Goal: Task Accomplishment & Management: Complete application form

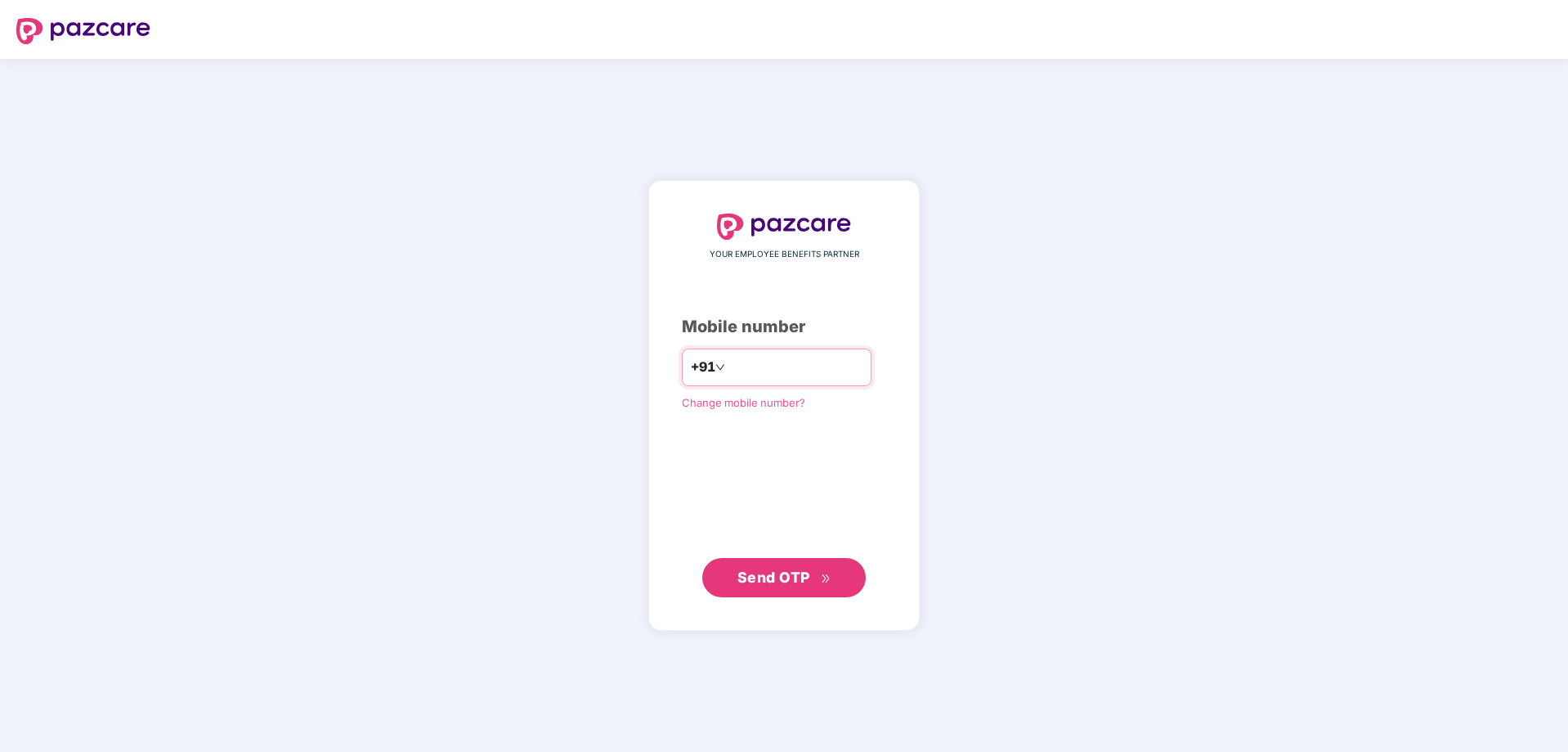
click at [821, 371] on input "number" at bounding box center [795, 367] width 134 height 26
type input "**********"
click at [784, 572] on span "Send OTP" at bounding box center [774, 575] width 73 height 17
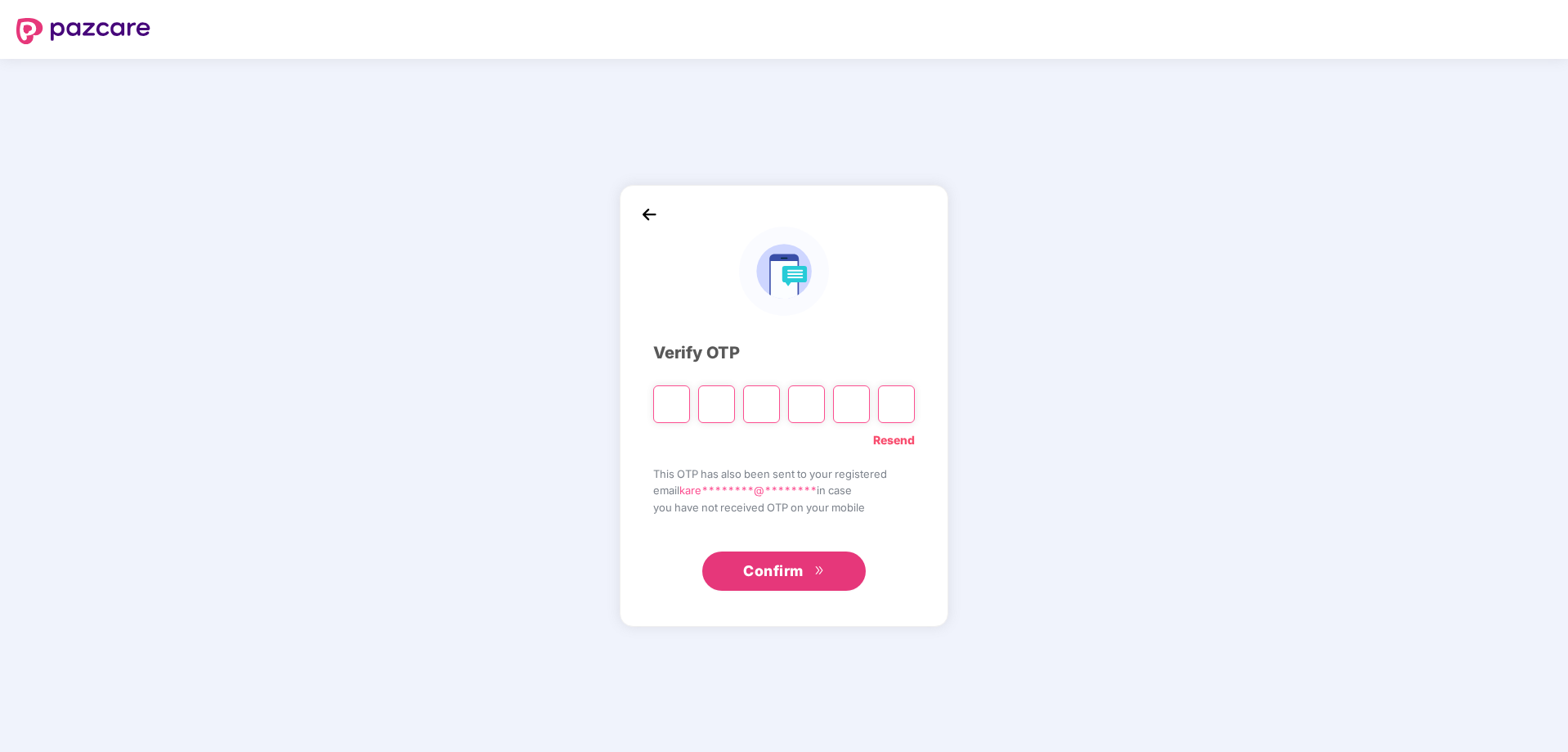
type input "*"
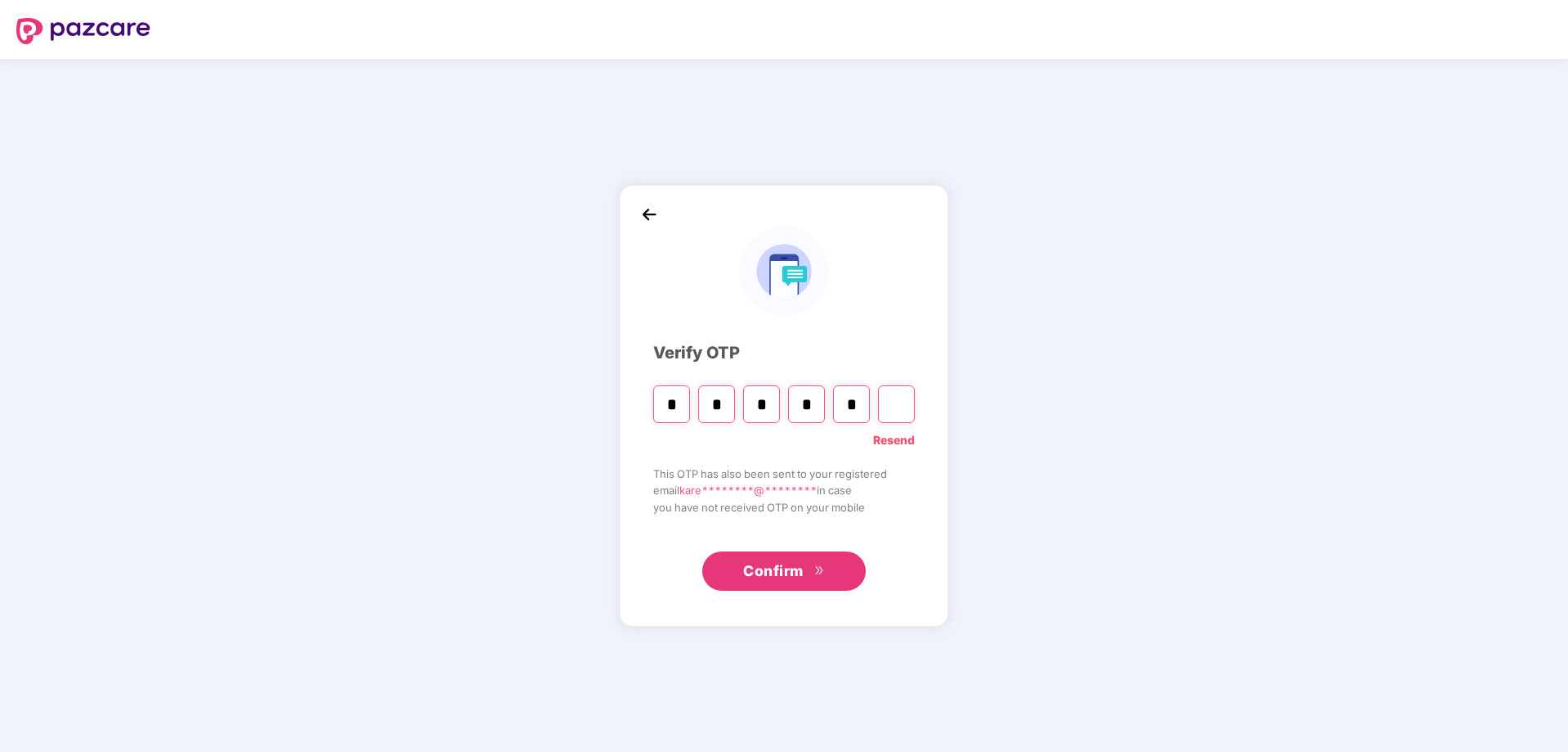
type input "*"
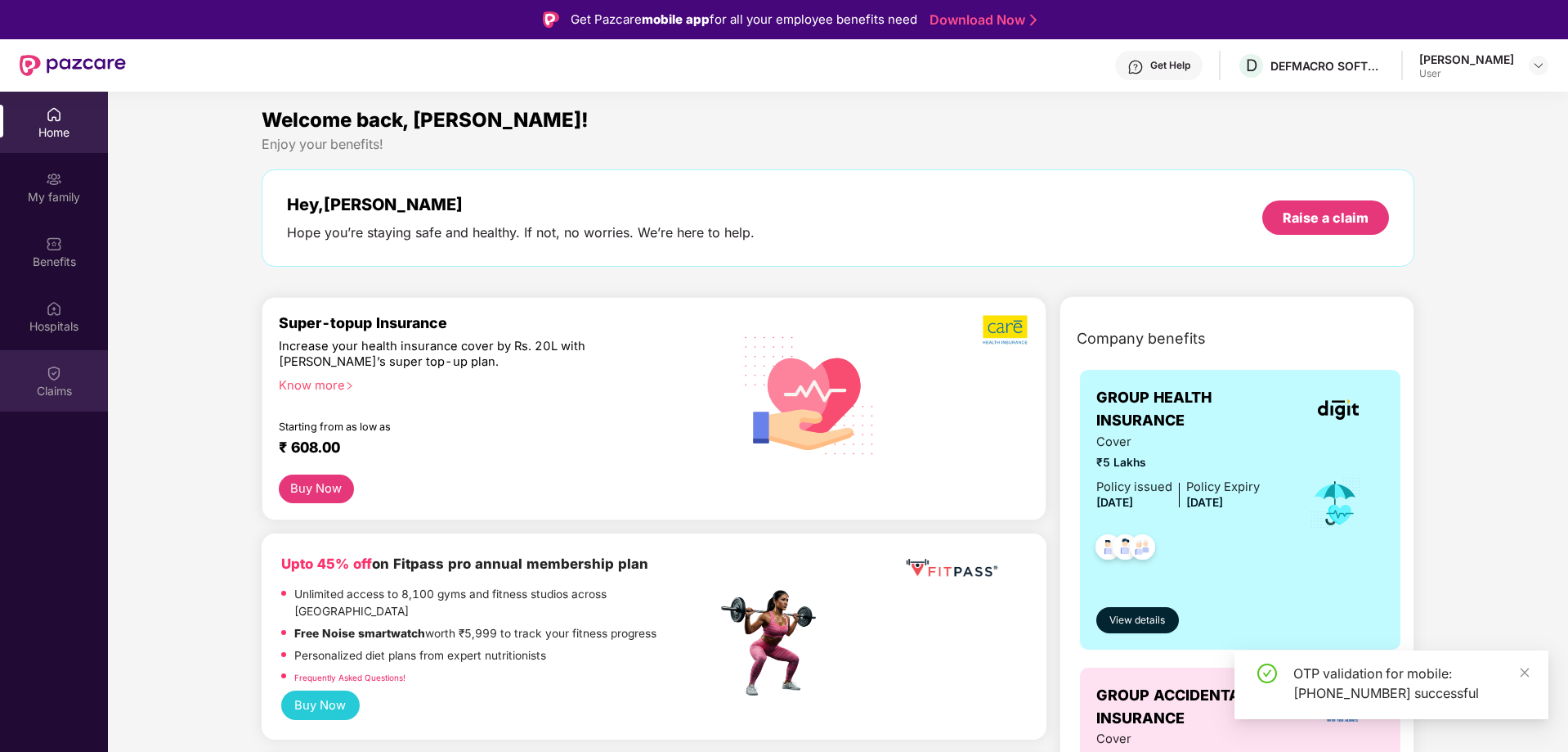
click at [80, 393] on div "Claims" at bounding box center [54, 391] width 108 height 16
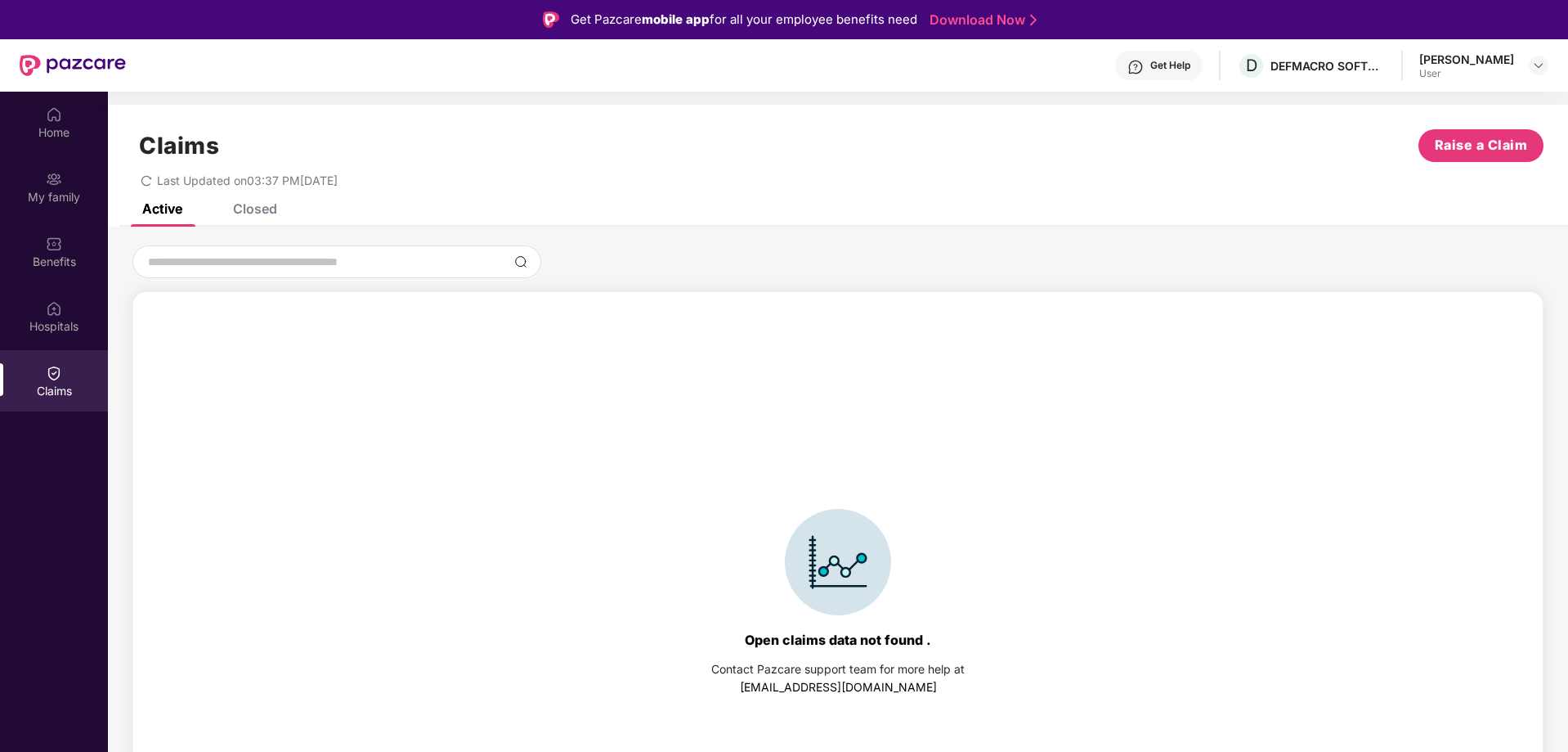
click at [272, 207] on div "Closed" at bounding box center [255, 209] width 44 height 16
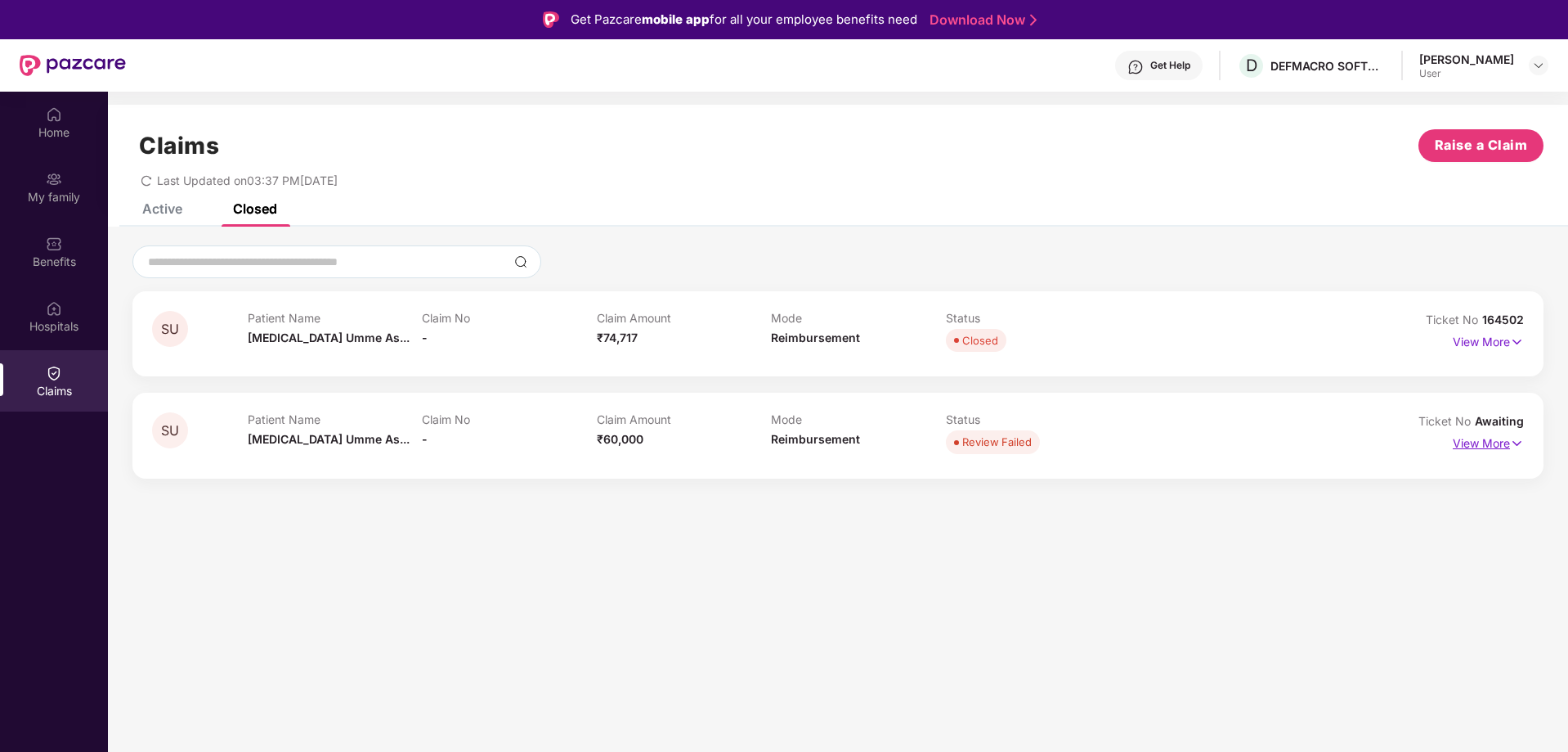
click at [1479, 442] on p "View More" at bounding box center [1488, 441] width 71 height 22
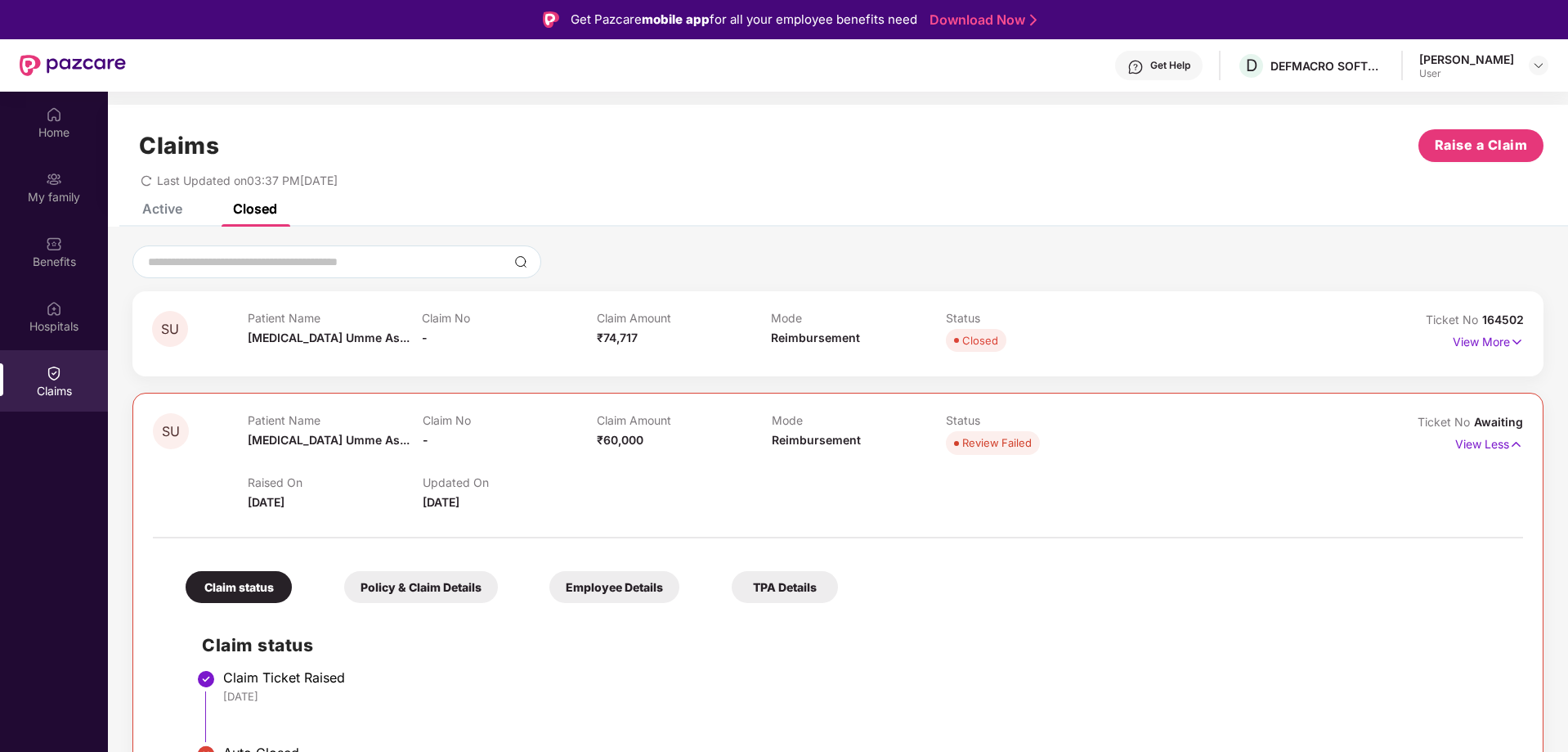
scroll to position [92, 0]
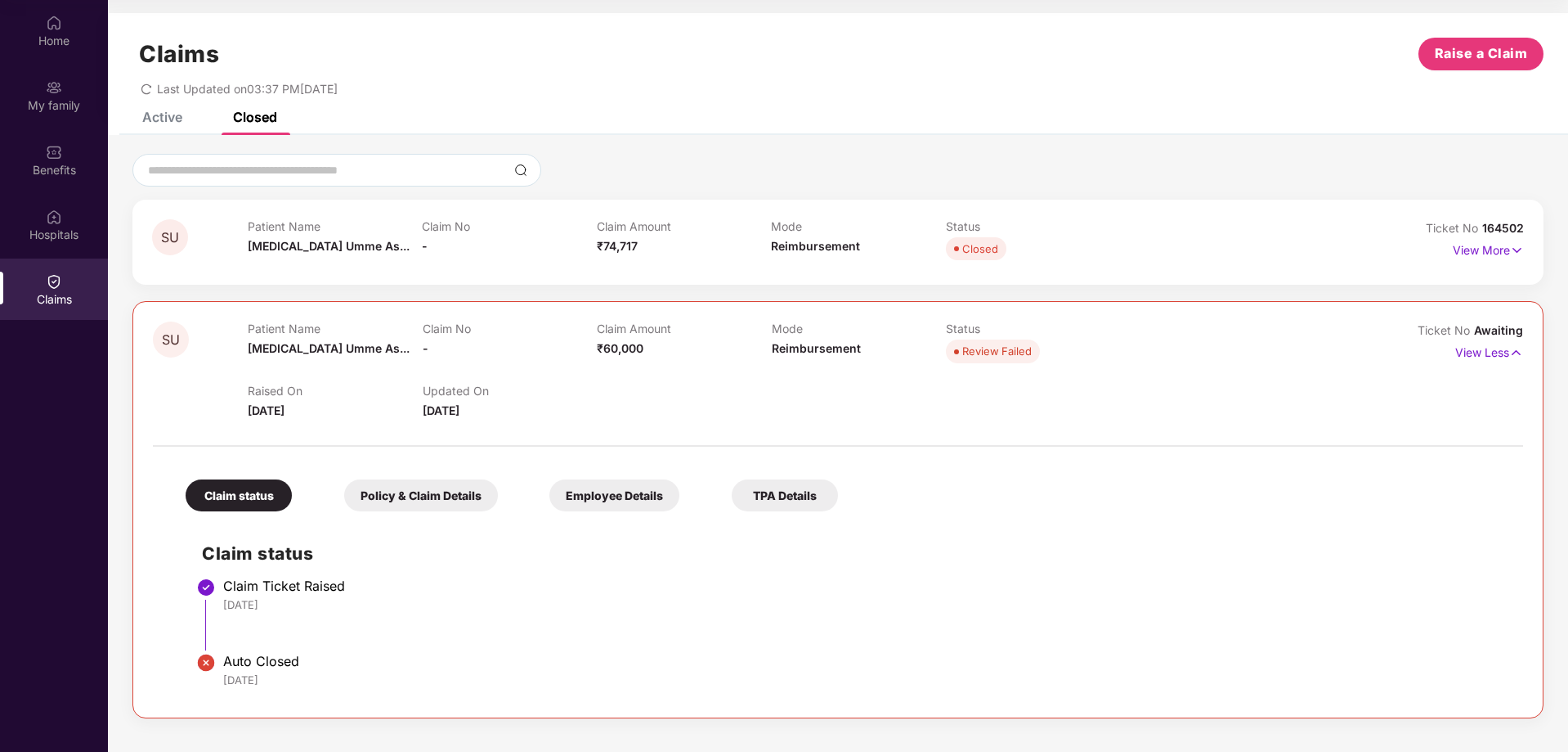
click at [1484, 264] on div at bounding box center [838, 264] width 1372 height 1
click at [1495, 256] on p "View More" at bounding box center [1488, 248] width 71 height 22
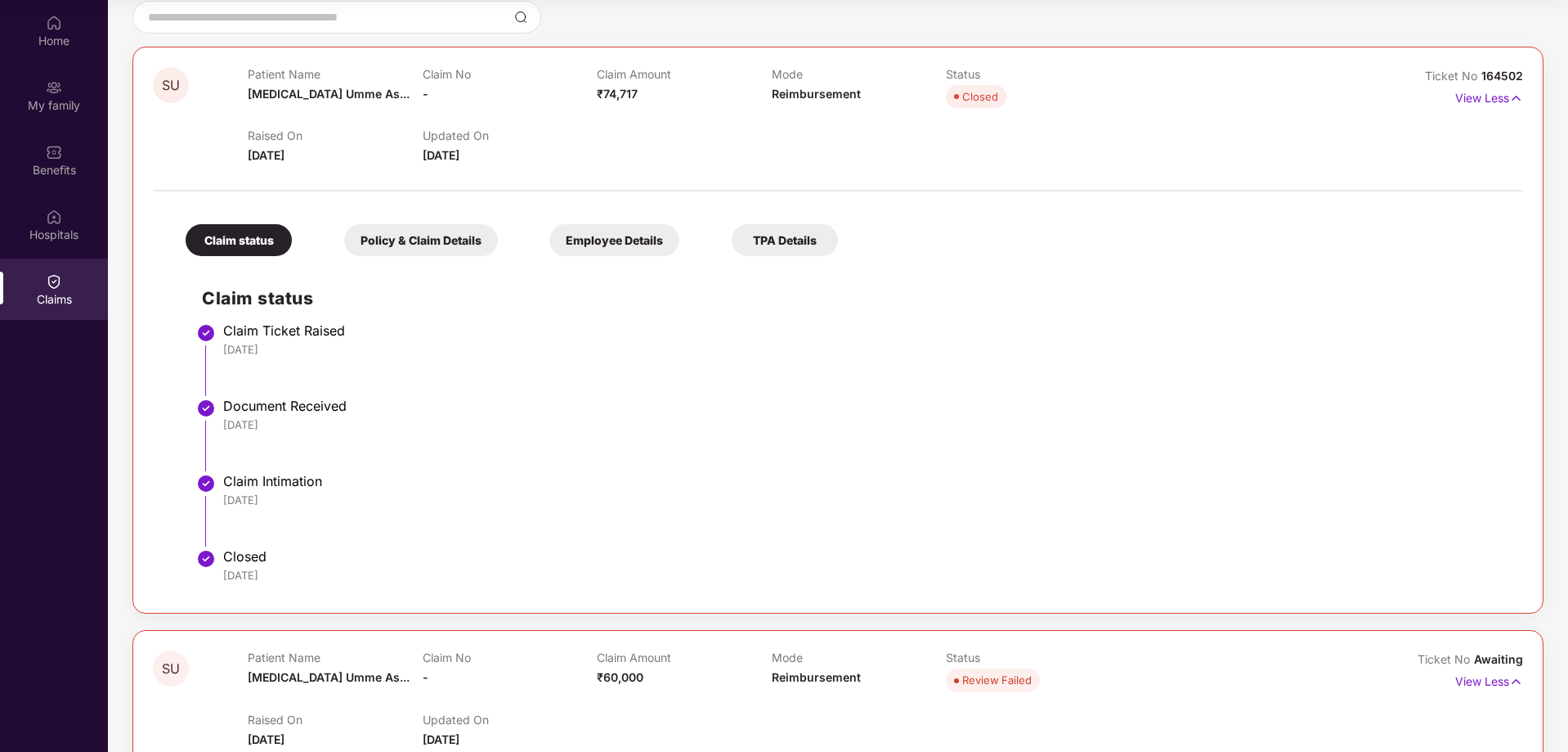
scroll to position [154, 0]
click at [437, 232] on div "Policy & Claim Details" at bounding box center [420, 239] width 153 height 32
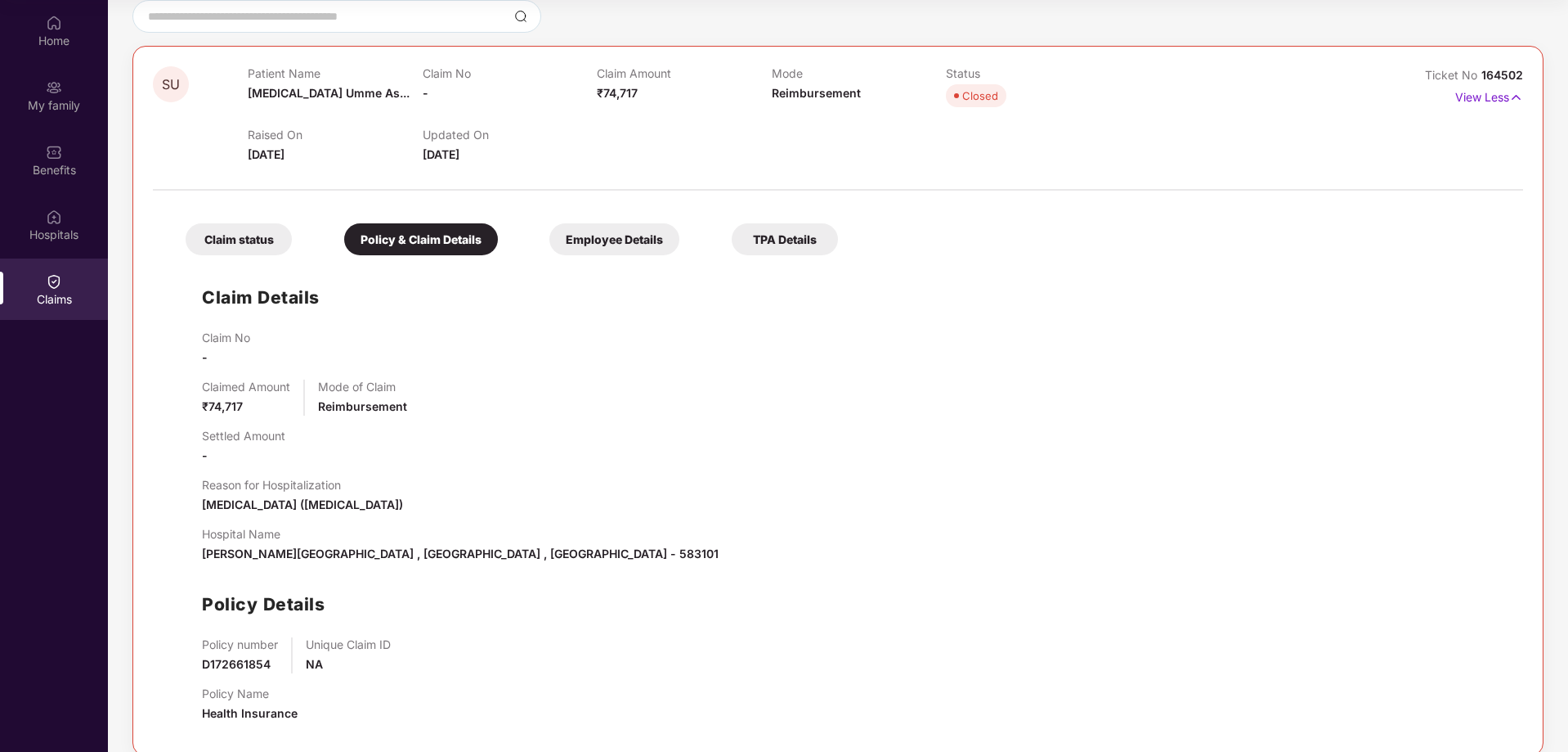
click at [585, 231] on div "Employee Details" at bounding box center [614, 239] width 130 height 32
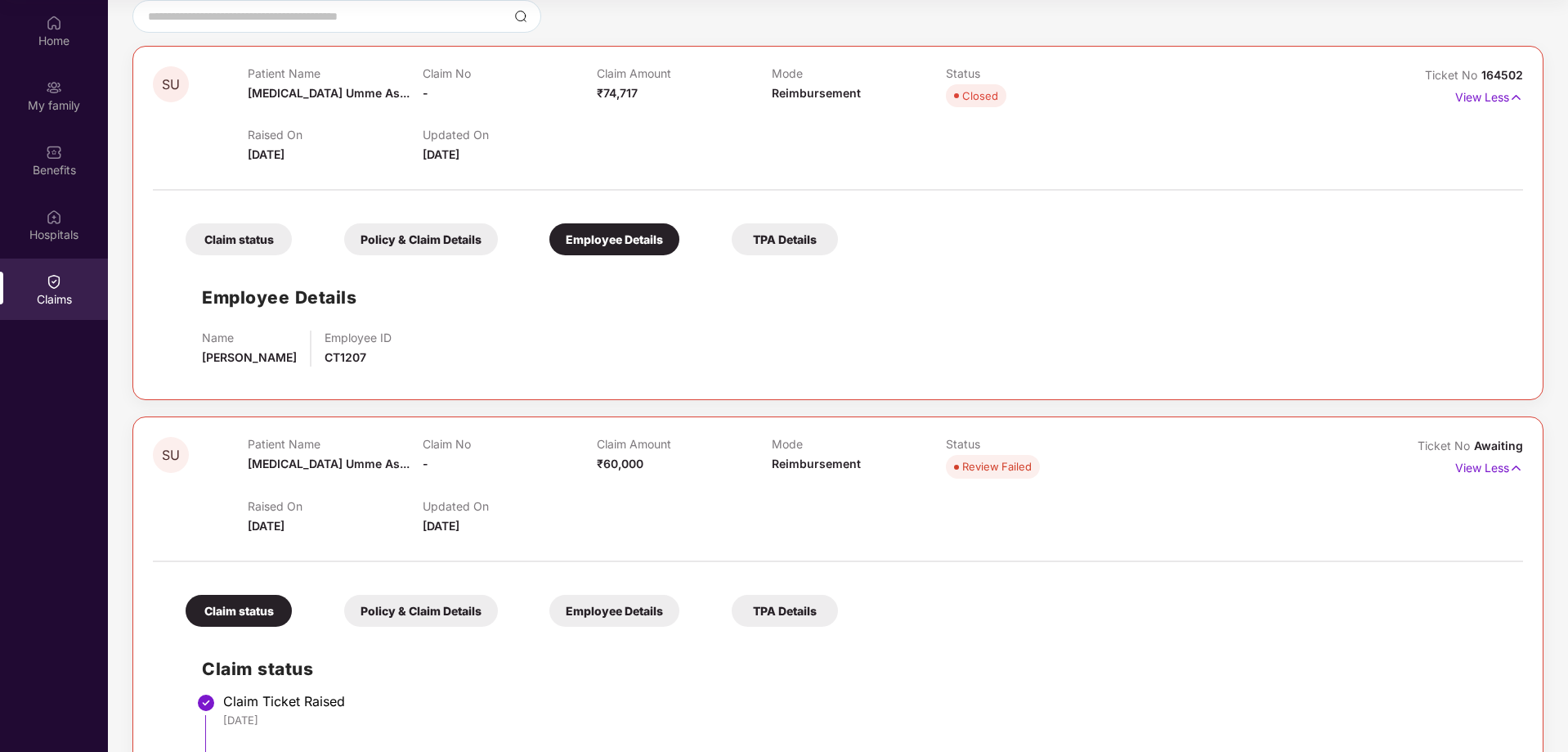
click at [793, 227] on div "TPA Details" at bounding box center [785, 239] width 107 height 32
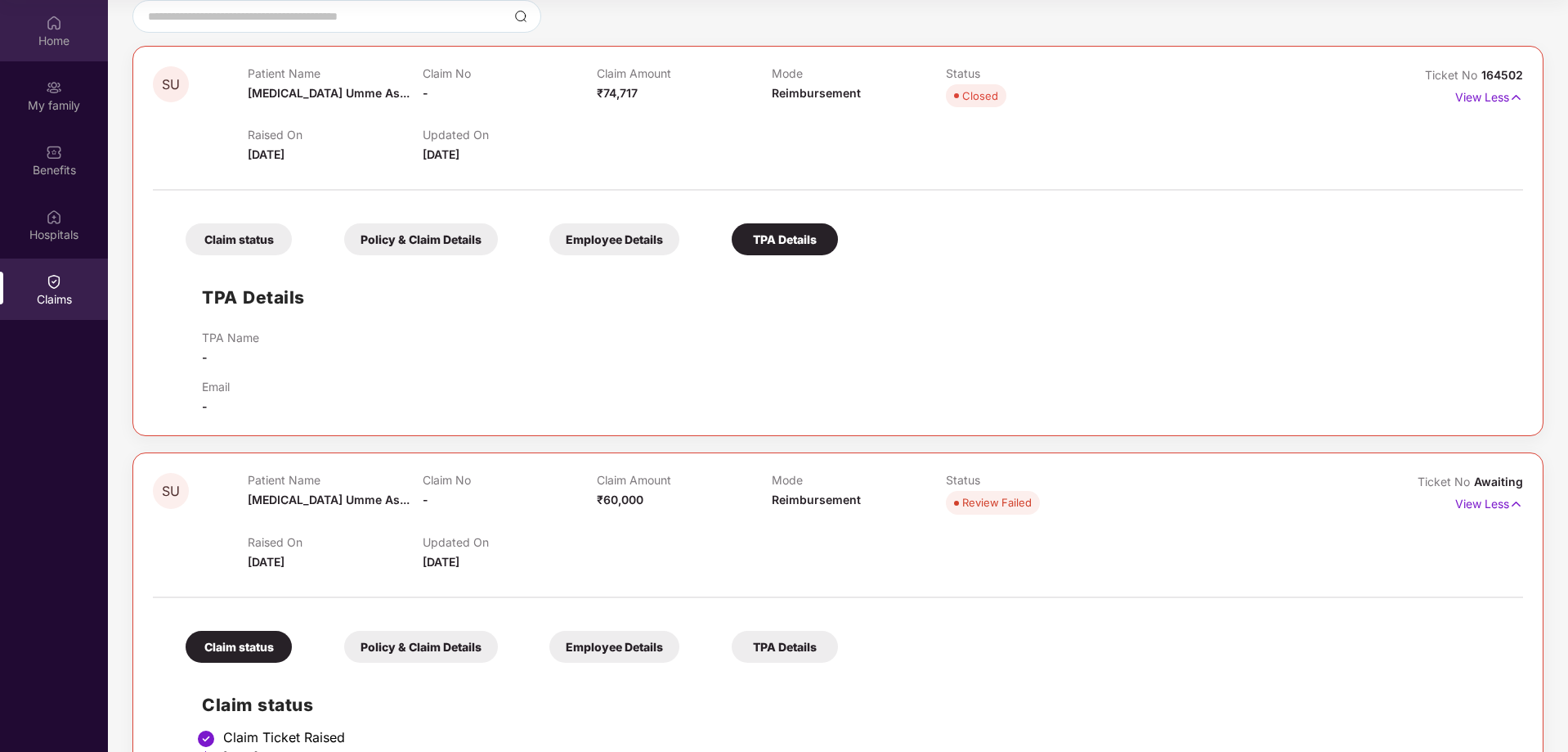
click at [72, 54] on div "Home" at bounding box center [54, 30] width 108 height 62
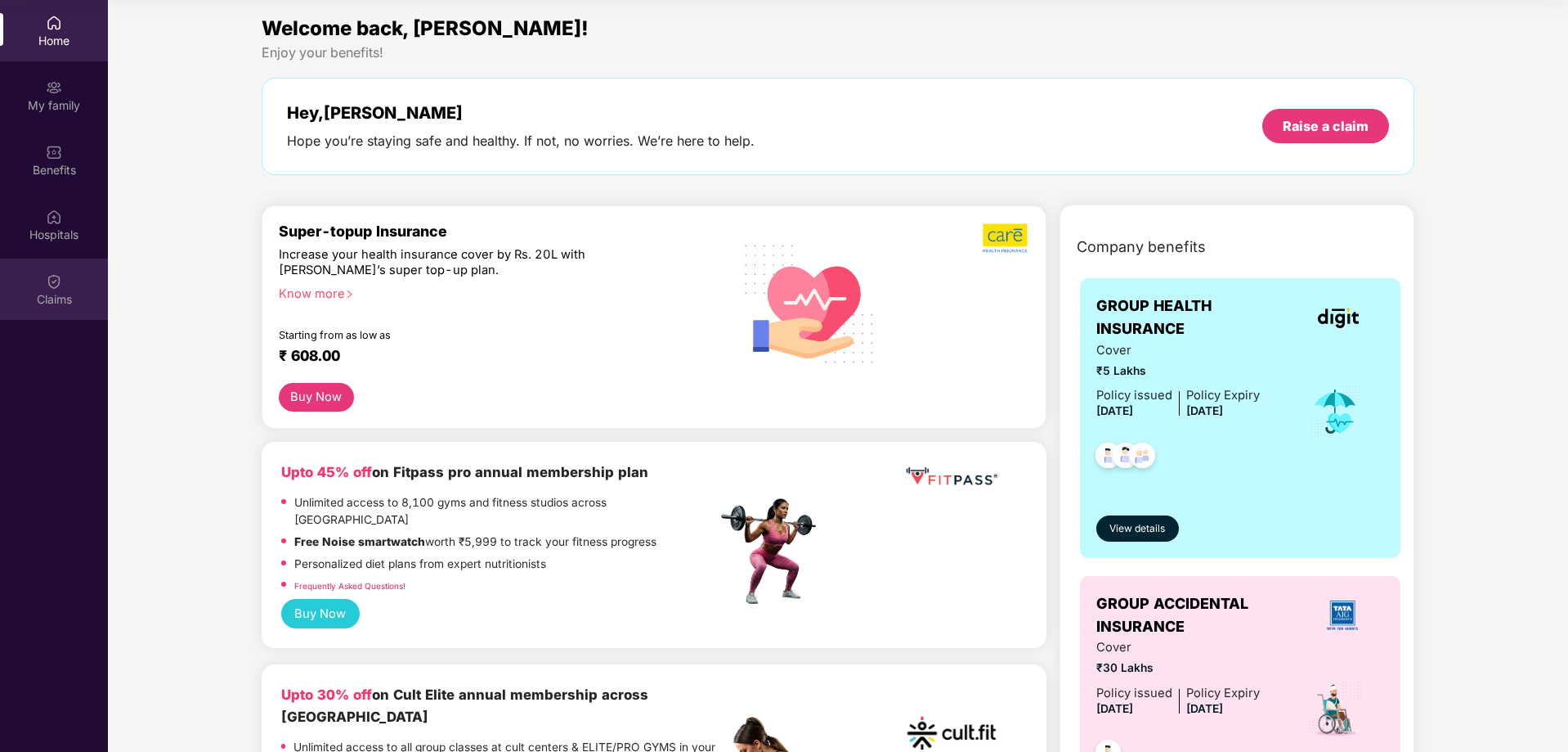
click at [58, 279] on img at bounding box center [54, 282] width 16 height 16
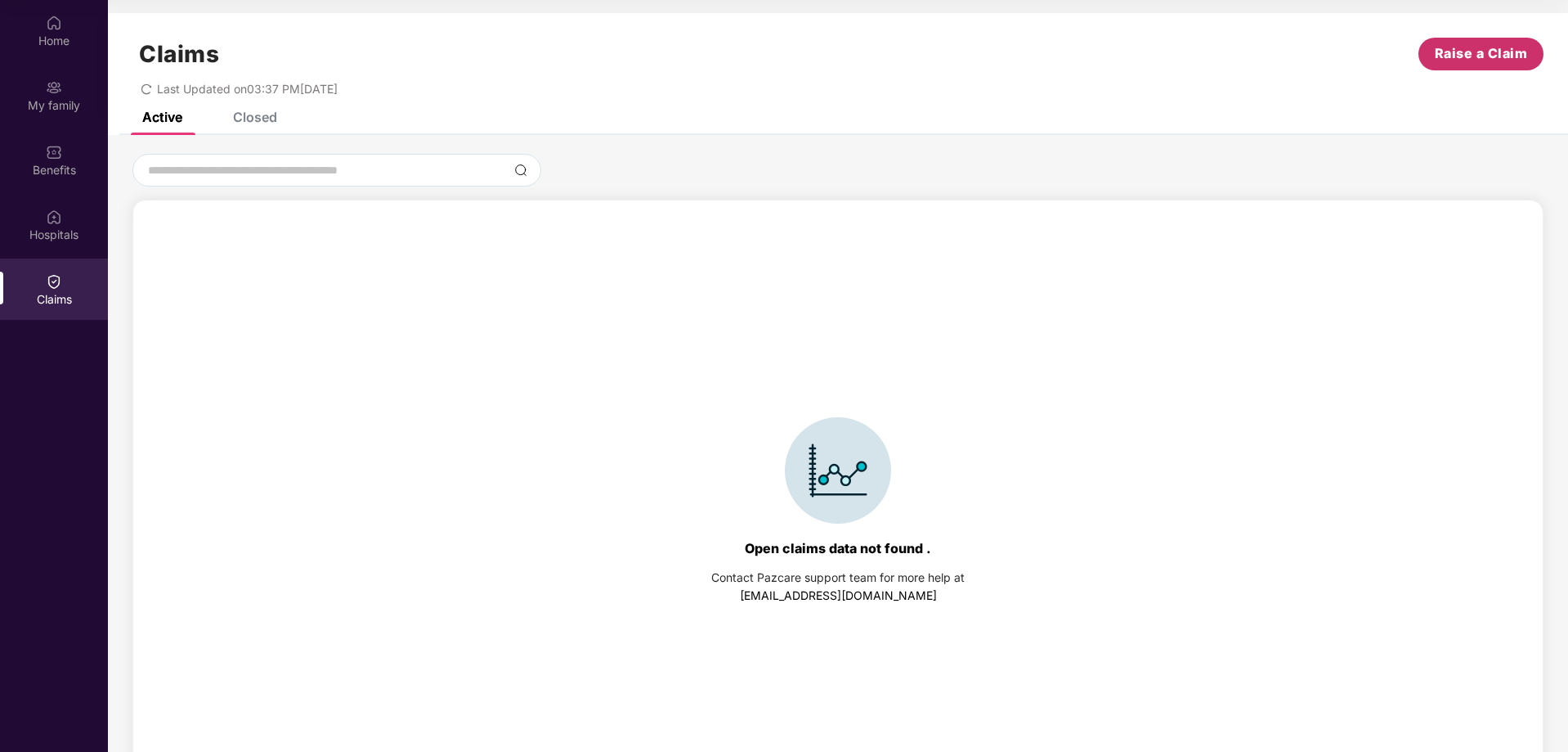
click at [1479, 54] on span "Raise a Claim" at bounding box center [1481, 53] width 94 height 21
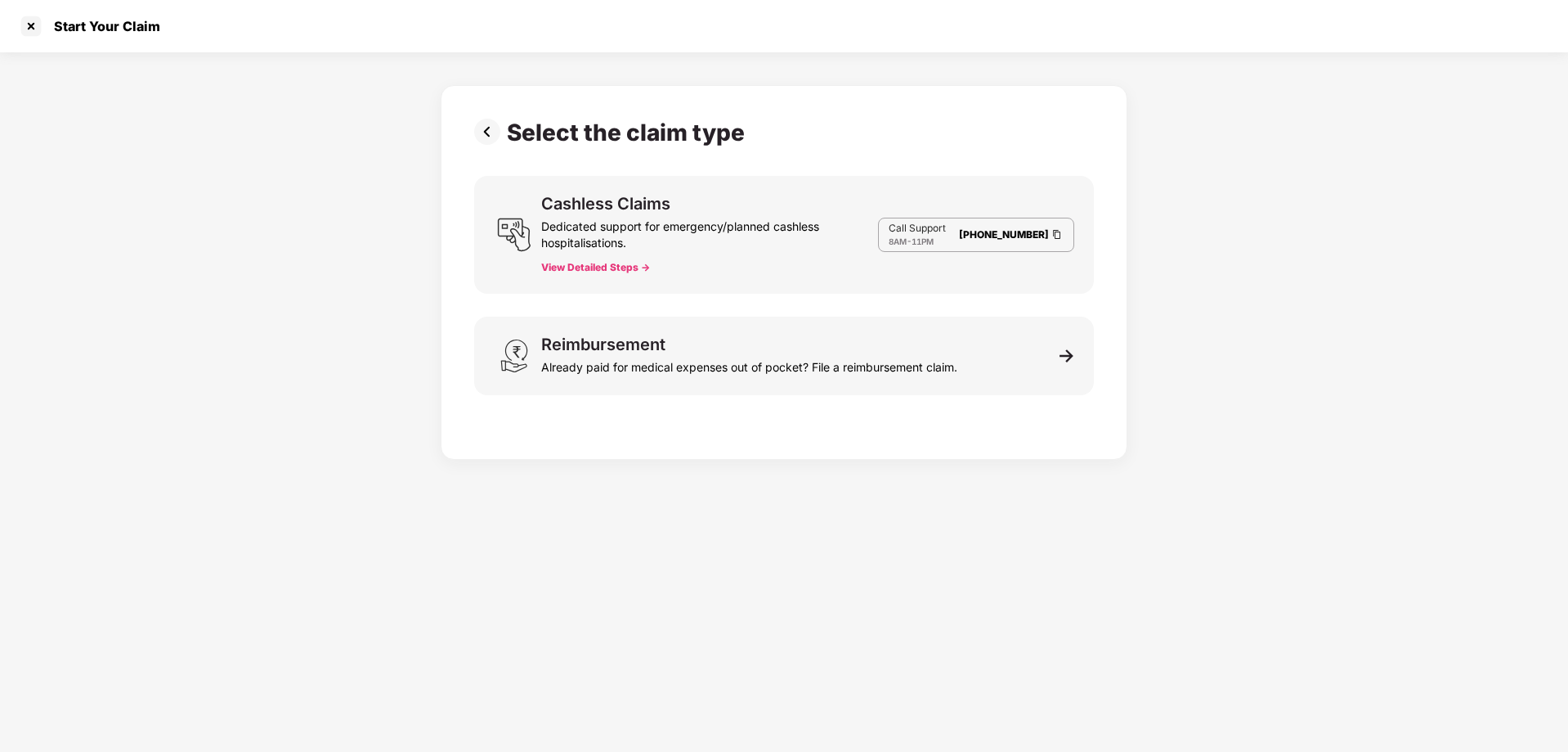
scroll to position [39, 0]
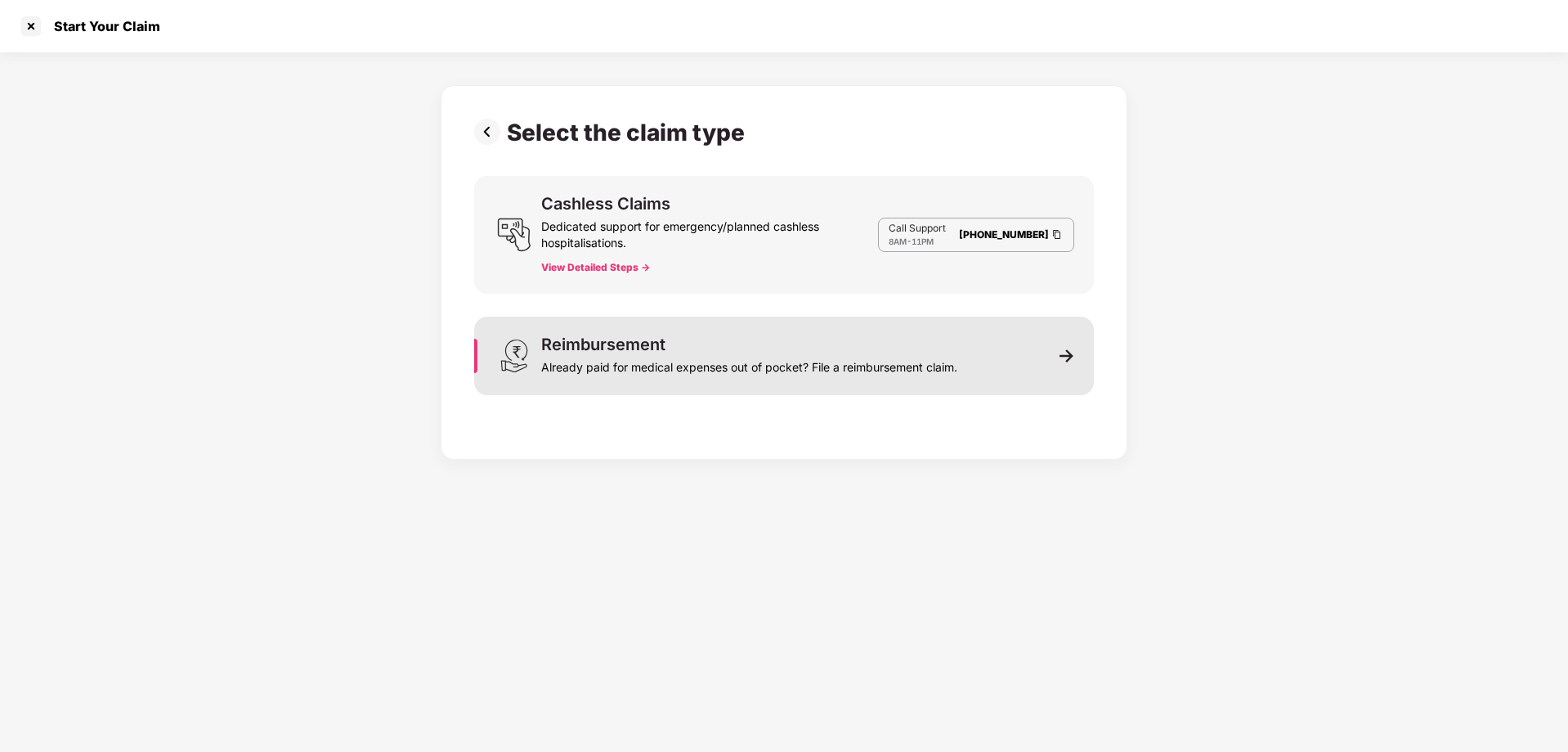
click at [917, 332] on div "Reimbursement Already paid for medical expenses out of pocket? File a reimburse…" at bounding box center [784, 356] width 619 height 79
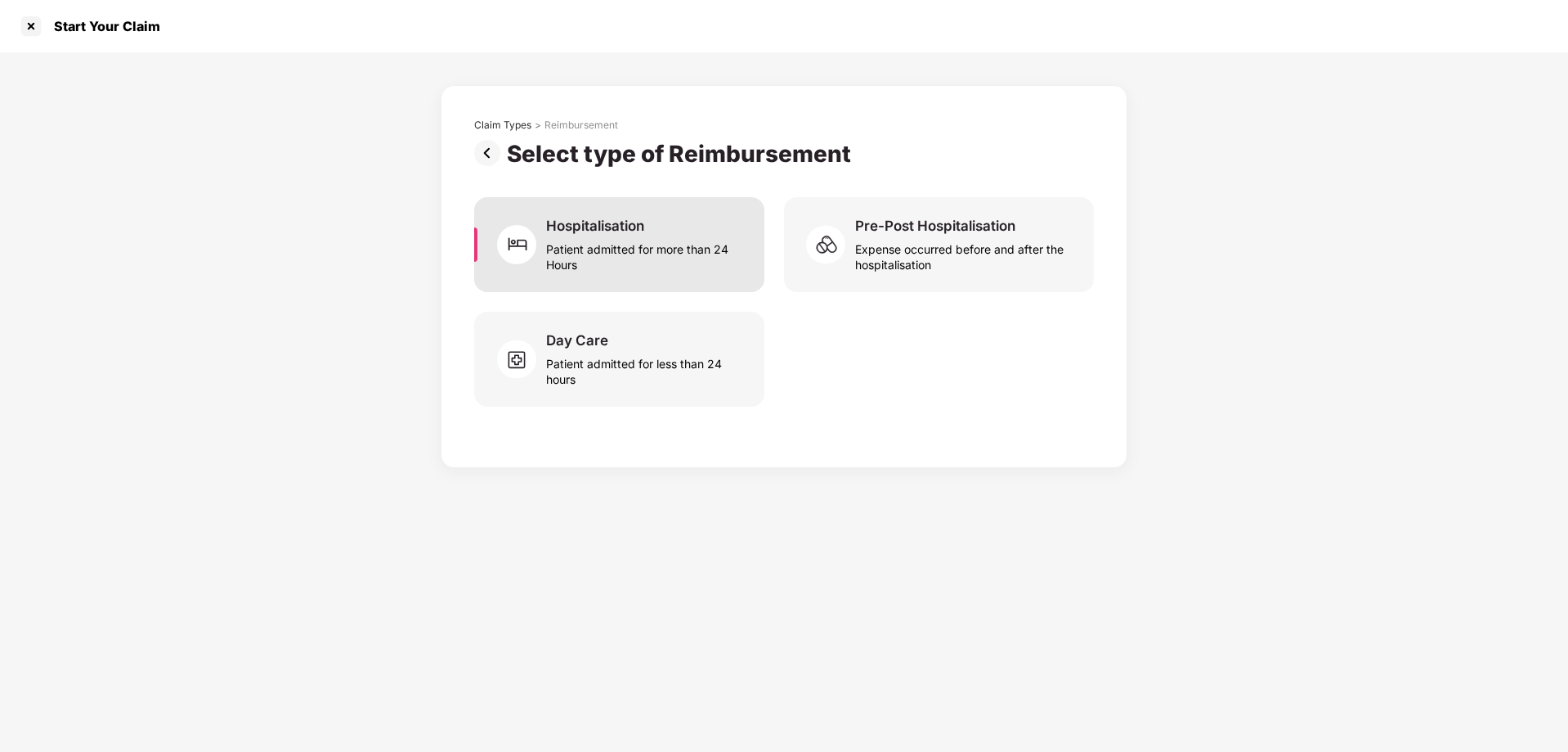
click at [683, 270] on div "Patient admitted for more than 24 Hours" at bounding box center [646, 254] width 199 height 38
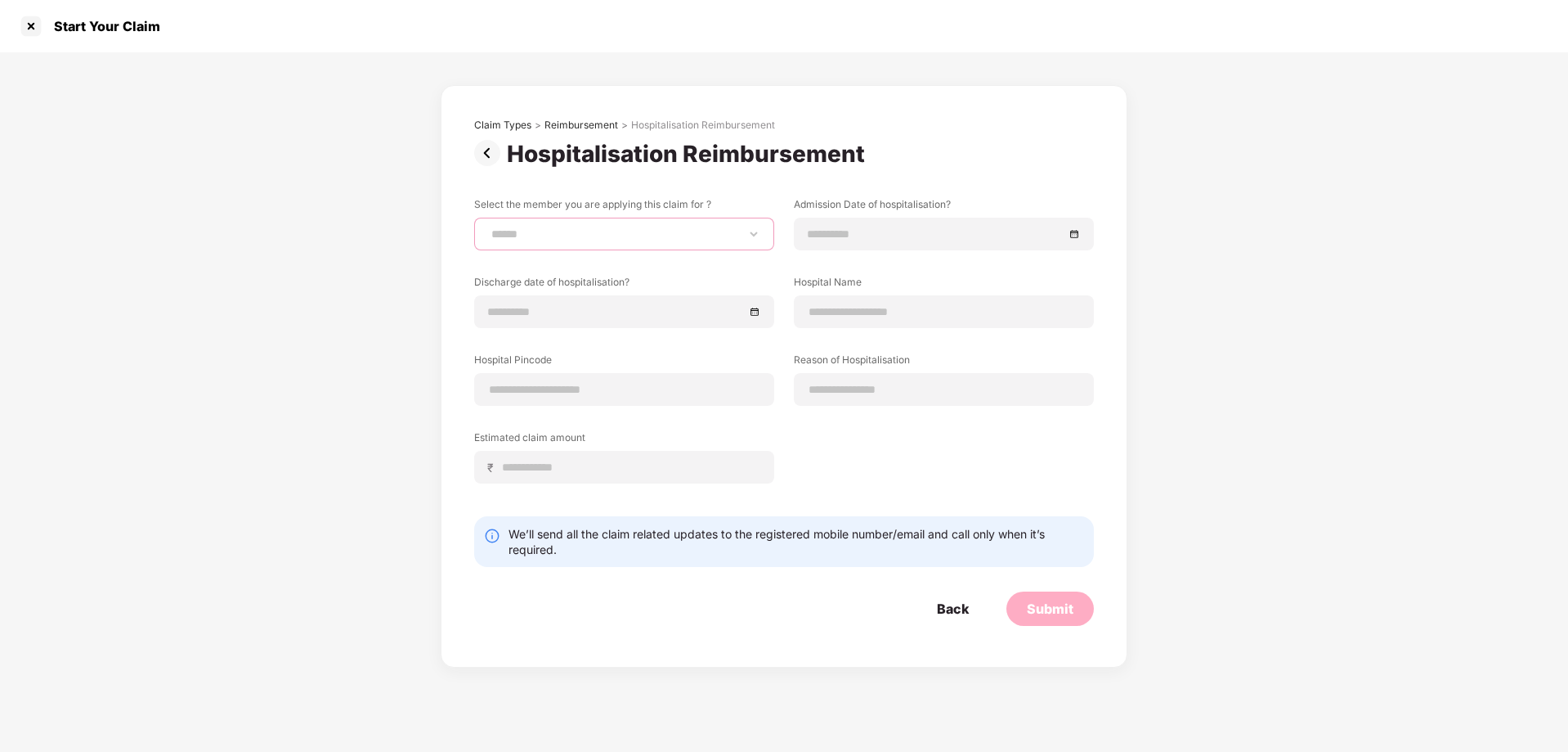
click at [717, 241] on select "**********" at bounding box center [624, 234] width 272 height 13
select select "**********"
click at [488, 227] on select "**********" at bounding box center [624, 234] width 272 height 13
click at [1070, 234] on div at bounding box center [944, 234] width 272 height 18
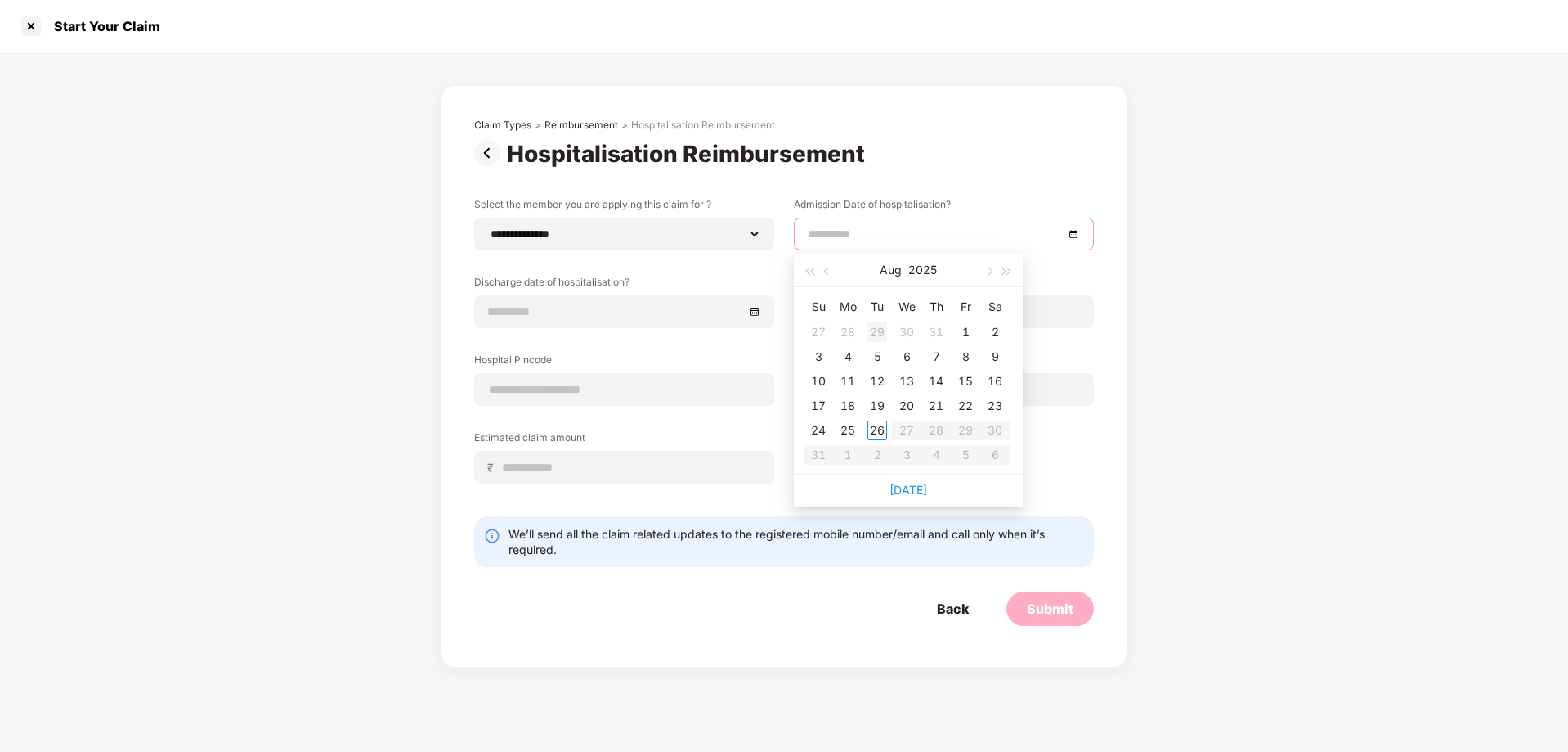
type input "**********"
click at [914, 334] on div "30" at bounding box center [907, 332] width 20 height 20
type input "**********"
click at [881, 429] on div "29" at bounding box center [877, 430] width 20 height 20
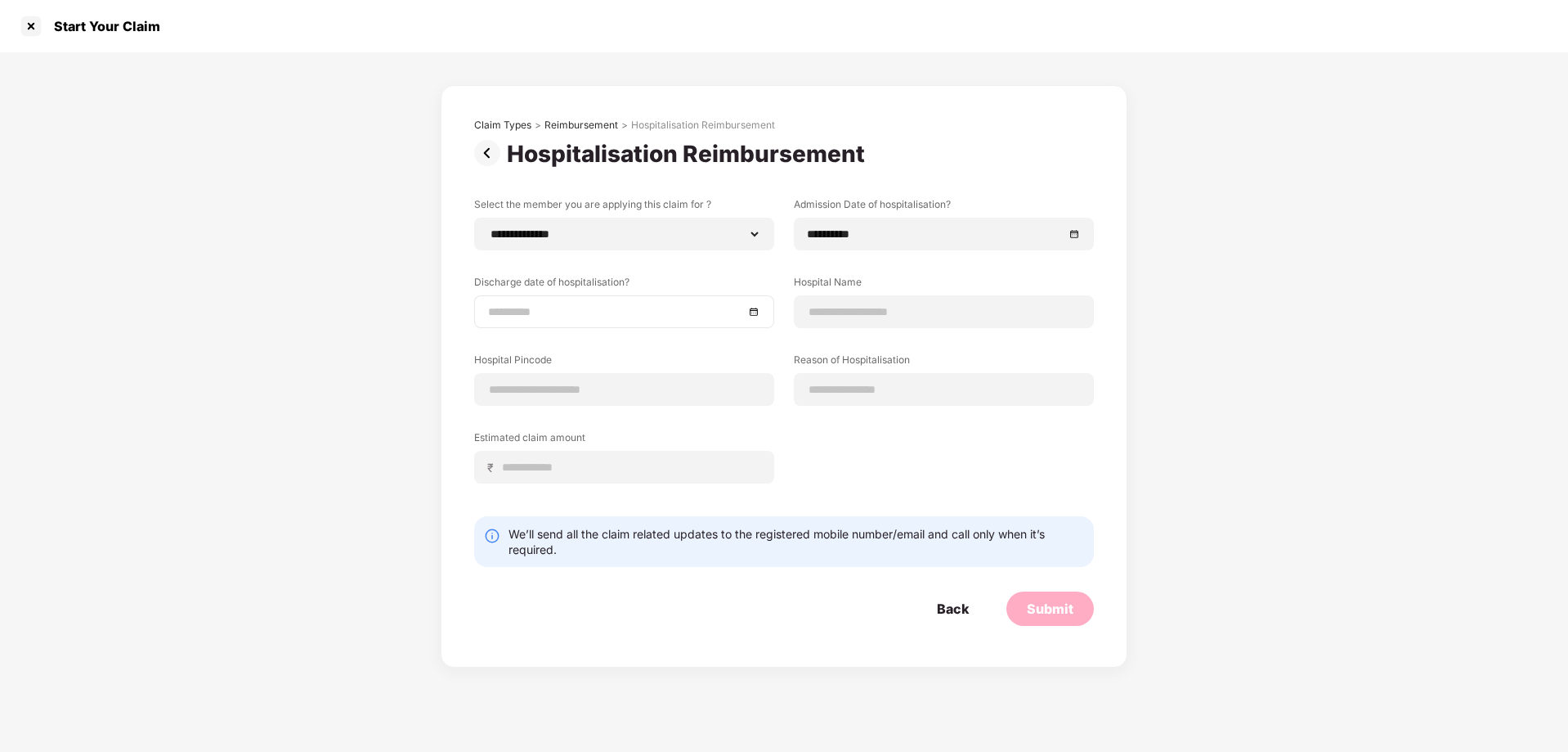
click at [754, 310] on div at bounding box center [624, 312] width 272 height 18
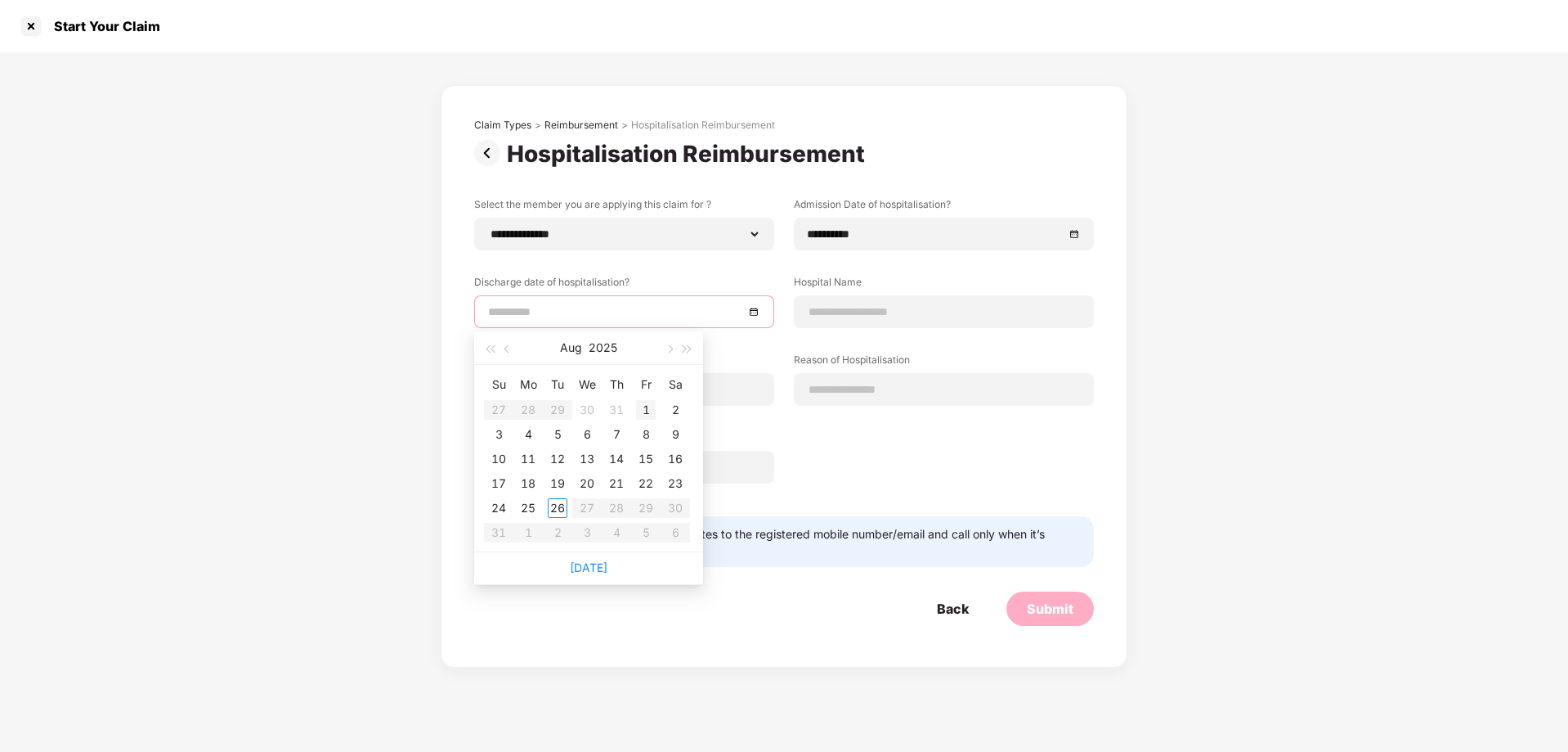
type input "**********"
click at [648, 412] on div "1" at bounding box center [646, 410] width 20 height 20
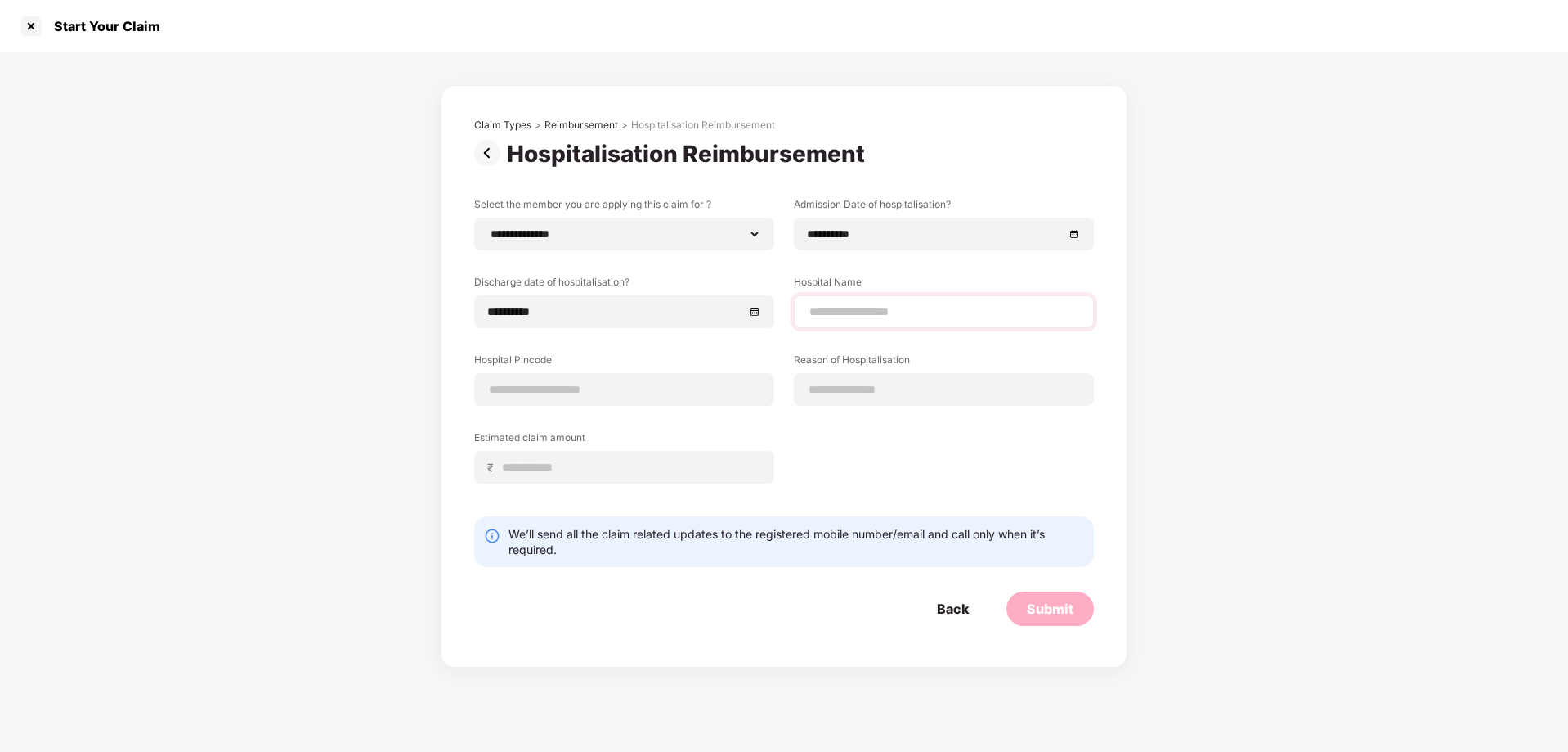
click at [862, 301] on div at bounding box center [944, 312] width 300 height 33
click at [846, 318] on input at bounding box center [944, 312] width 272 height 17
type input "**********"
click at [632, 393] on input at bounding box center [624, 389] width 272 height 17
type input "******"
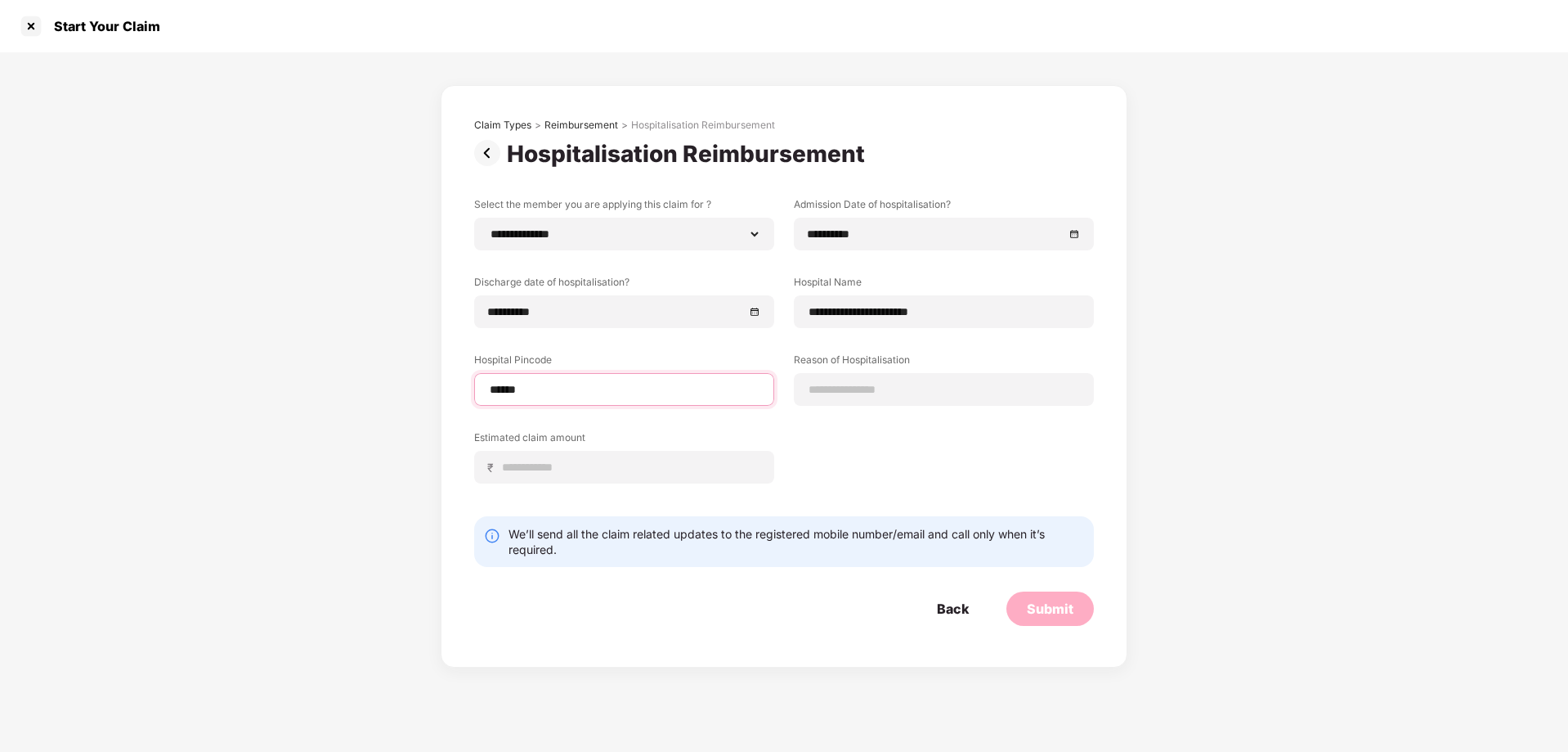
select select "*******"
select select "*********"
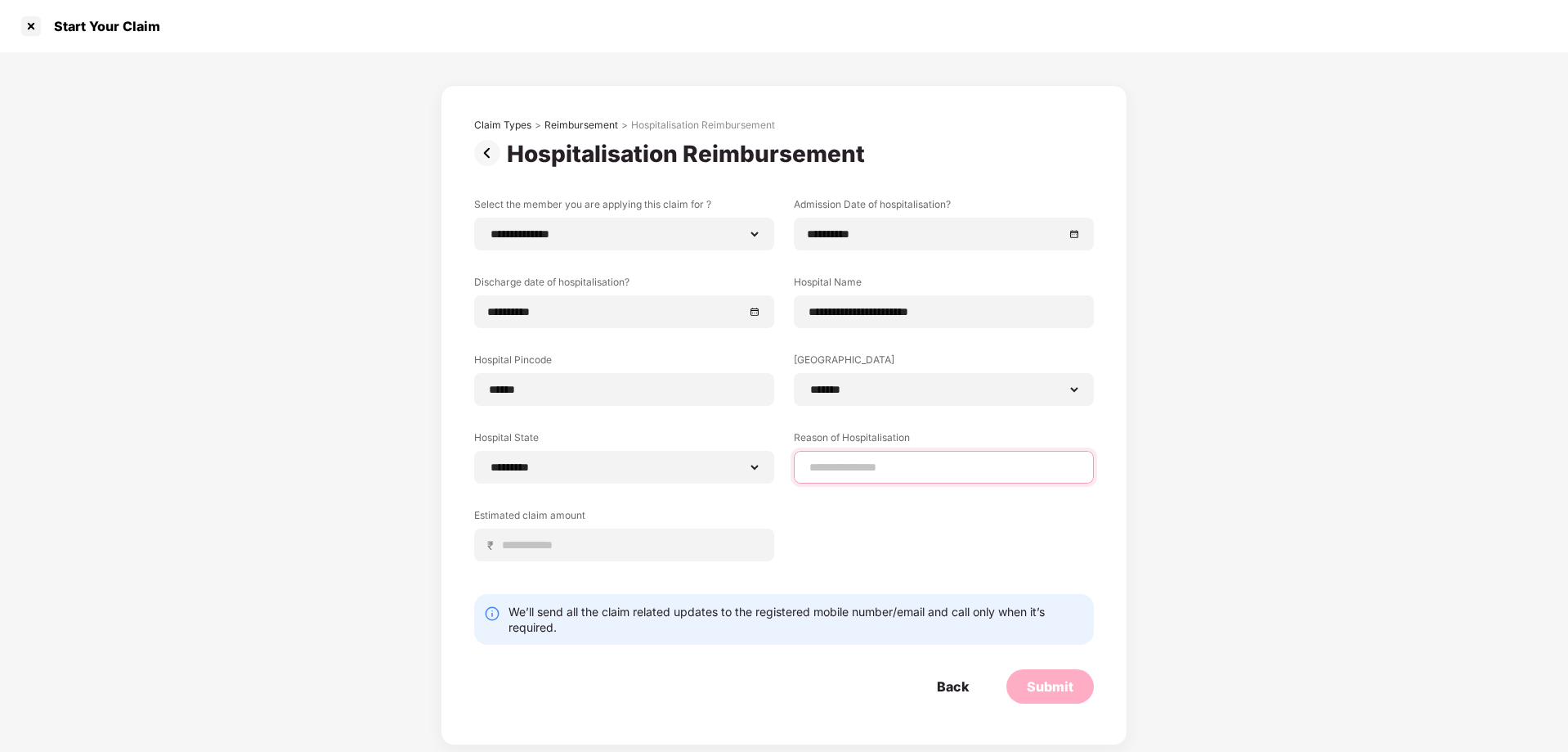
click at [853, 467] on input at bounding box center [944, 467] width 272 height 17
type input "*"
type input "**********"
click at [662, 544] on input at bounding box center [631, 545] width 259 height 17
type input "*****"
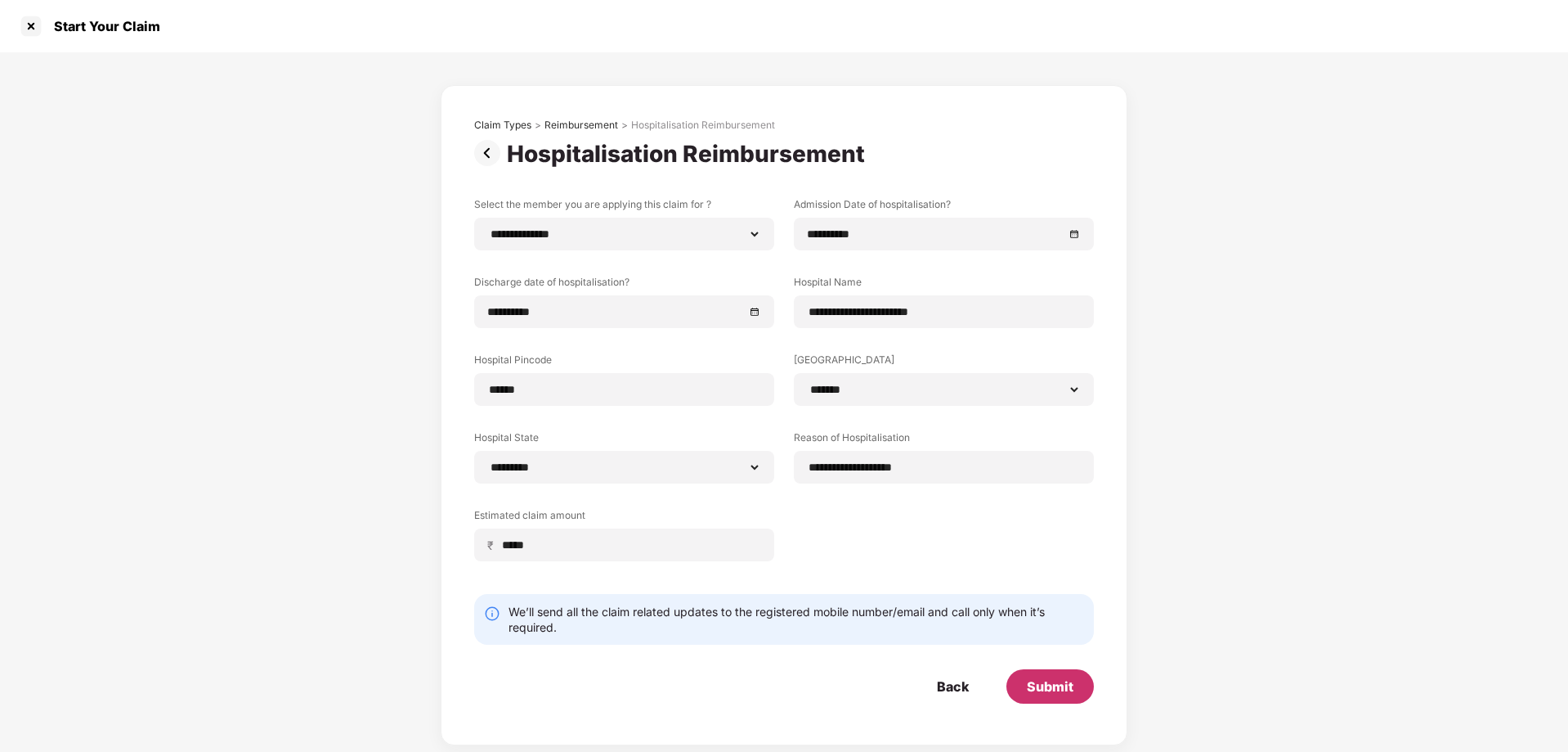
click at [1042, 682] on div "Submit" at bounding box center [1049, 686] width 47 height 18
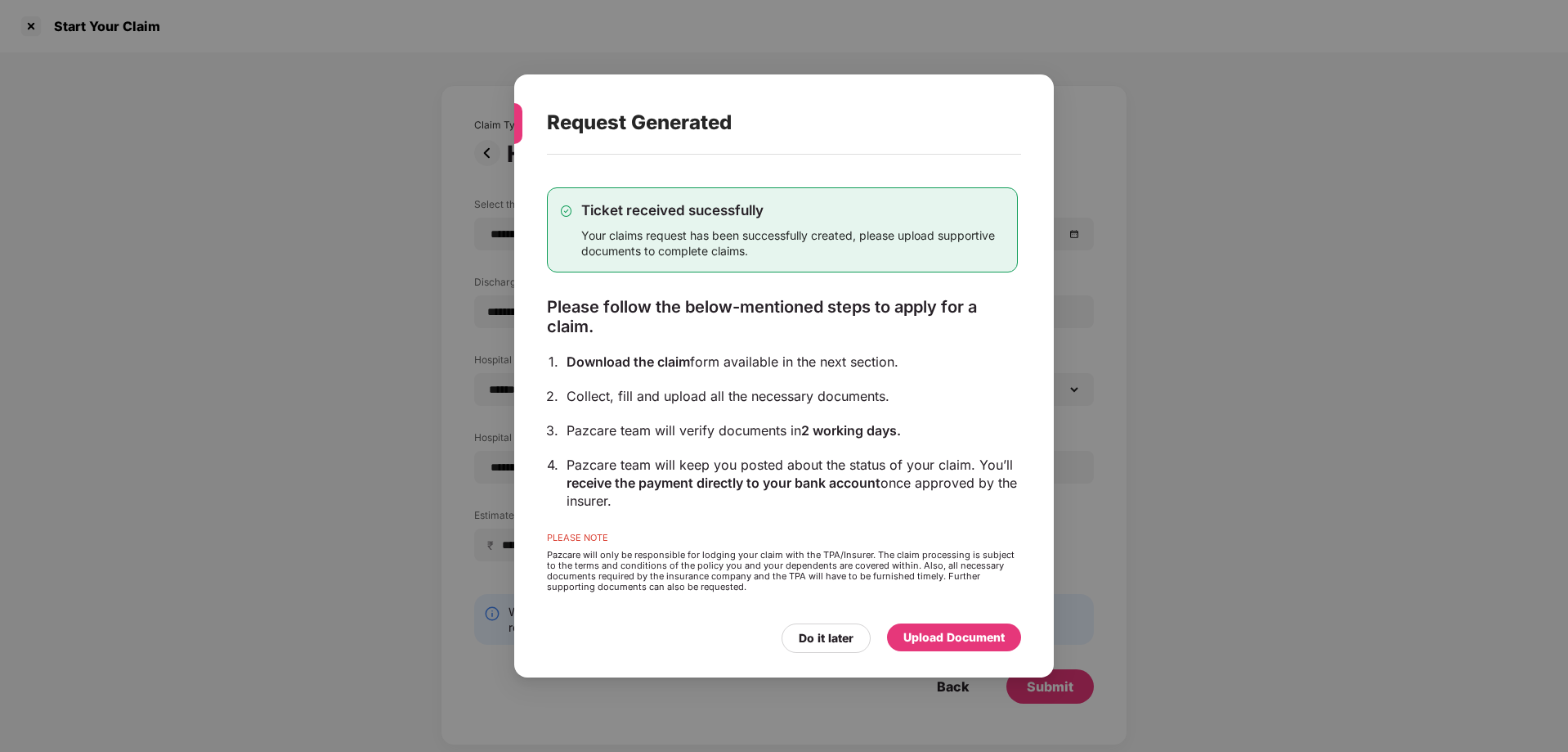
click at [958, 638] on div "Upload Document" at bounding box center [954, 637] width 102 height 18
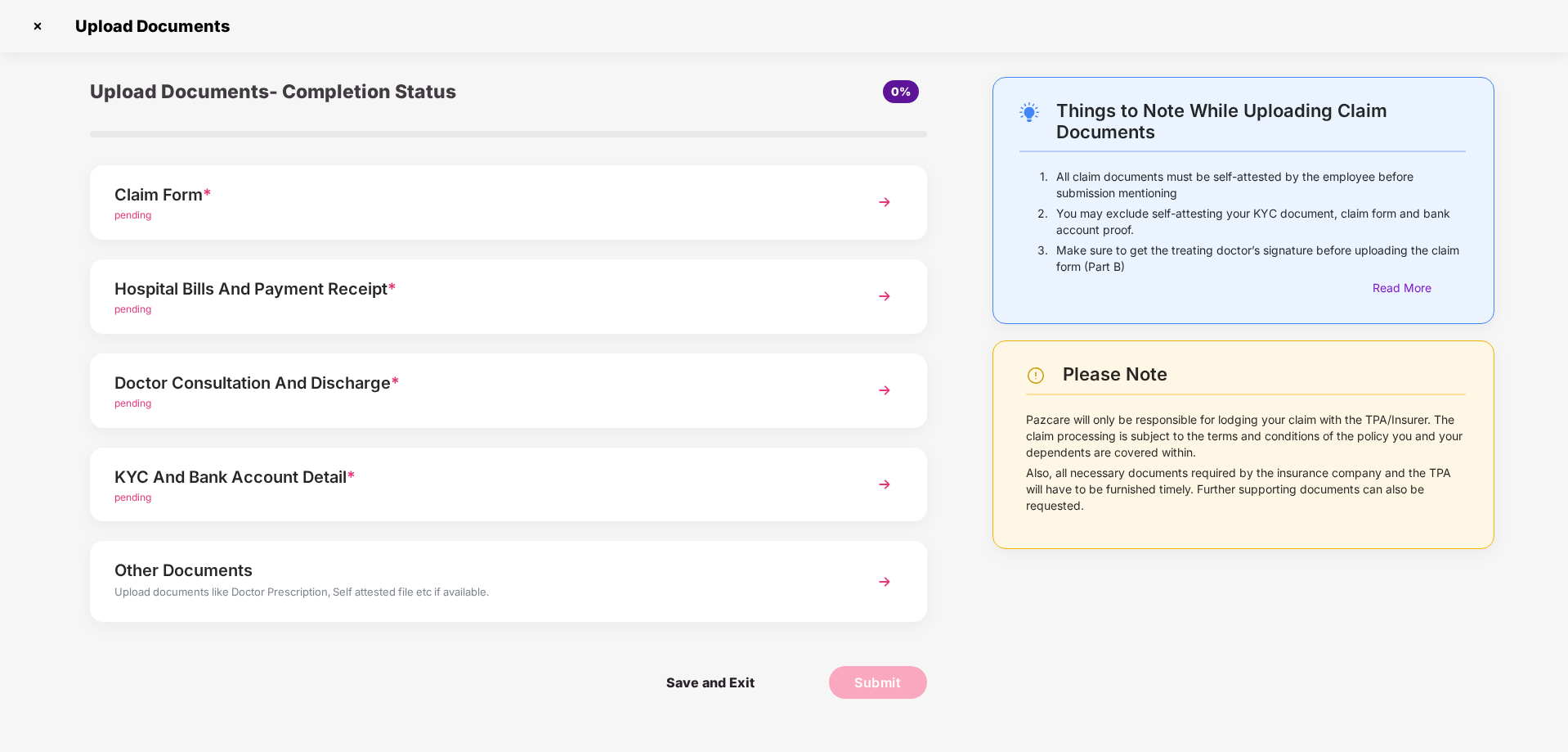
click at [580, 232] on div "Claim Form * pending" at bounding box center [509, 202] width 837 height 75
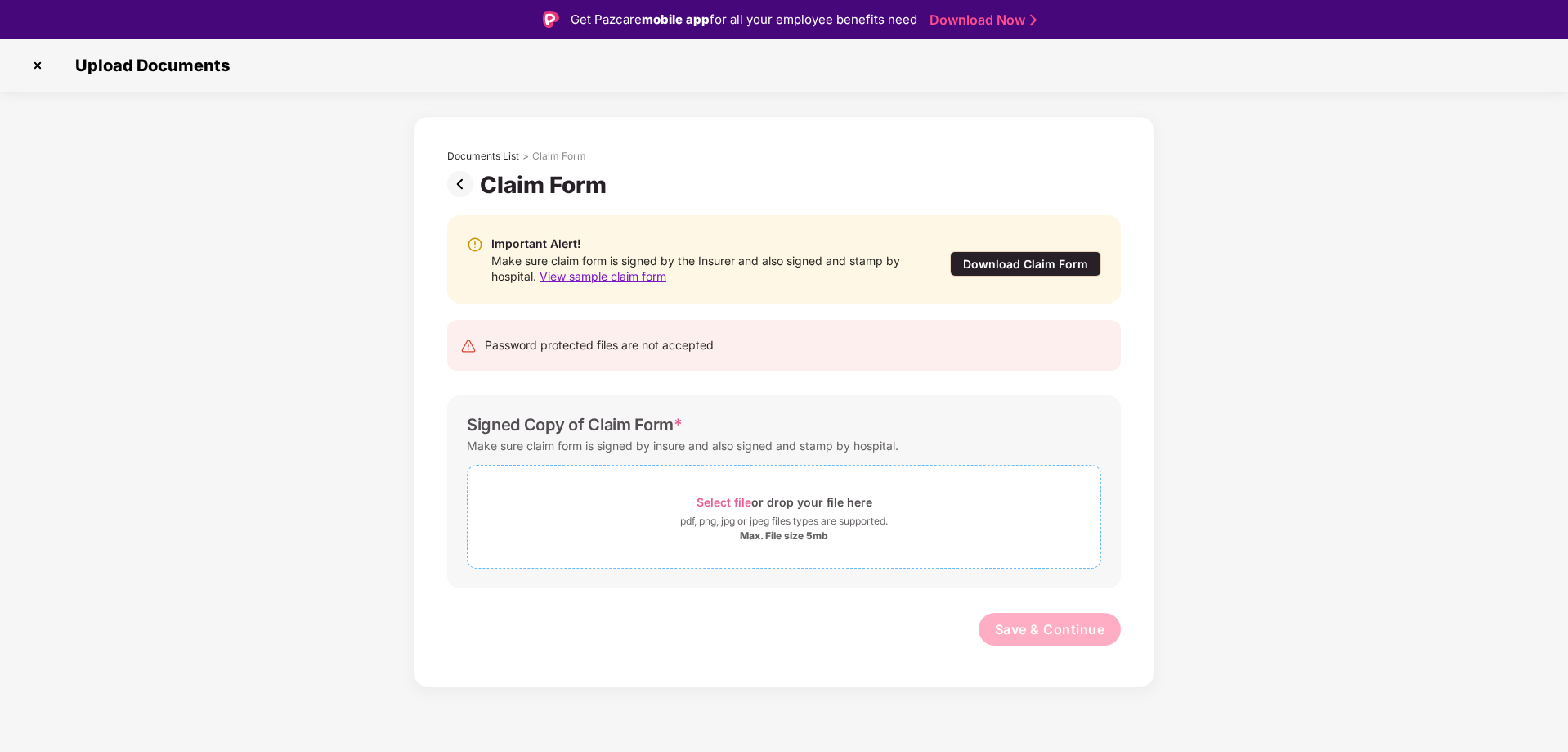
click at [793, 506] on div "Select file or drop your file here" at bounding box center [784, 502] width 176 height 22
click at [779, 495] on div "Select file or drop your file here" at bounding box center [784, 502] width 176 height 22
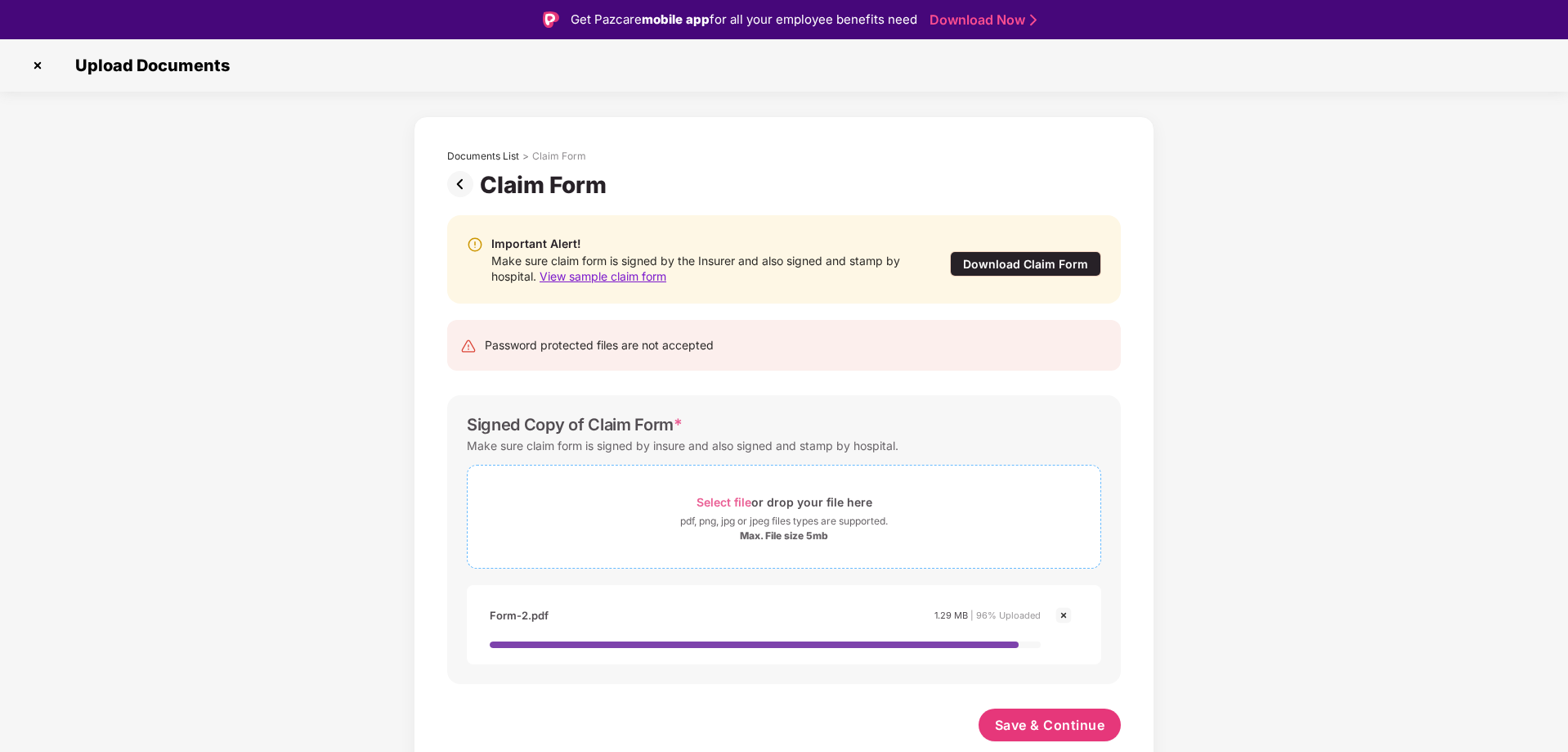
click at [670, 504] on div "Select file or drop your file here" at bounding box center [784, 502] width 633 height 22
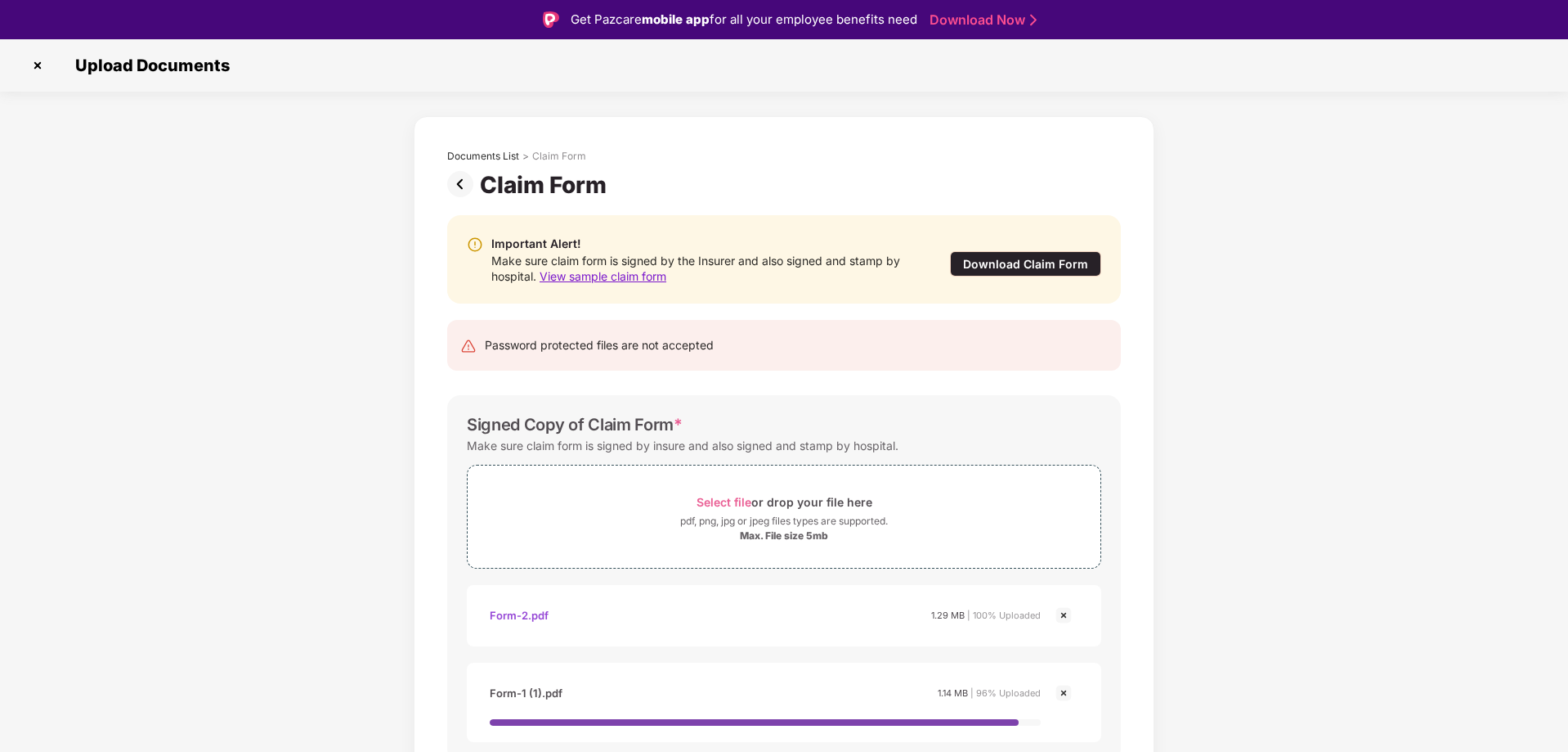
scroll to position [70, 0]
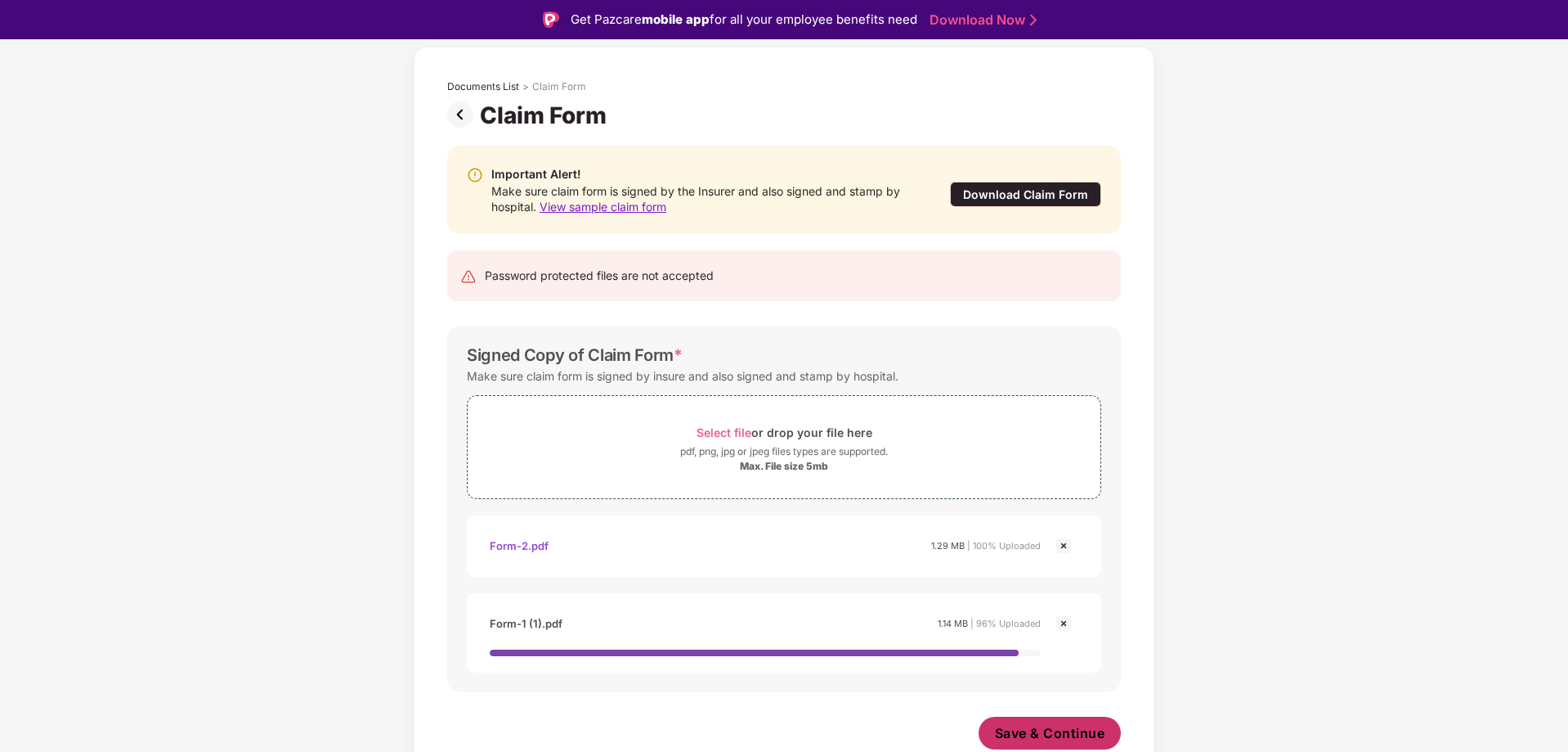
click at [1022, 740] on span "Save & Continue" at bounding box center [1049, 733] width 110 height 18
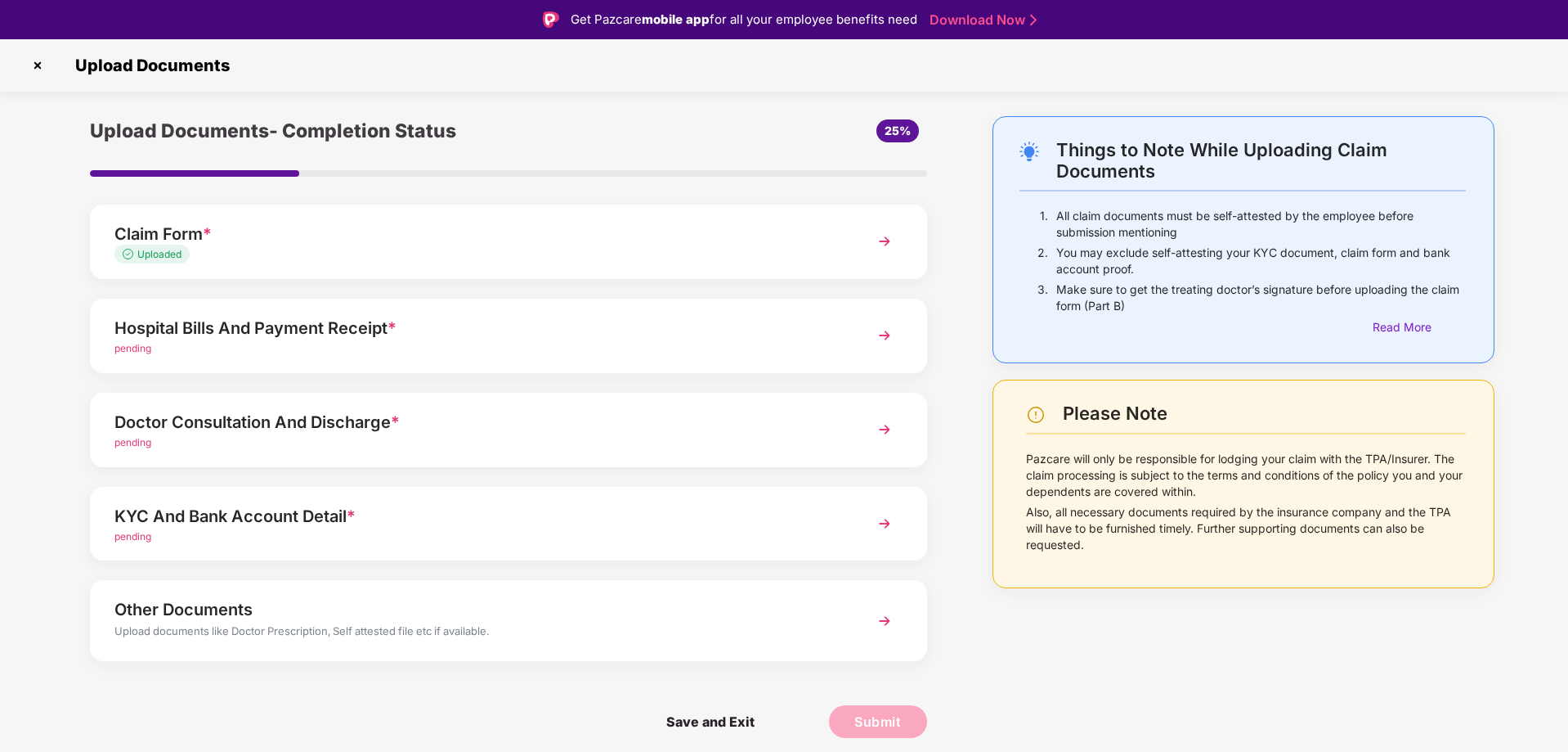
click at [615, 336] on div "Hospital Bills And Payment Receipt *" at bounding box center [475, 328] width 722 height 26
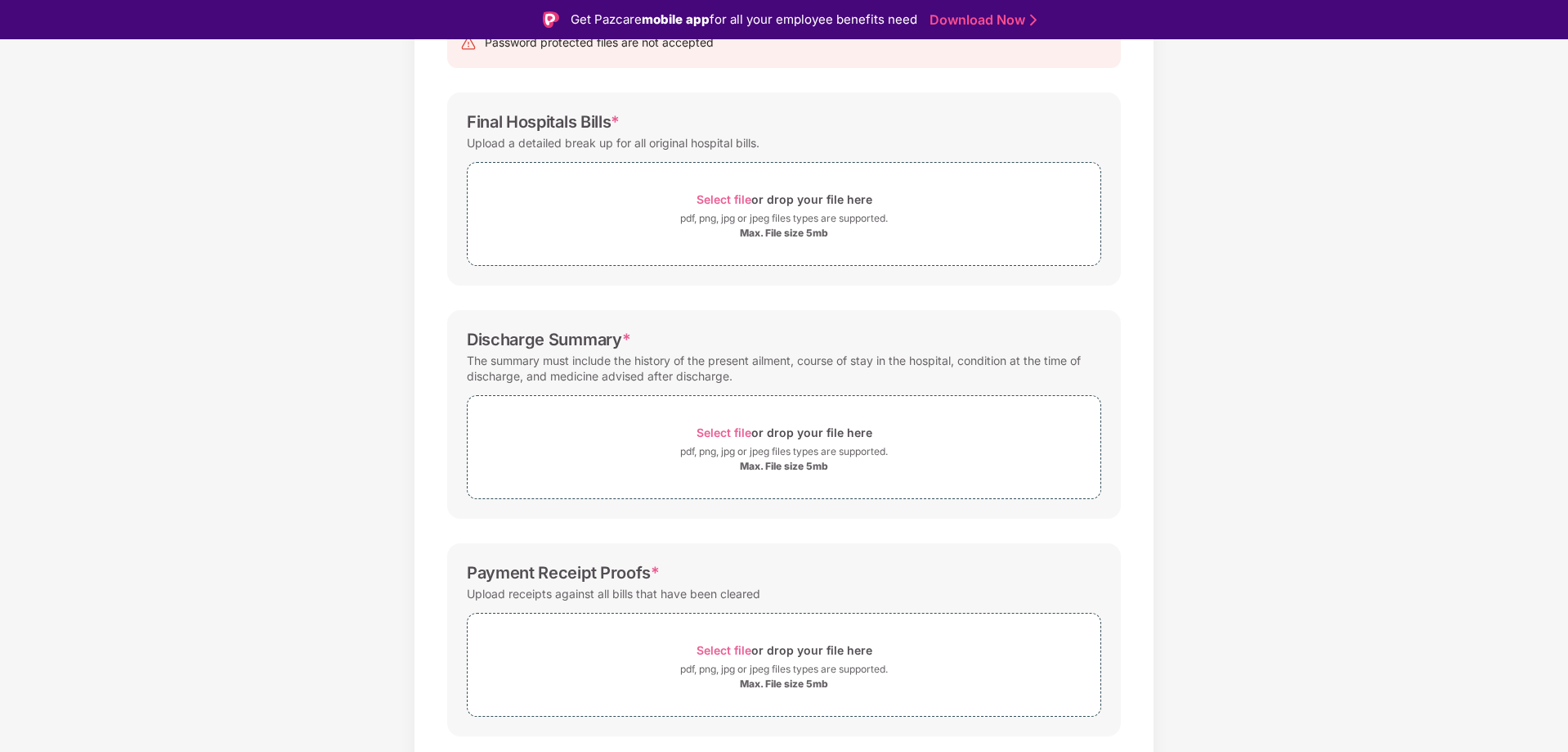
scroll to position [242, 0]
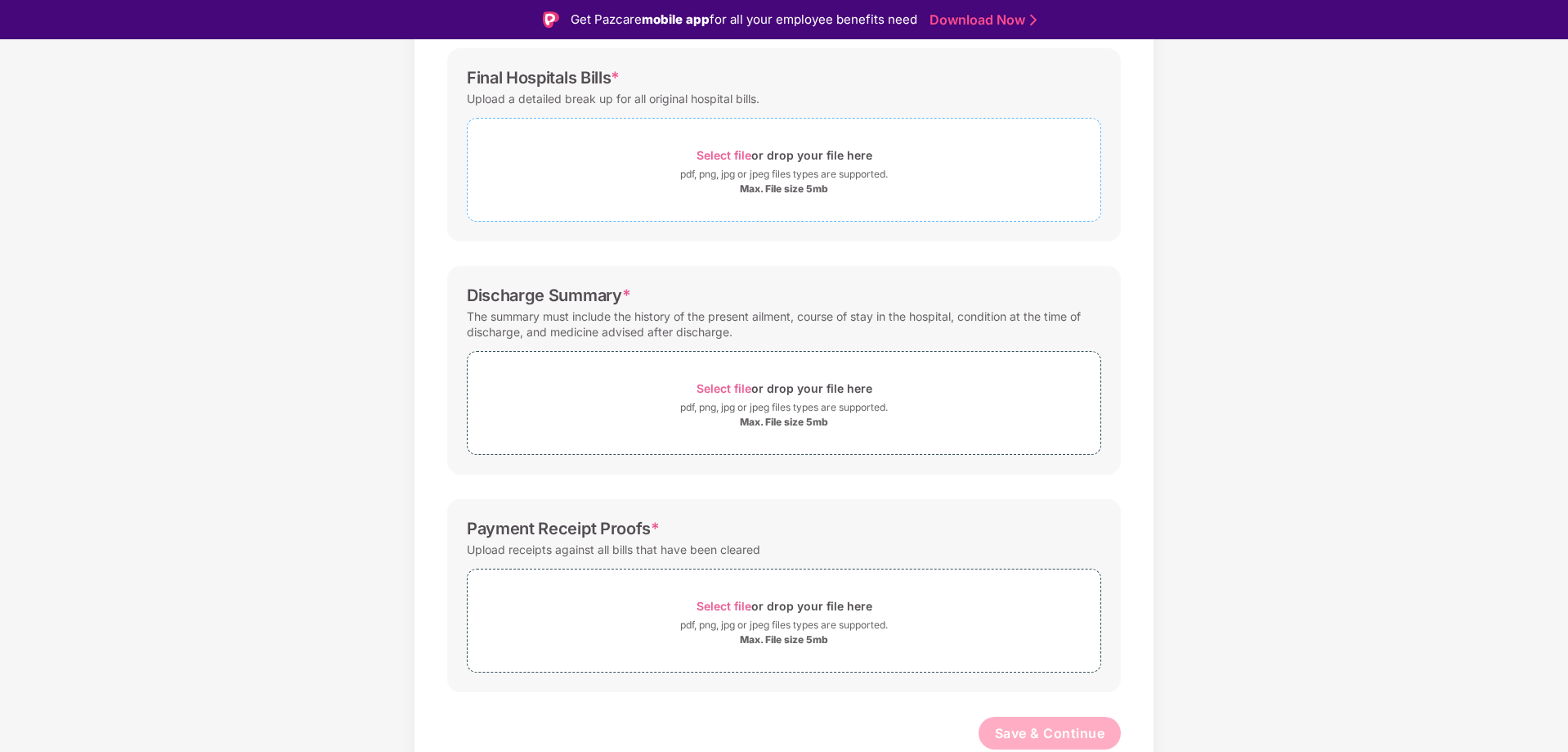
click at [839, 153] on div "Select file or drop your file here" at bounding box center [784, 154] width 176 height 22
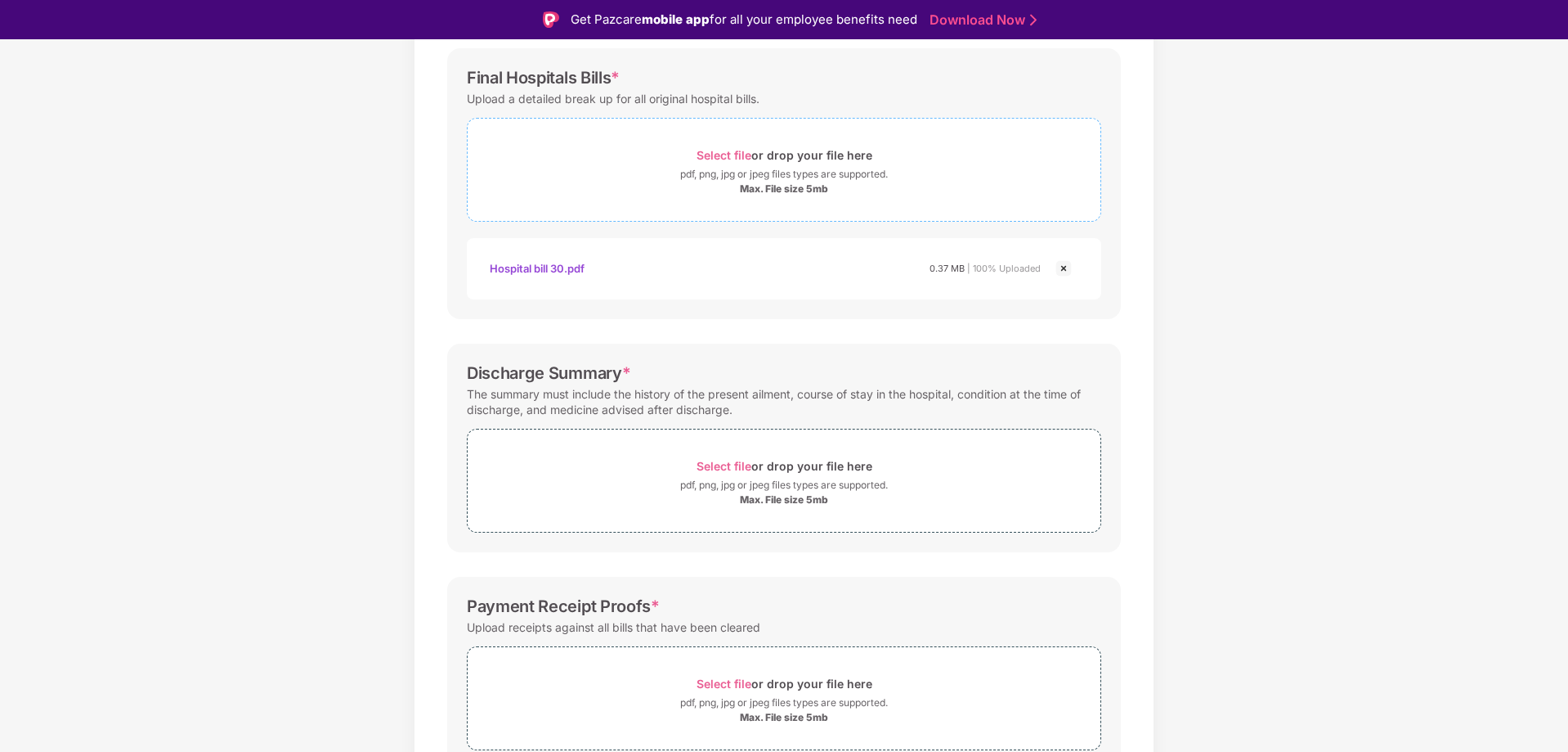
click at [825, 181] on div "pdf, png, jpg or jpeg files types are supported." at bounding box center [784, 174] width 208 height 16
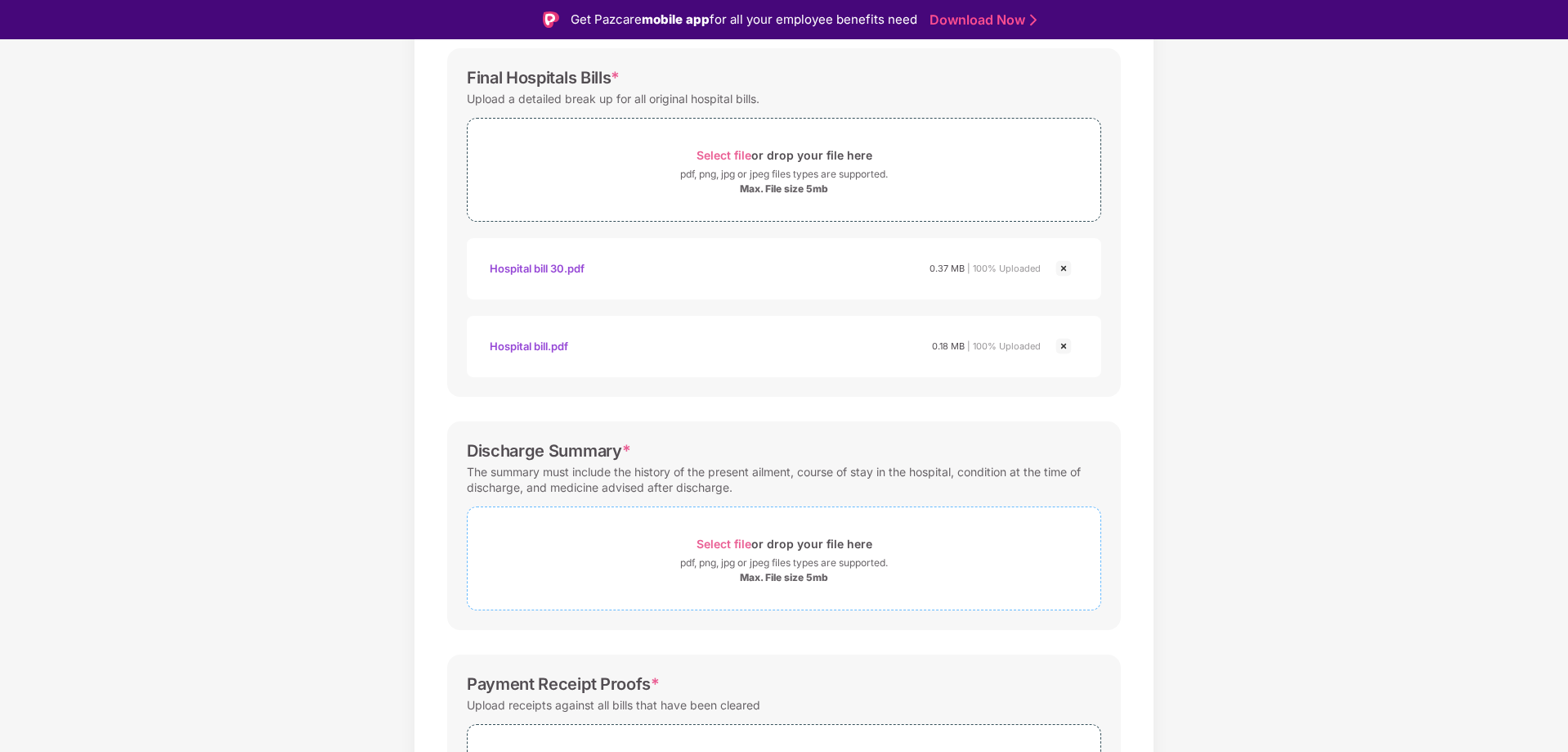
click at [739, 569] on div "pdf, png, jpg or jpeg files types are supported." at bounding box center [784, 562] width 208 height 16
click at [798, 562] on div "pdf, png, jpg or jpeg files types are supported." at bounding box center [784, 562] width 208 height 16
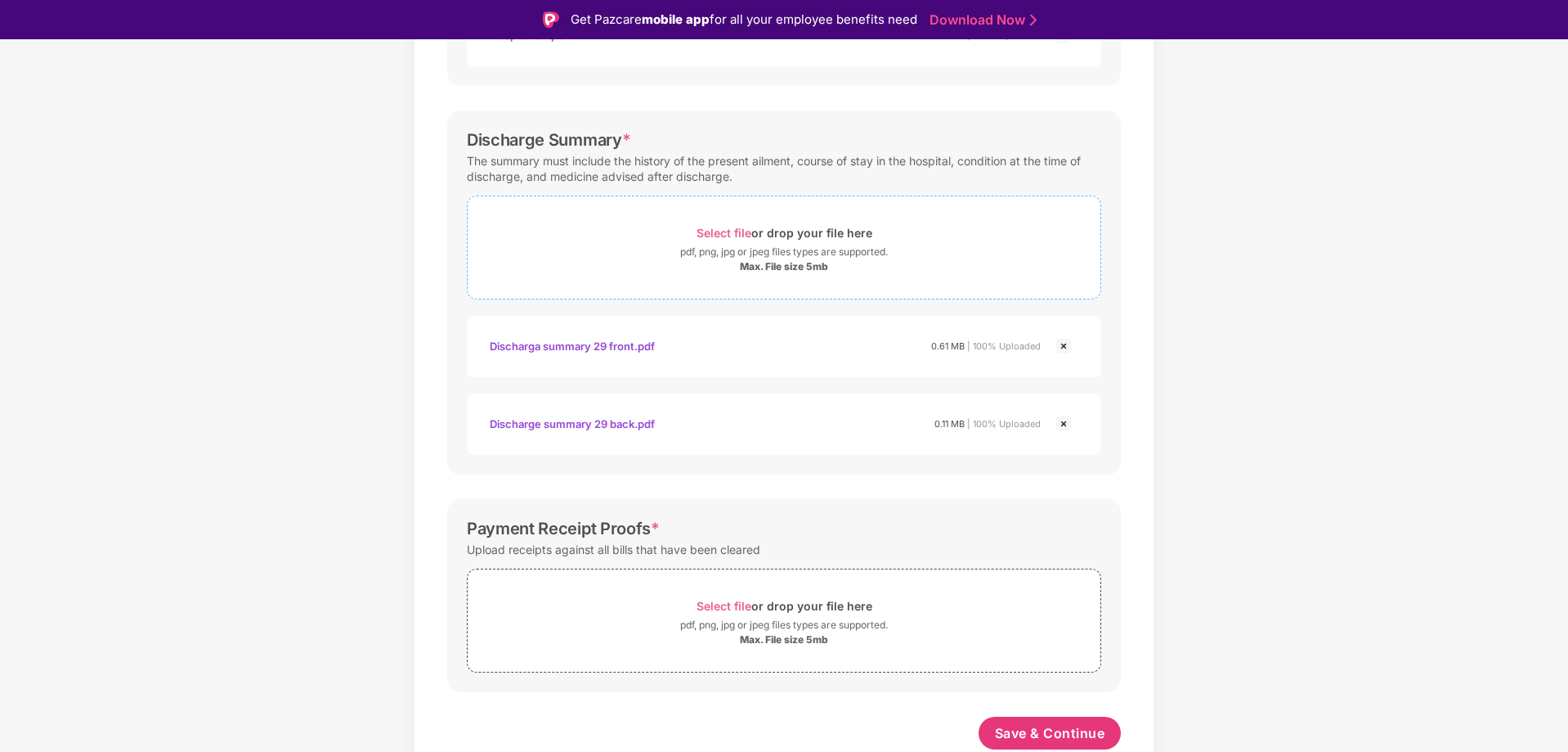
scroll to position [553, 0]
click at [815, 276] on span "Select file or drop your file here pdf, png, jpg or jpeg files types are suppor…" at bounding box center [784, 247] width 633 height 78
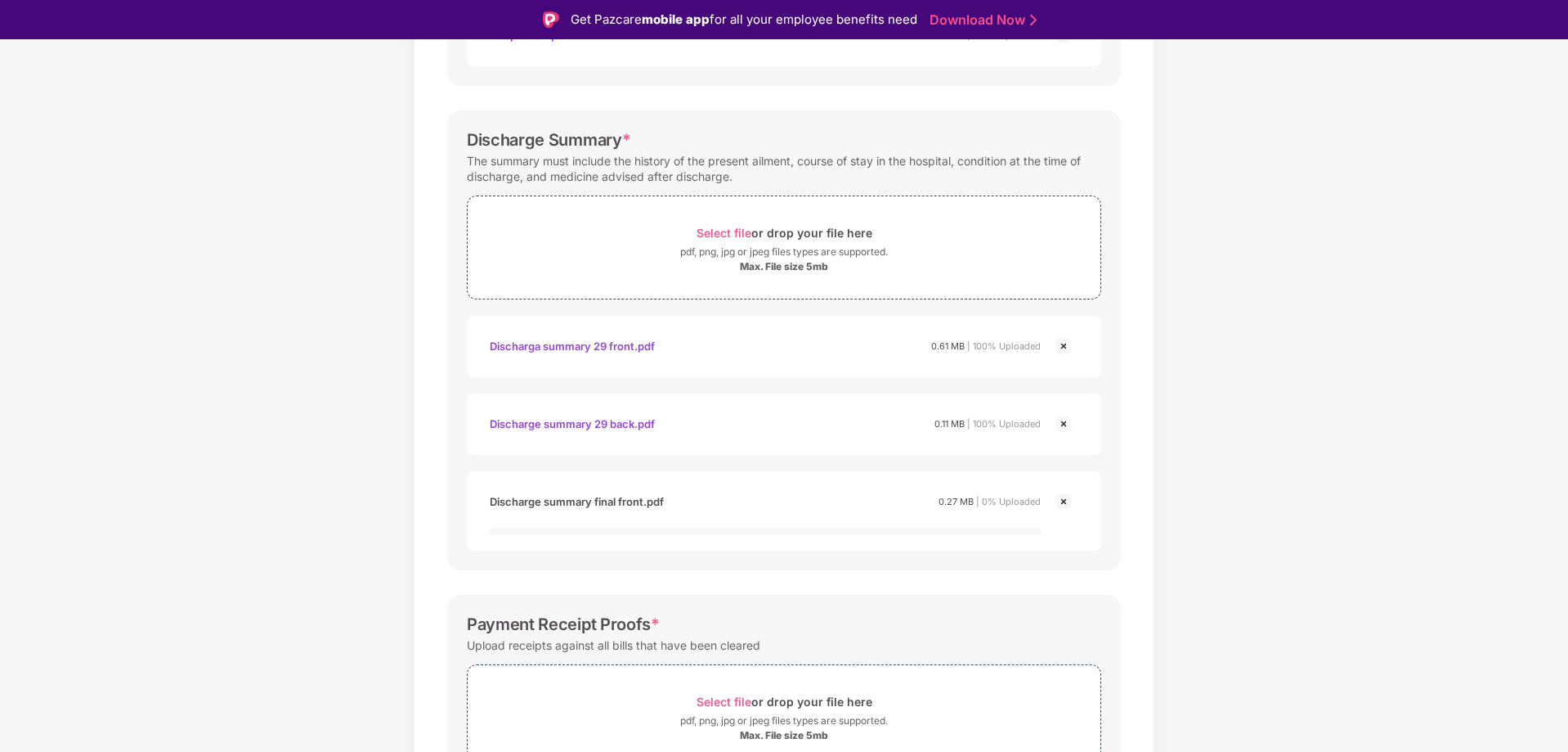
scroll to position [558, 0]
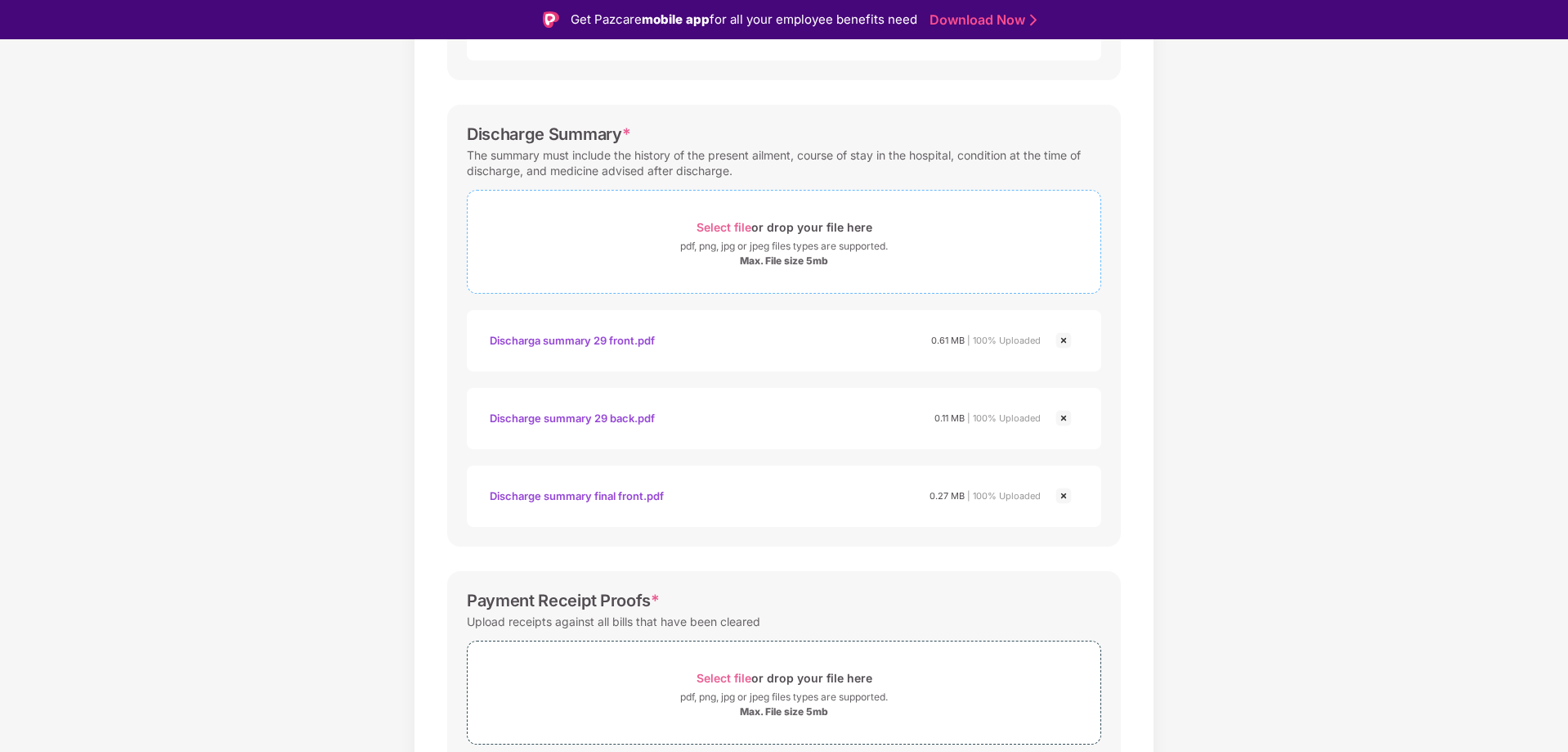
click at [802, 232] on div "Select file or drop your file here" at bounding box center [784, 227] width 176 height 22
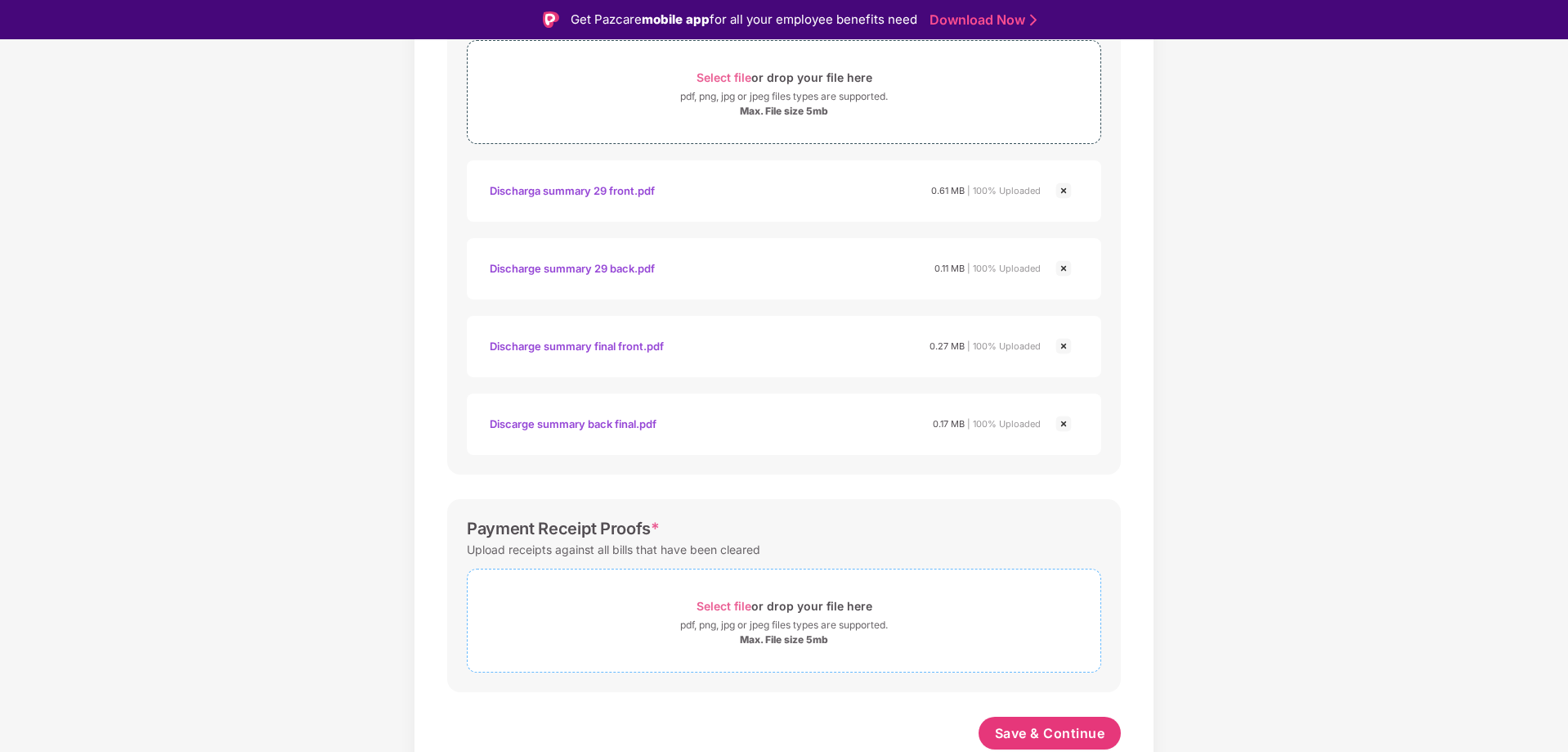
scroll to position [708, 0]
click at [781, 642] on div "Max. File size 5mb" at bounding box center [784, 640] width 89 height 13
click at [803, 604] on div "Select file or drop your file here" at bounding box center [784, 605] width 176 height 22
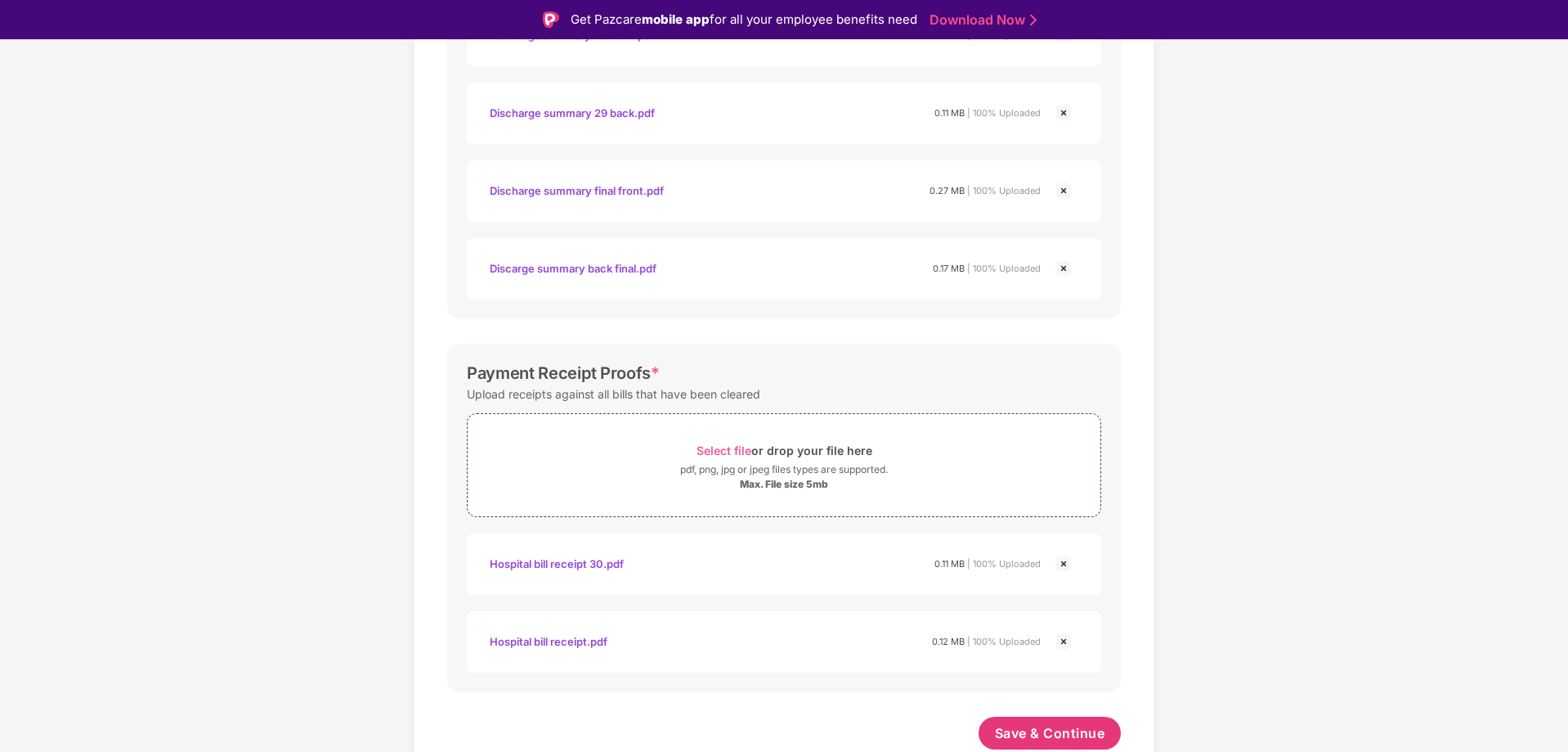
scroll to position [39, 0]
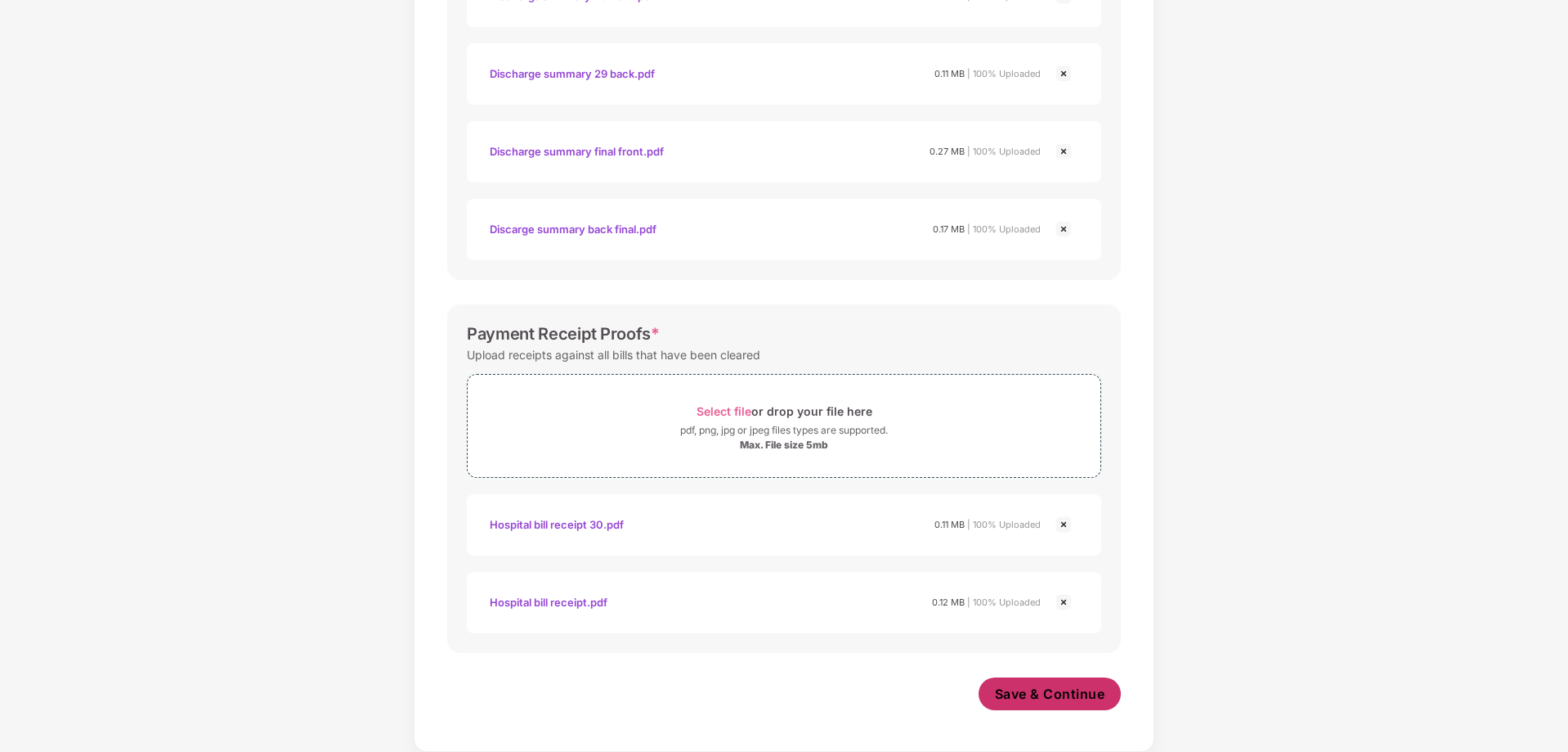
click at [1036, 697] on span "Save & Continue" at bounding box center [1049, 694] width 110 height 18
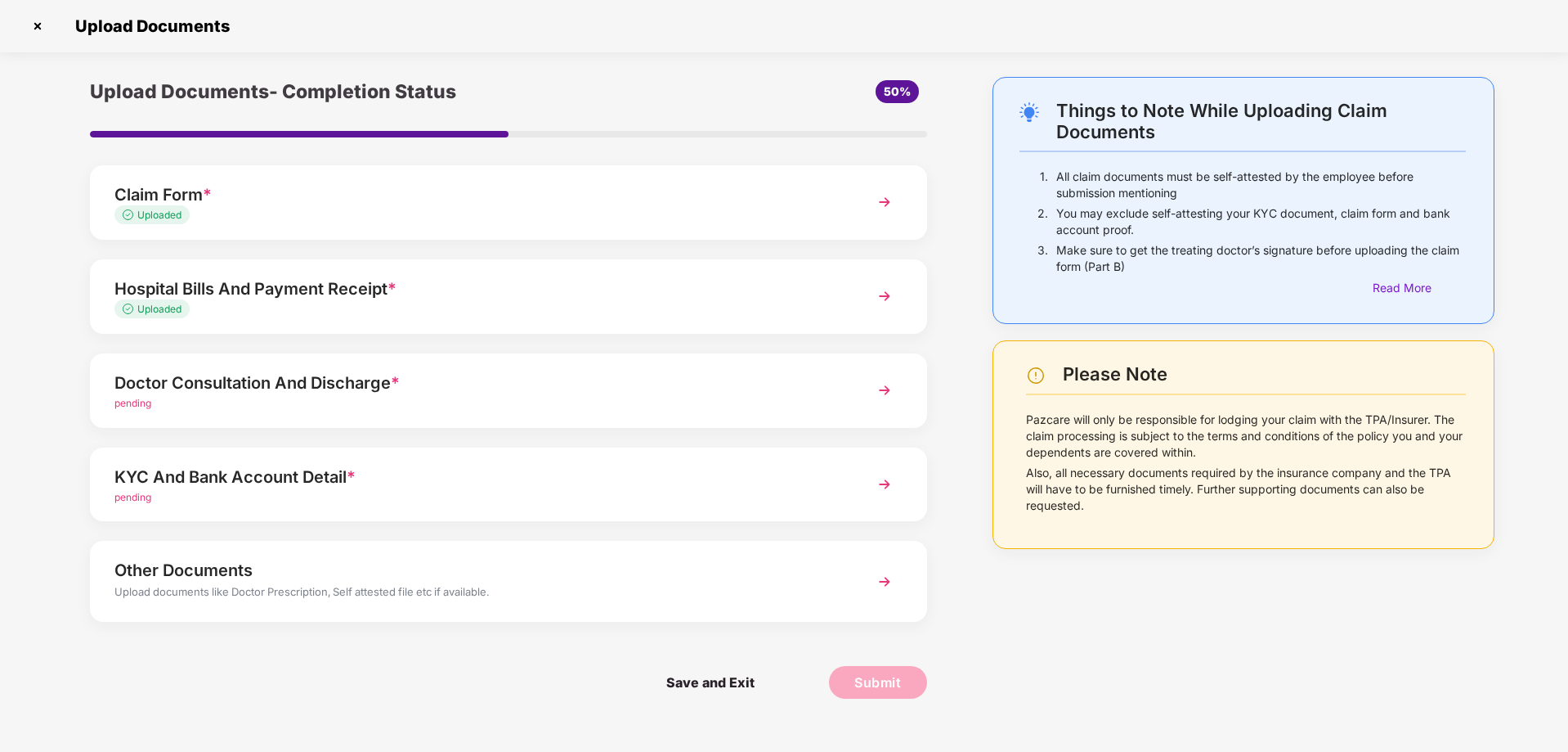
click at [322, 393] on div "Doctor Consultation And Discharge *" at bounding box center [475, 383] width 722 height 26
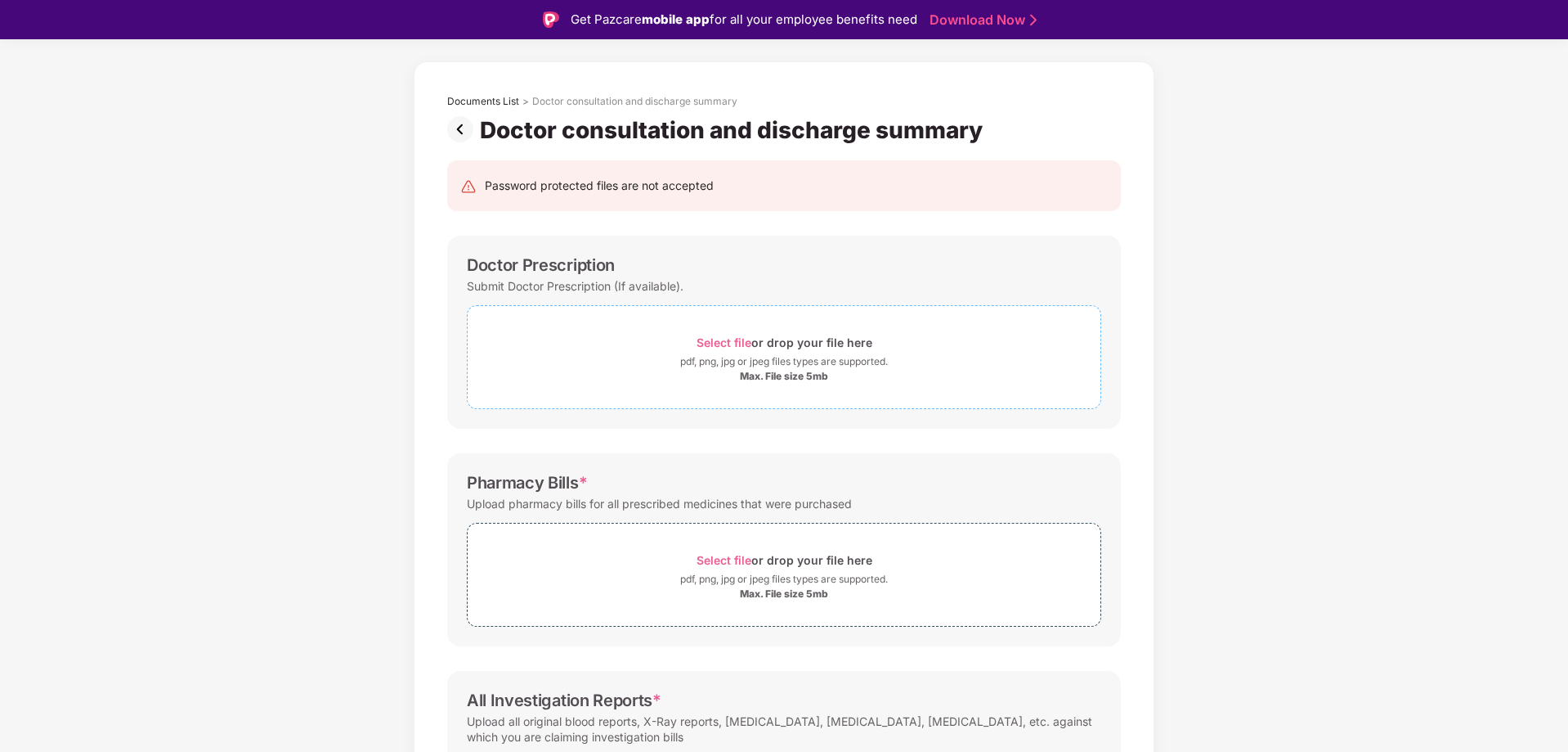
scroll to position [61, 0]
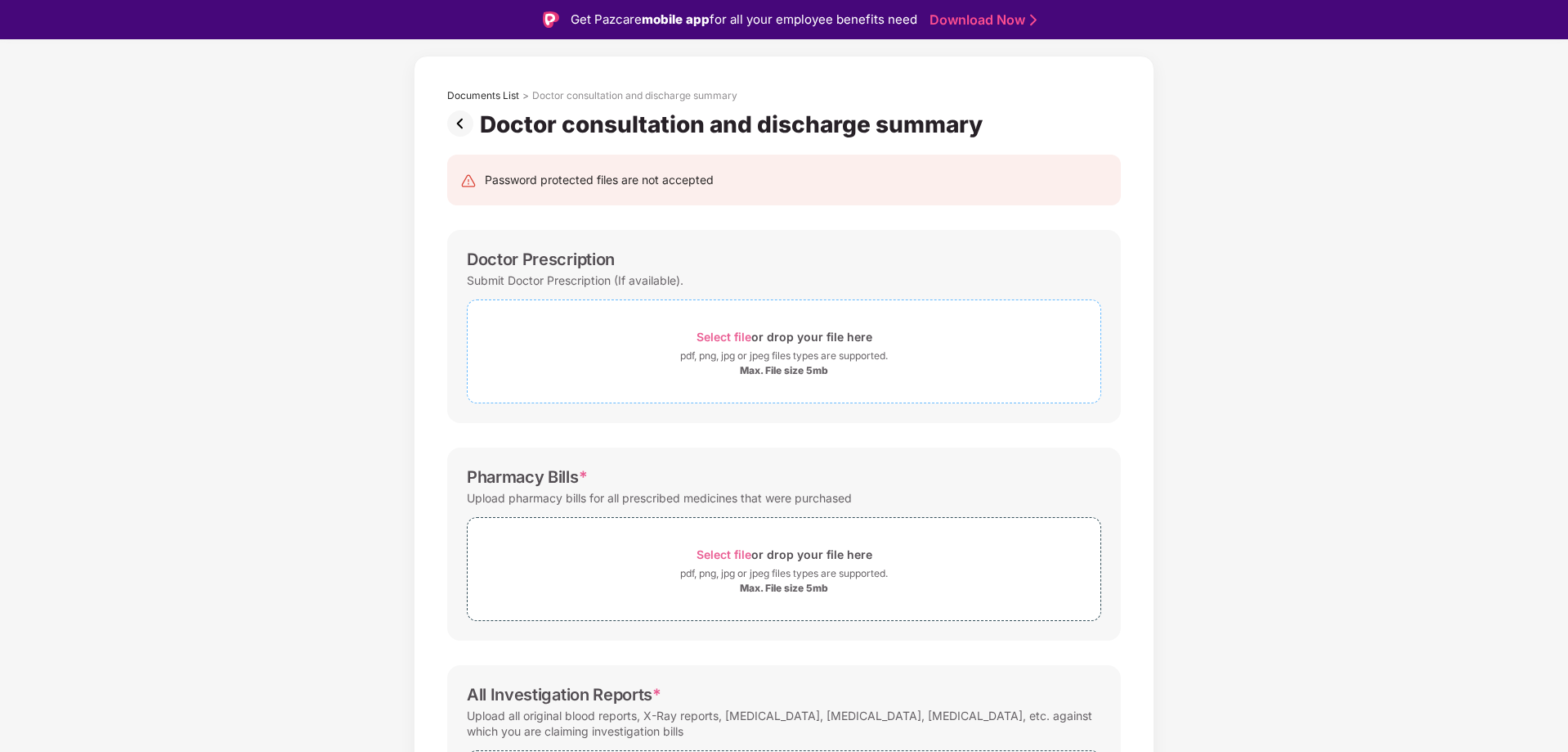
click at [788, 360] on div "pdf, png, jpg or jpeg files types are supported." at bounding box center [784, 355] width 208 height 16
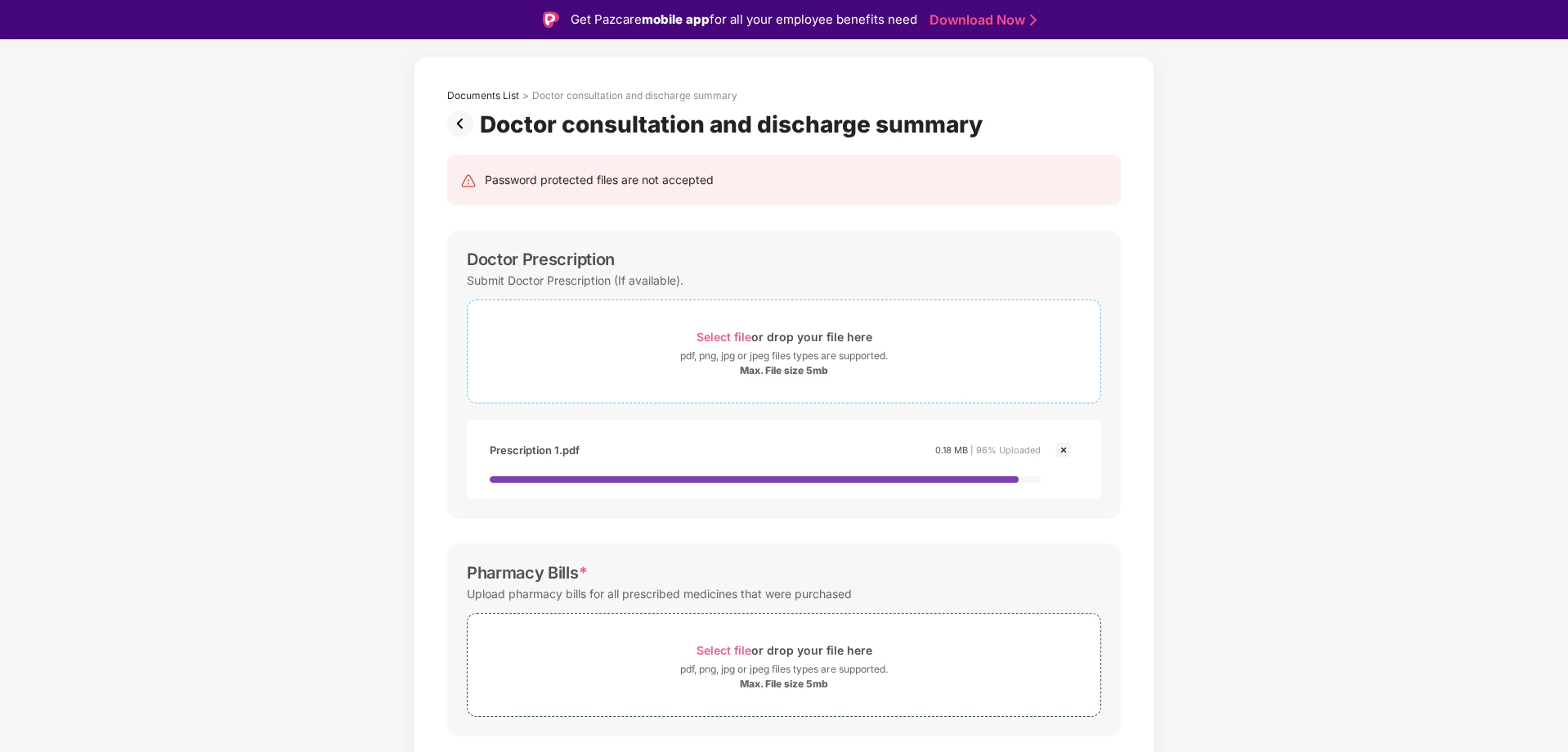
click at [731, 358] on div "pdf, png, jpg or jpeg files types are supported." at bounding box center [784, 355] width 208 height 16
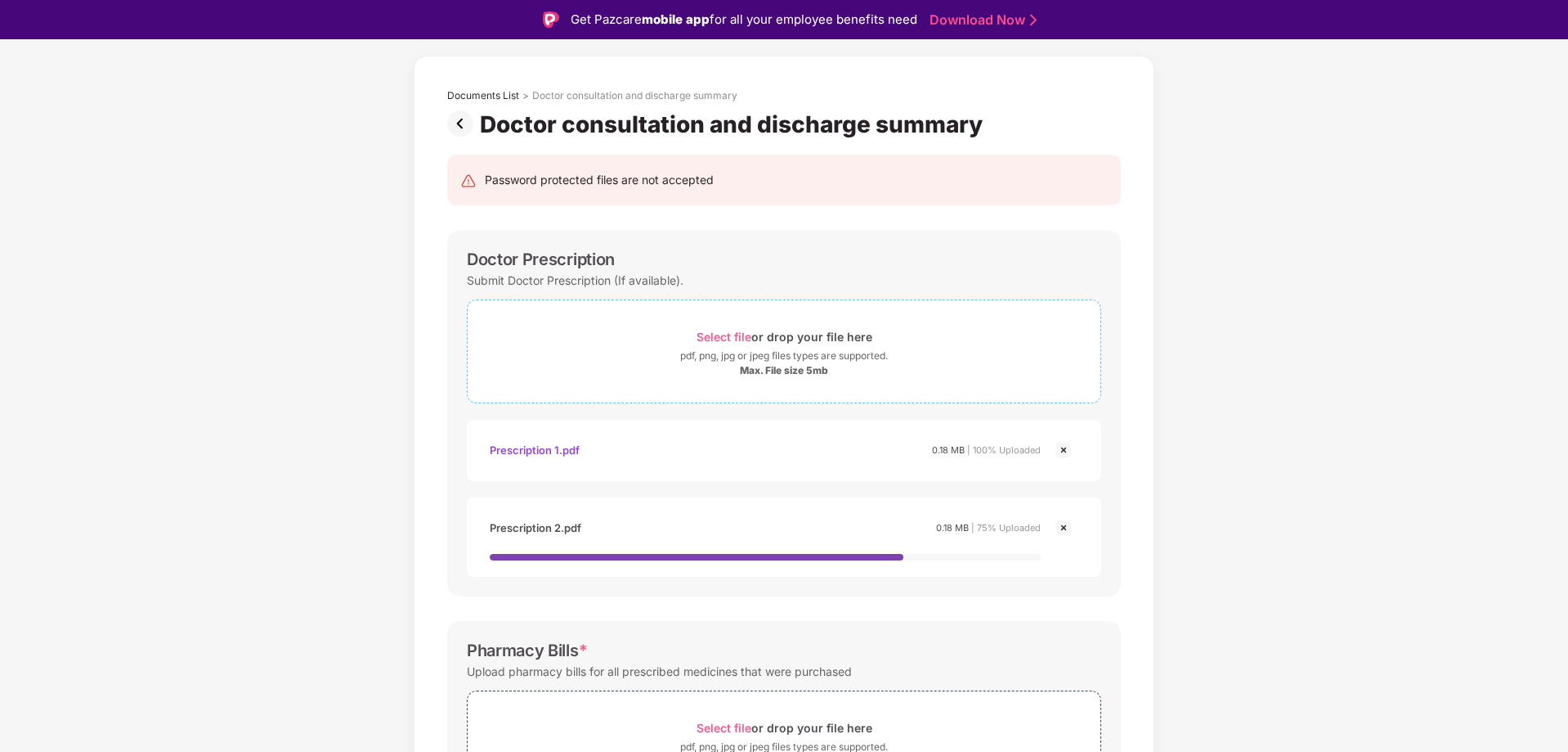
click at [821, 340] on div "Select file or drop your file here" at bounding box center [784, 337] width 176 height 22
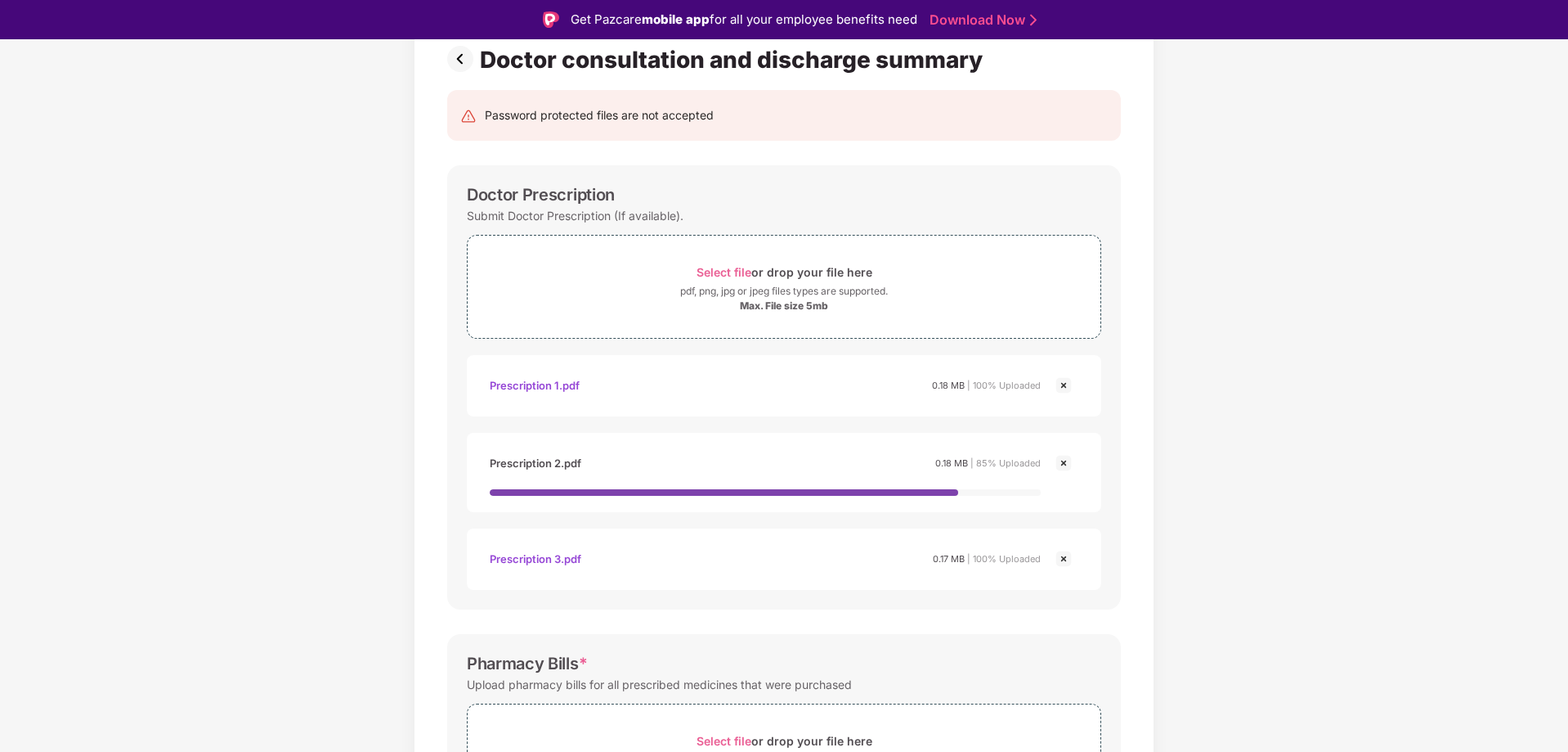
scroll to position [120, 0]
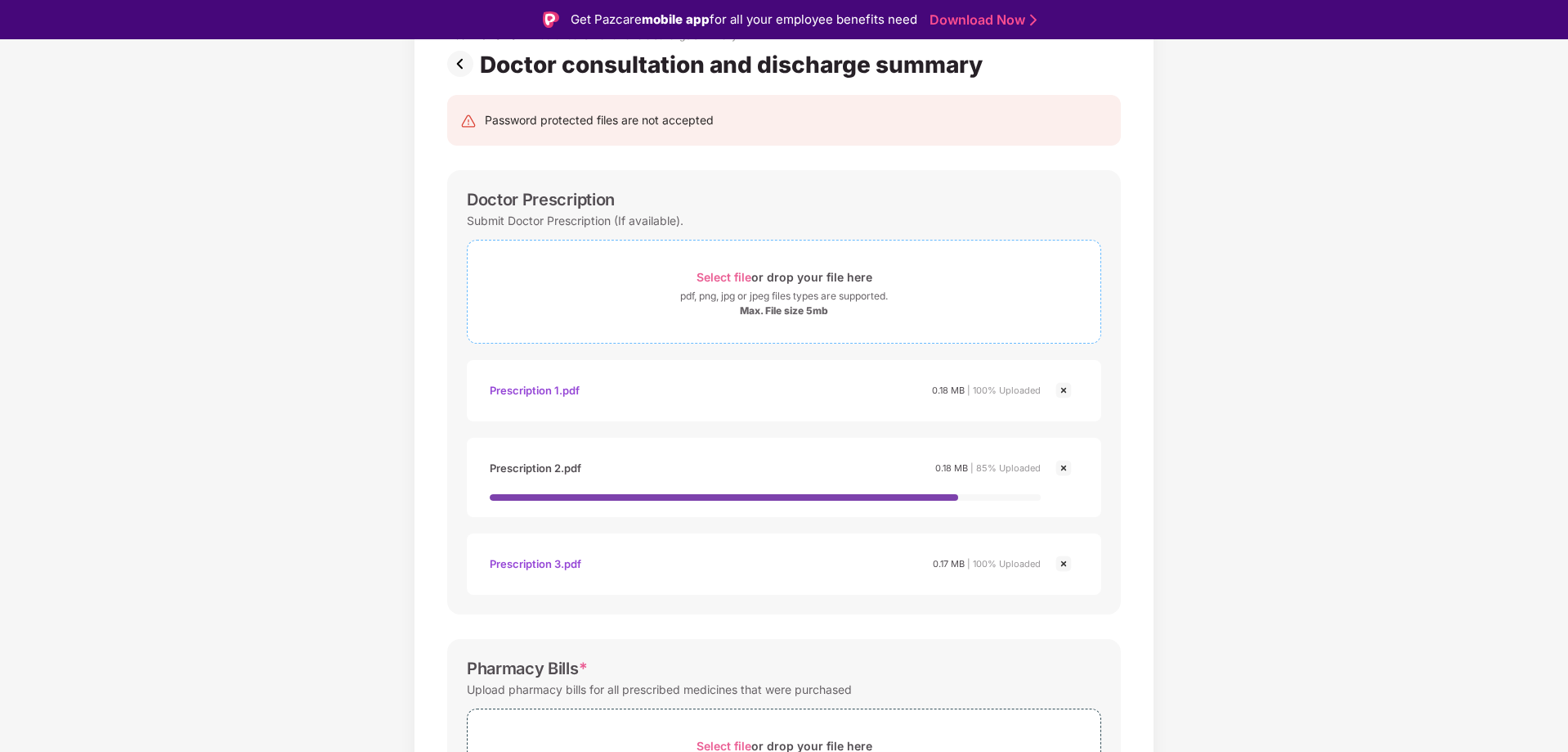
click at [819, 312] on div "Max. File size 5mb" at bounding box center [784, 311] width 89 height 13
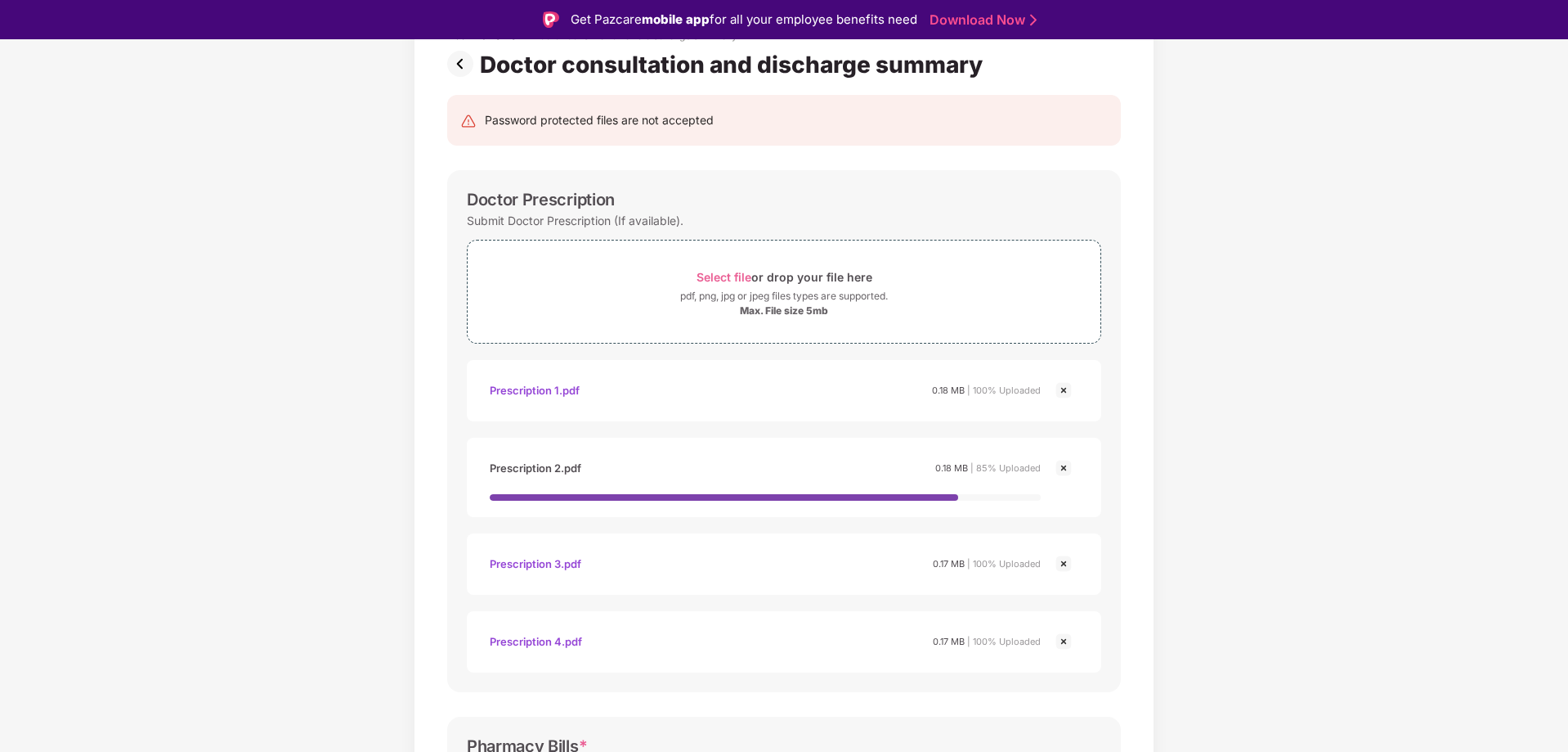
scroll to position [134, 0]
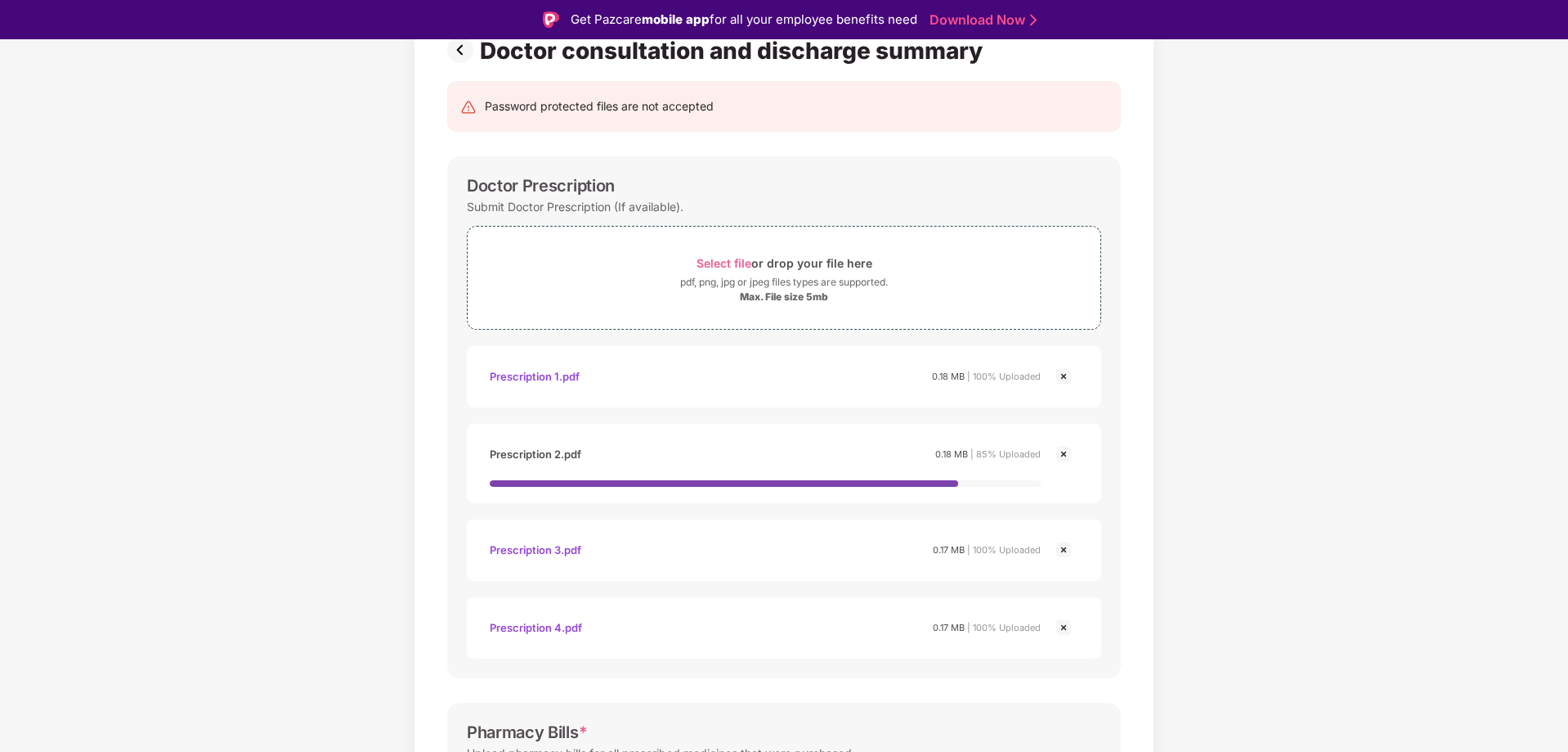
click at [1063, 456] on img at bounding box center [1063, 454] width 20 height 20
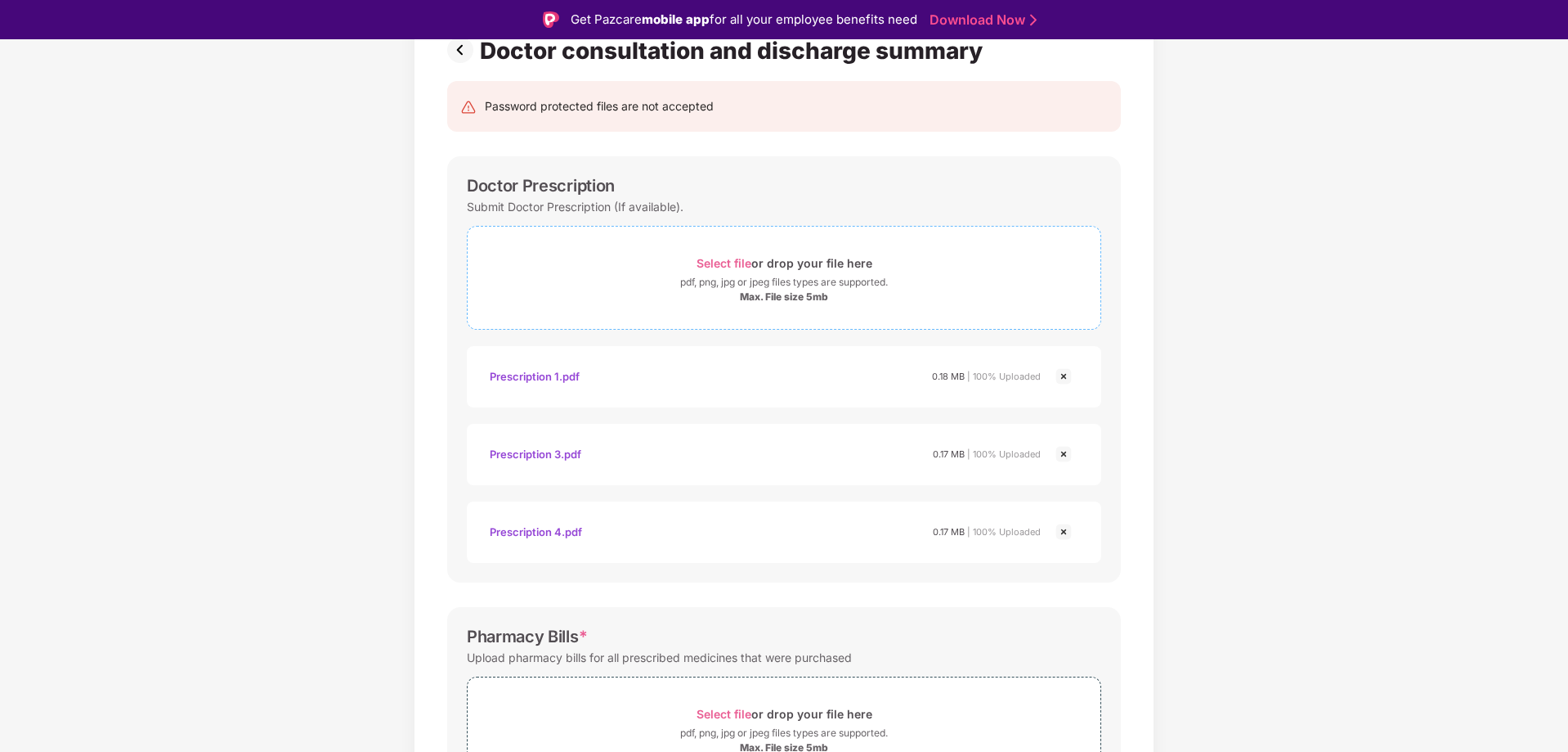
click at [792, 300] on div "Max. File size 5mb" at bounding box center [784, 297] width 89 height 13
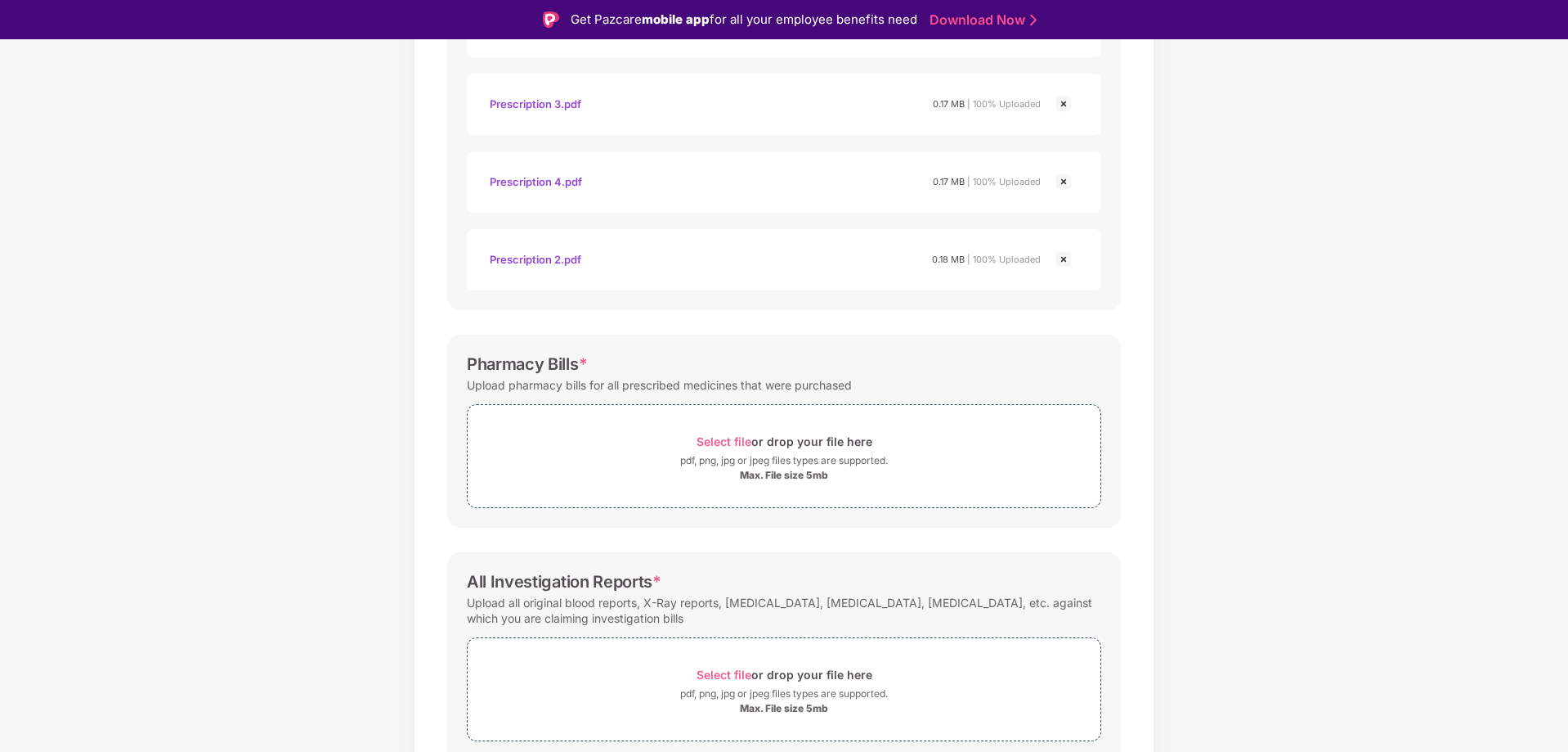
scroll to position [485, 0]
click at [778, 461] on div "pdf, png, jpg or jpeg files types are supported." at bounding box center [784, 460] width 208 height 16
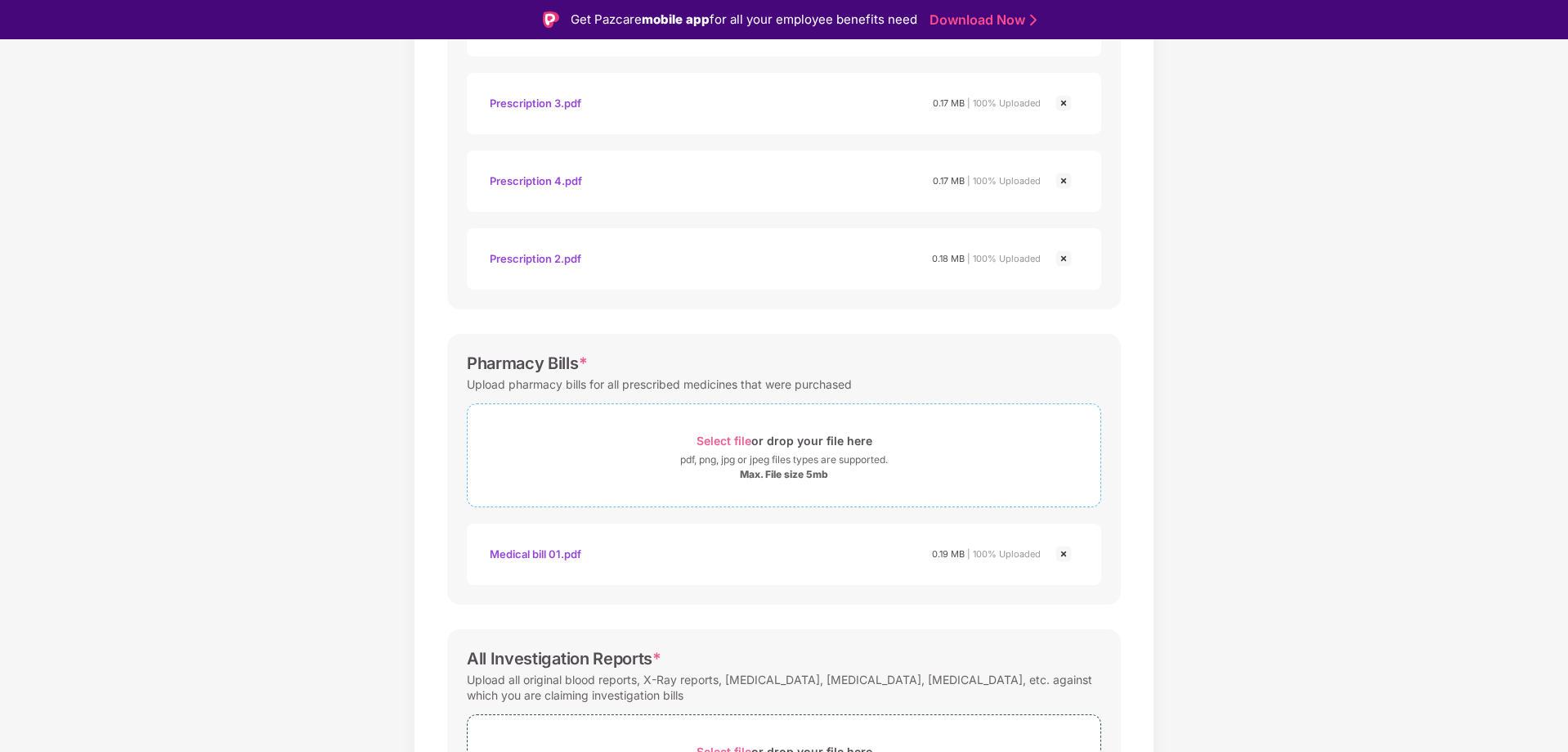
click at [818, 489] on span "Select file or drop your file here pdf, png, jpg or jpeg files types are suppor…" at bounding box center [784, 455] width 633 height 78
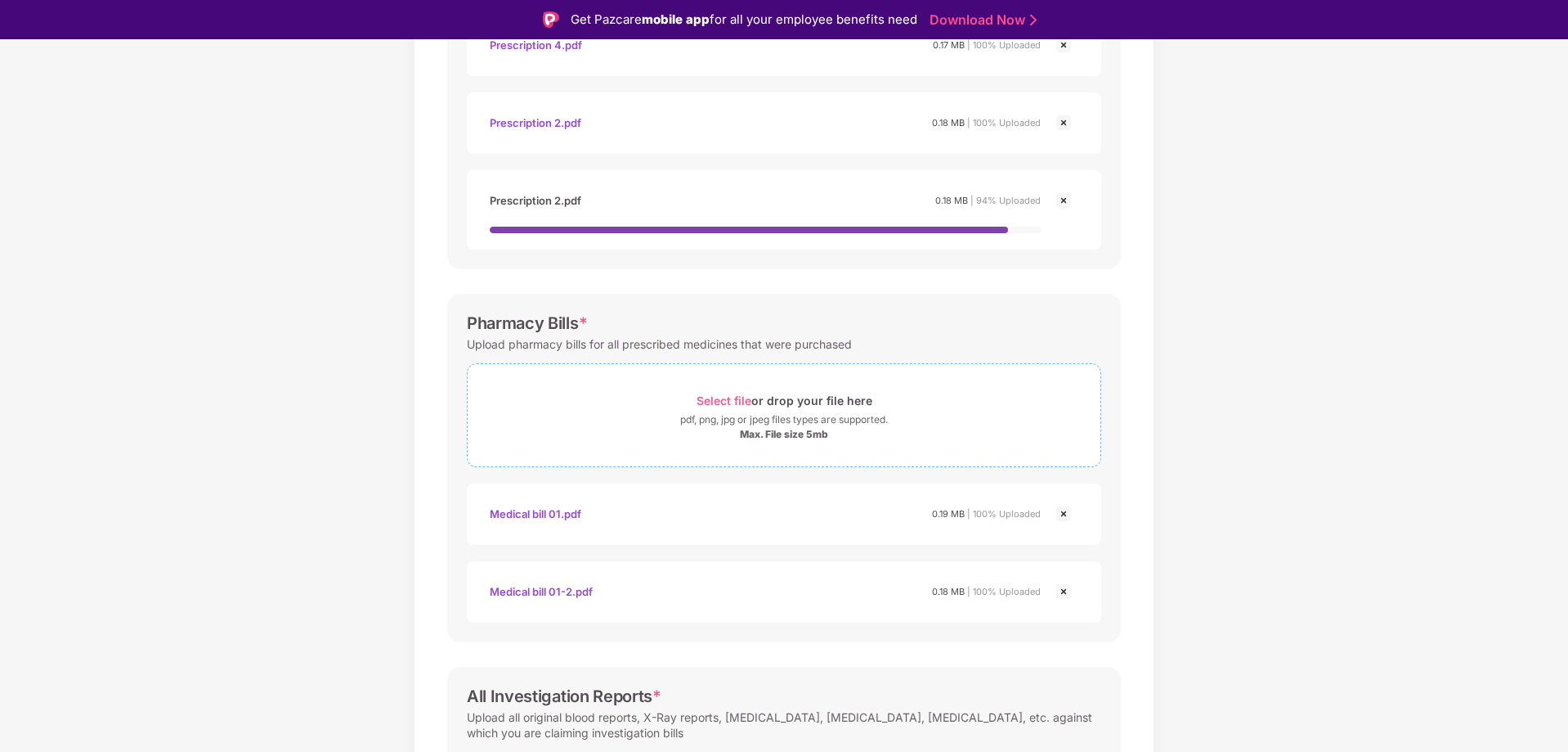
scroll to position [621, 0]
click at [815, 419] on div "pdf, png, jpg or jpeg files types are supported." at bounding box center [784, 419] width 208 height 16
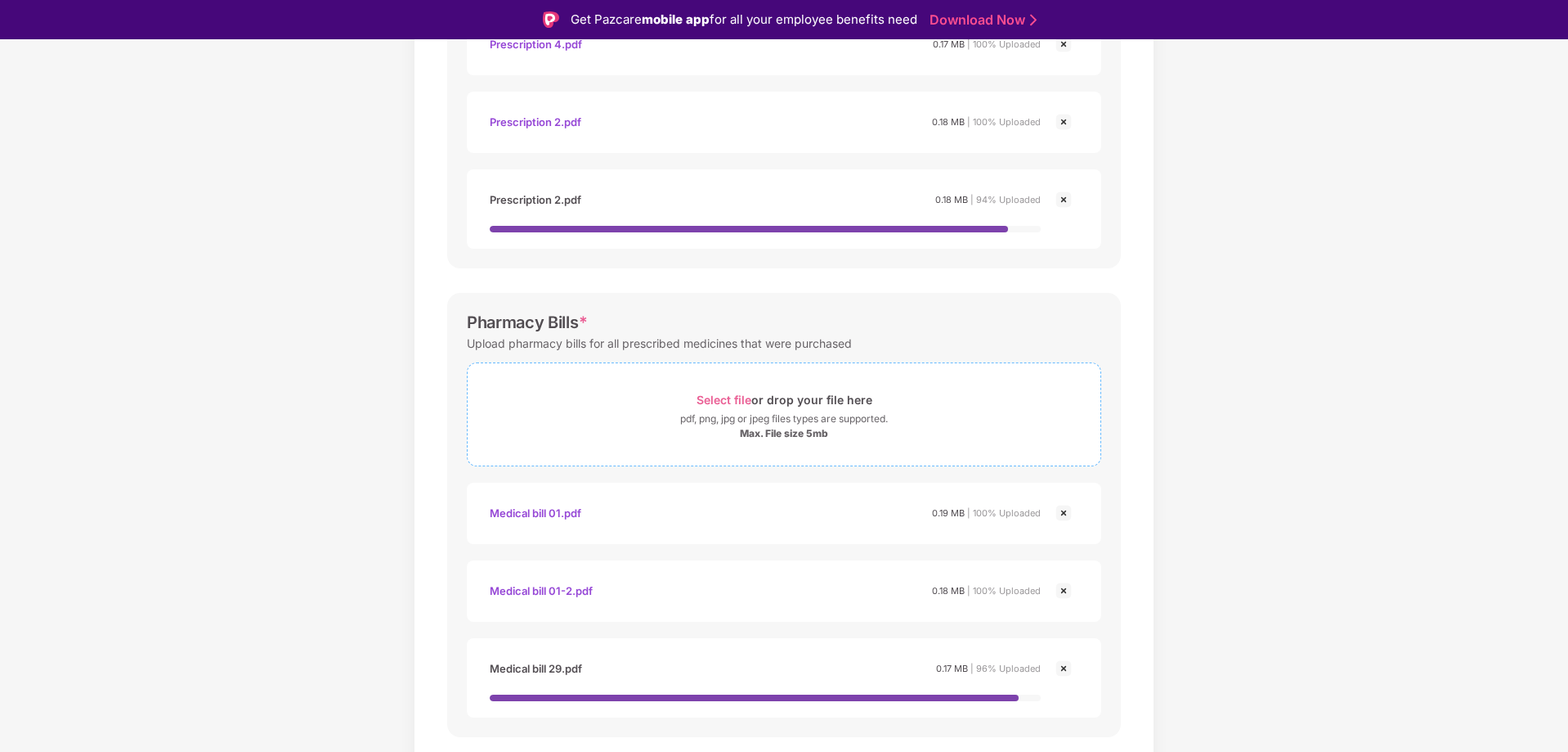
click at [785, 438] on div "Max. File size 5mb" at bounding box center [784, 433] width 89 height 13
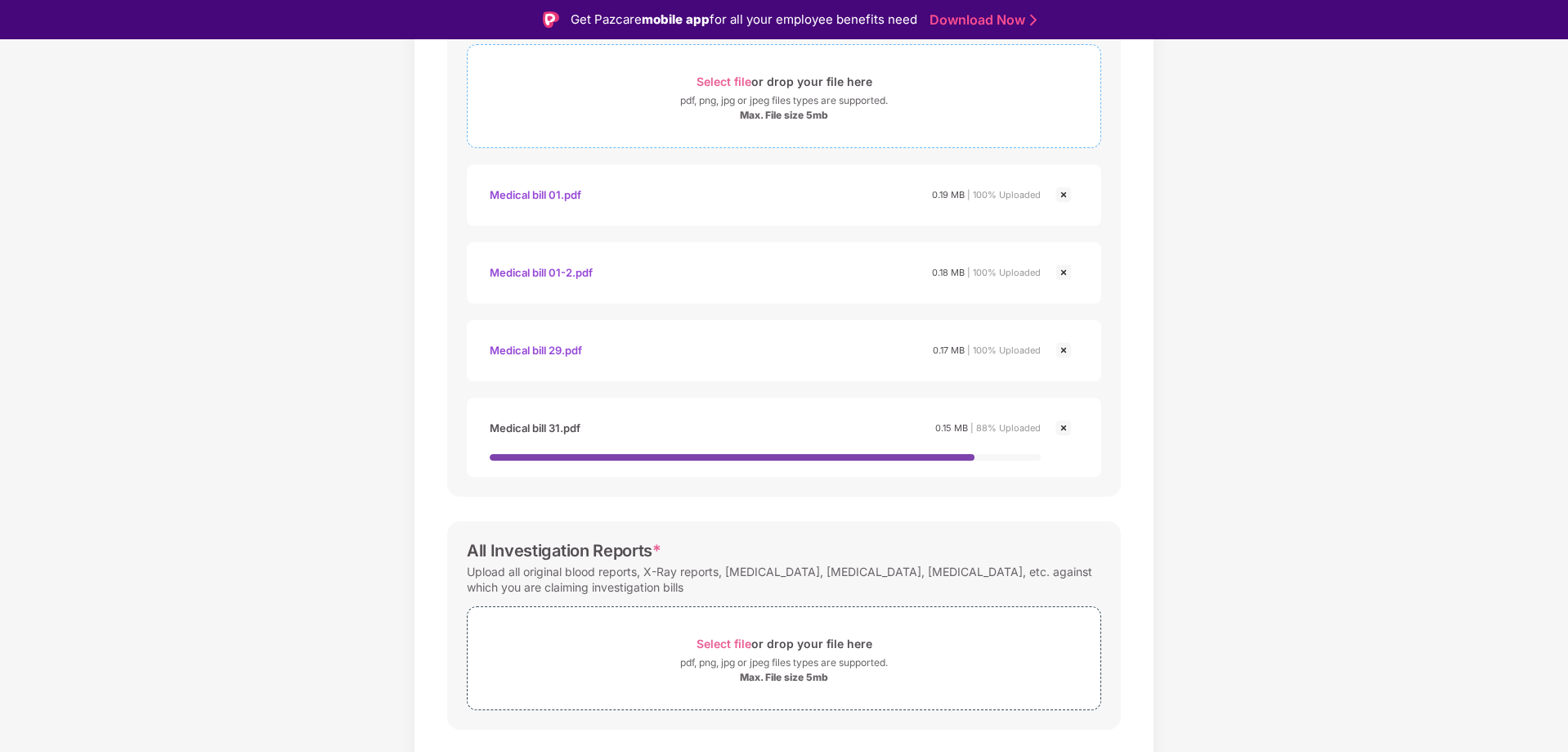
scroll to position [978, 0]
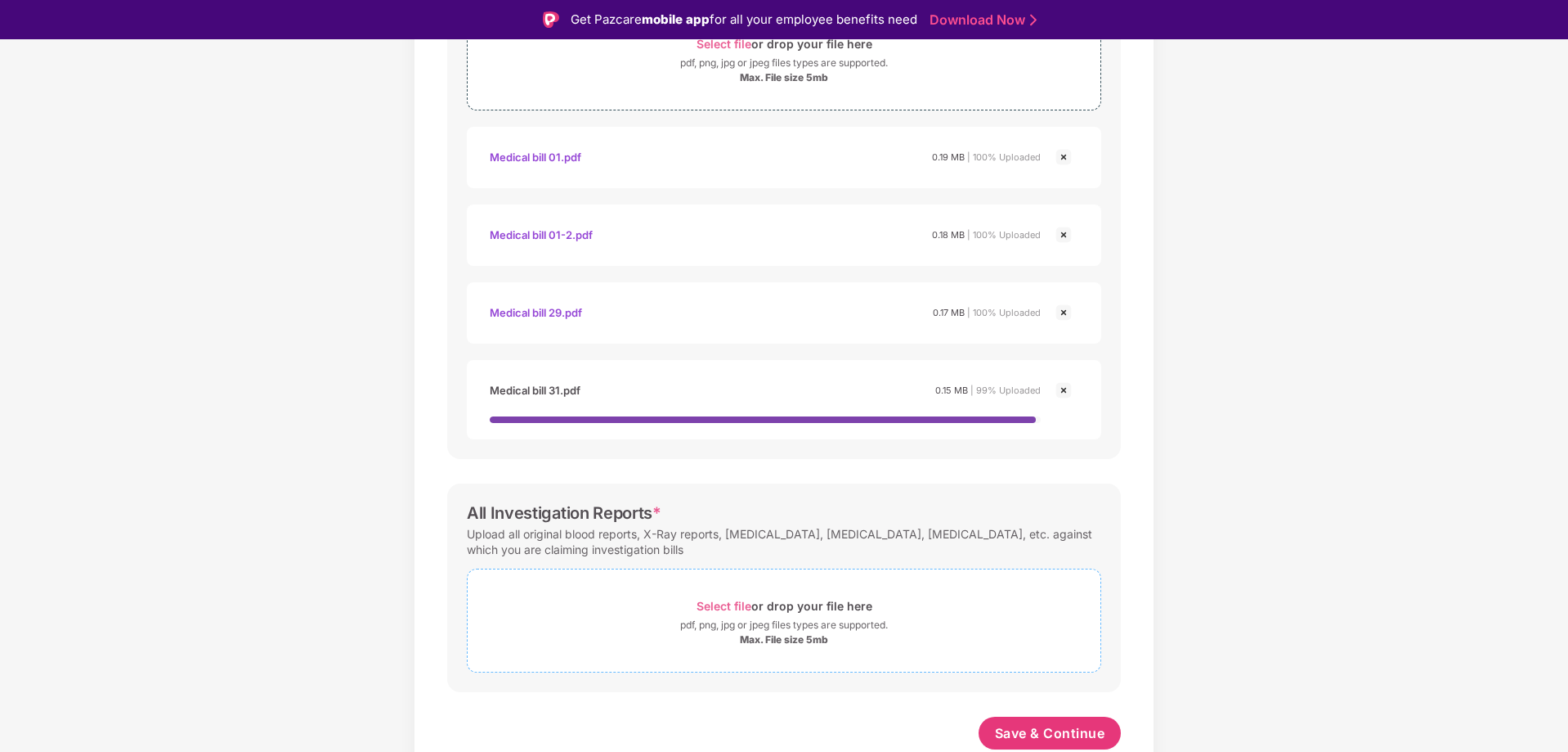
click at [816, 643] on div "Max. File size 5mb" at bounding box center [784, 640] width 89 height 13
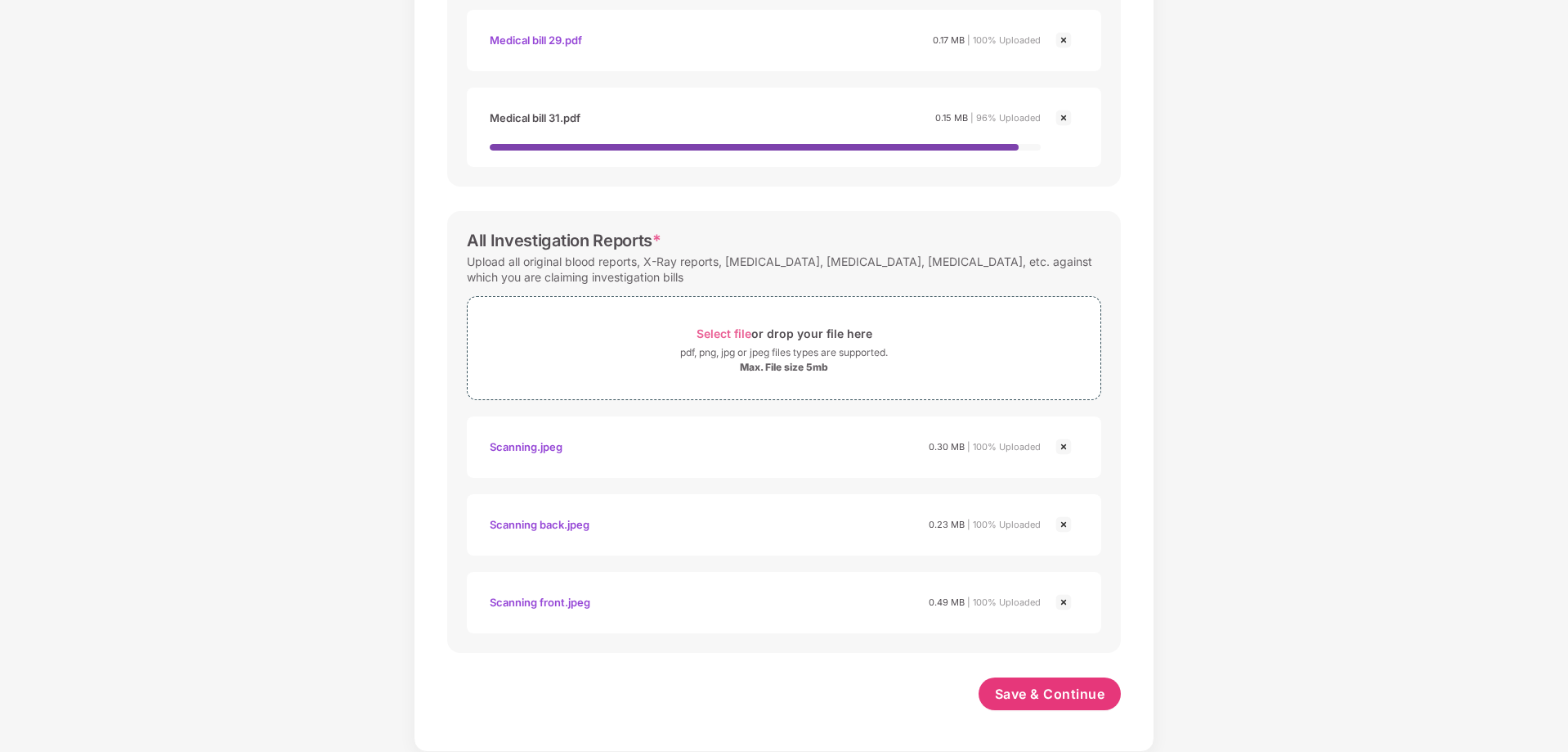
scroll to position [1193, 0]
click at [1020, 683] on button "Save & Continue" at bounding box center [1050, 694] width 143 height 33
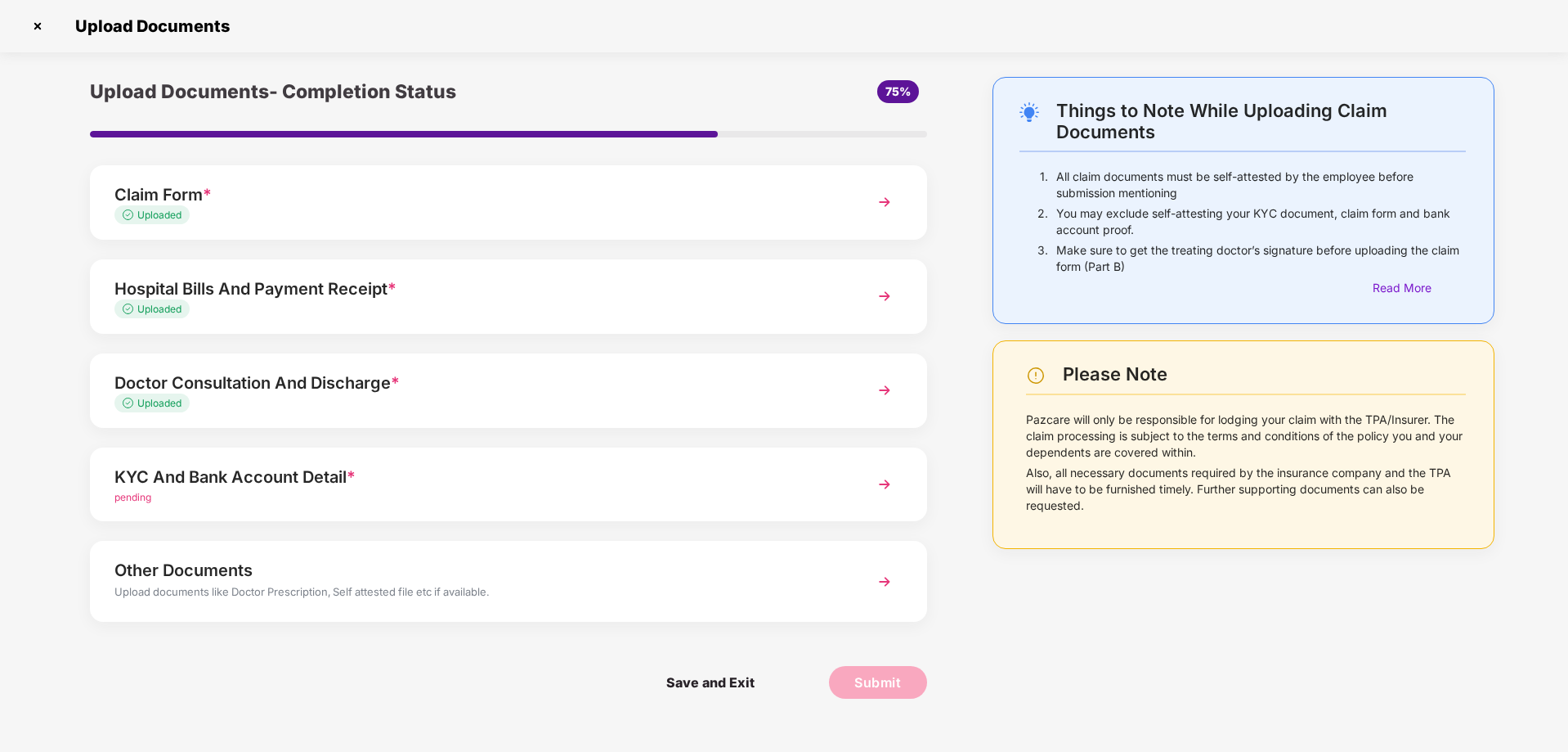
click at [514, 473] on div "KYC And Bank Account Detail *" at bounding box center [475, 477] width 722 height 26
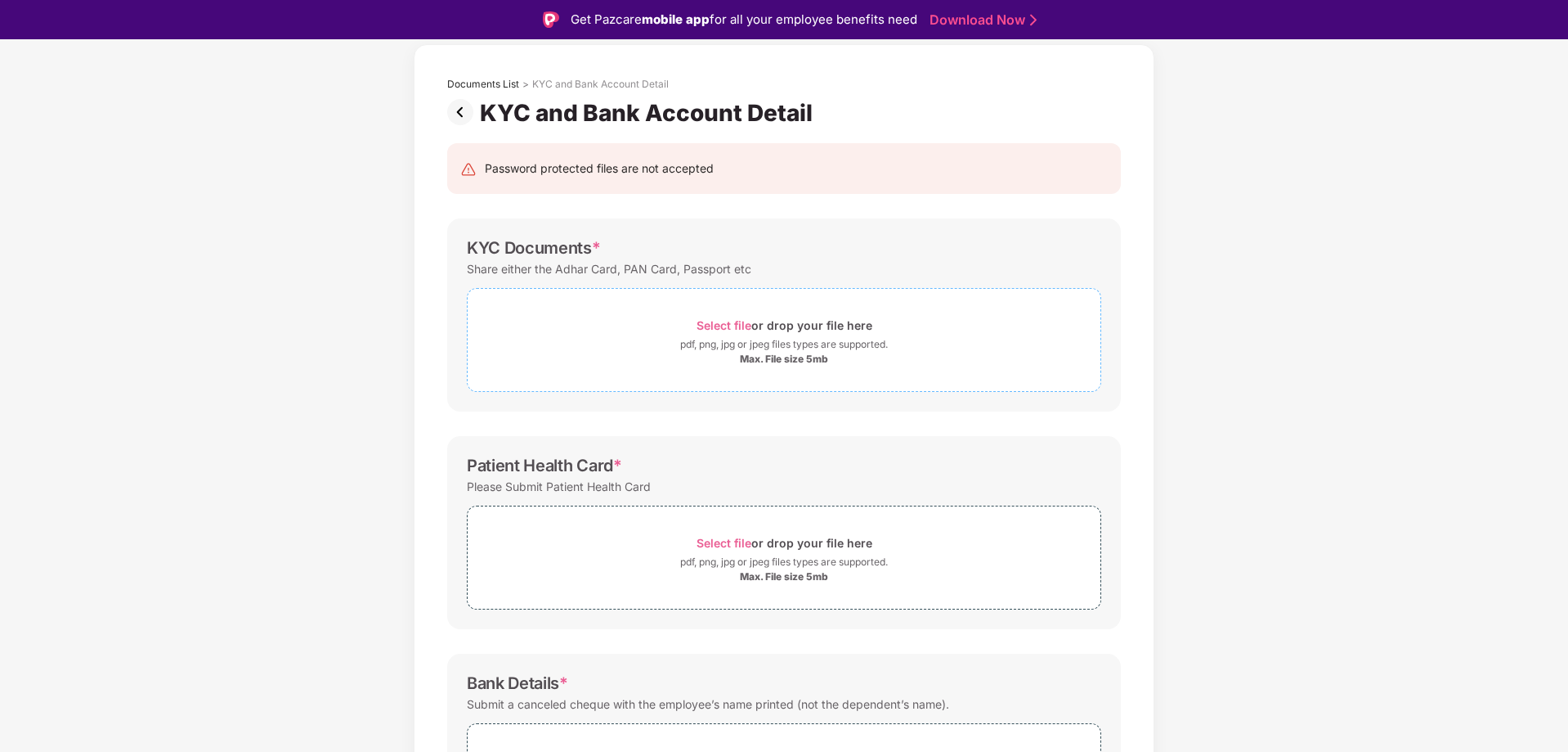
scroll to position [74, 0]
click at [705, 328] on span "Select file" at bounding box center [724, 323] width 55 height 14
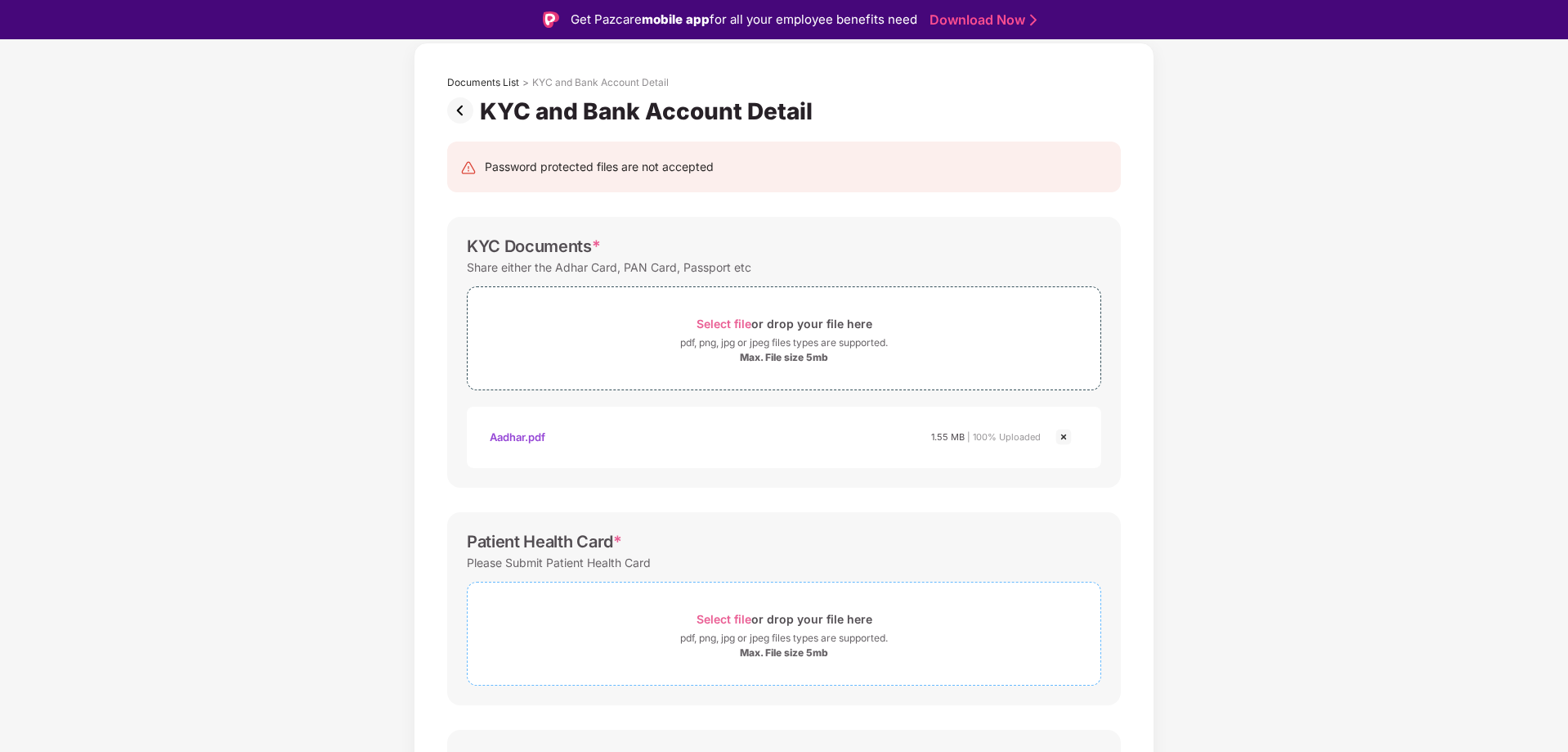
click at [784, 649] on div "Max. File size 5mb" at bounding box center [784, 653] width 89 height 13
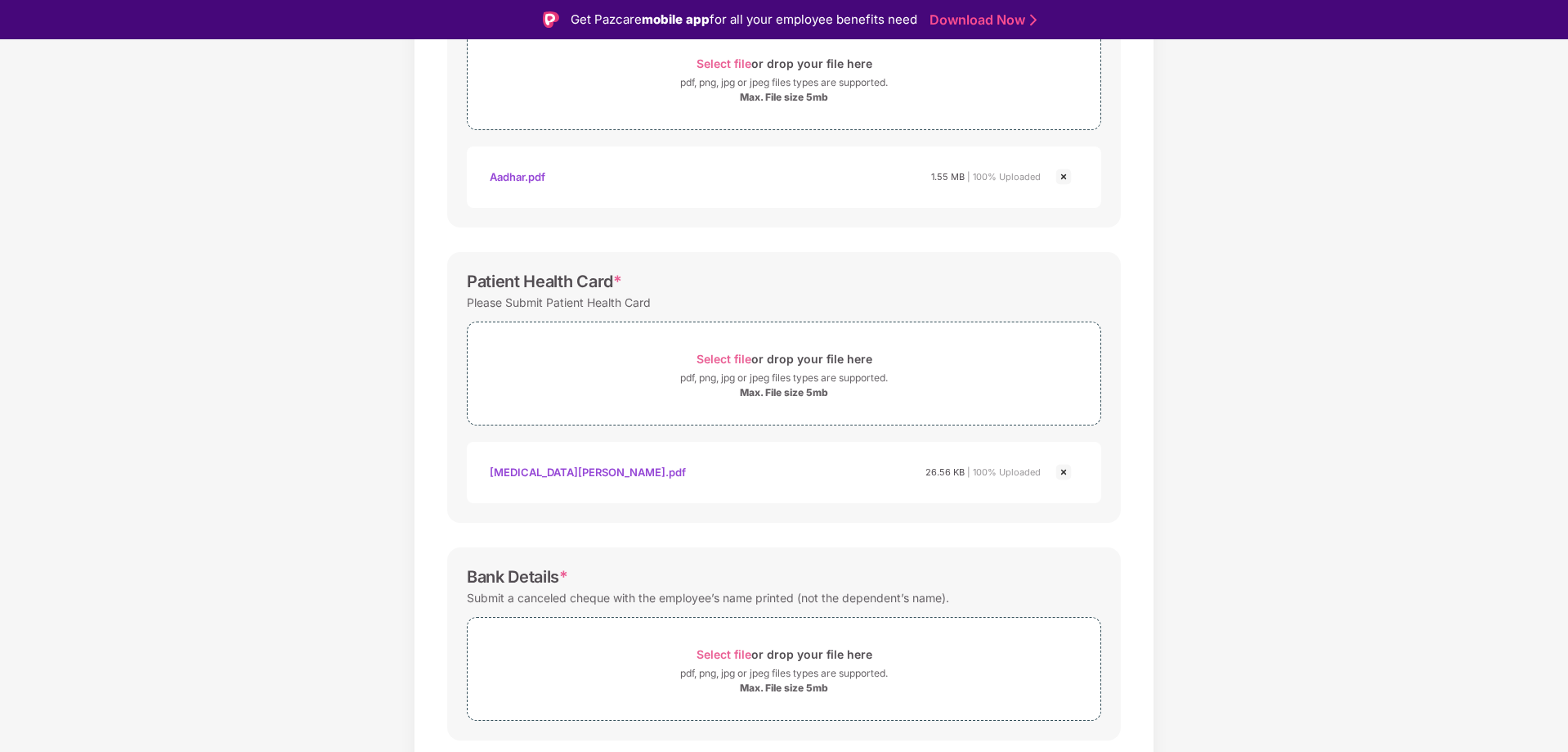
scroll to position [382, 0]
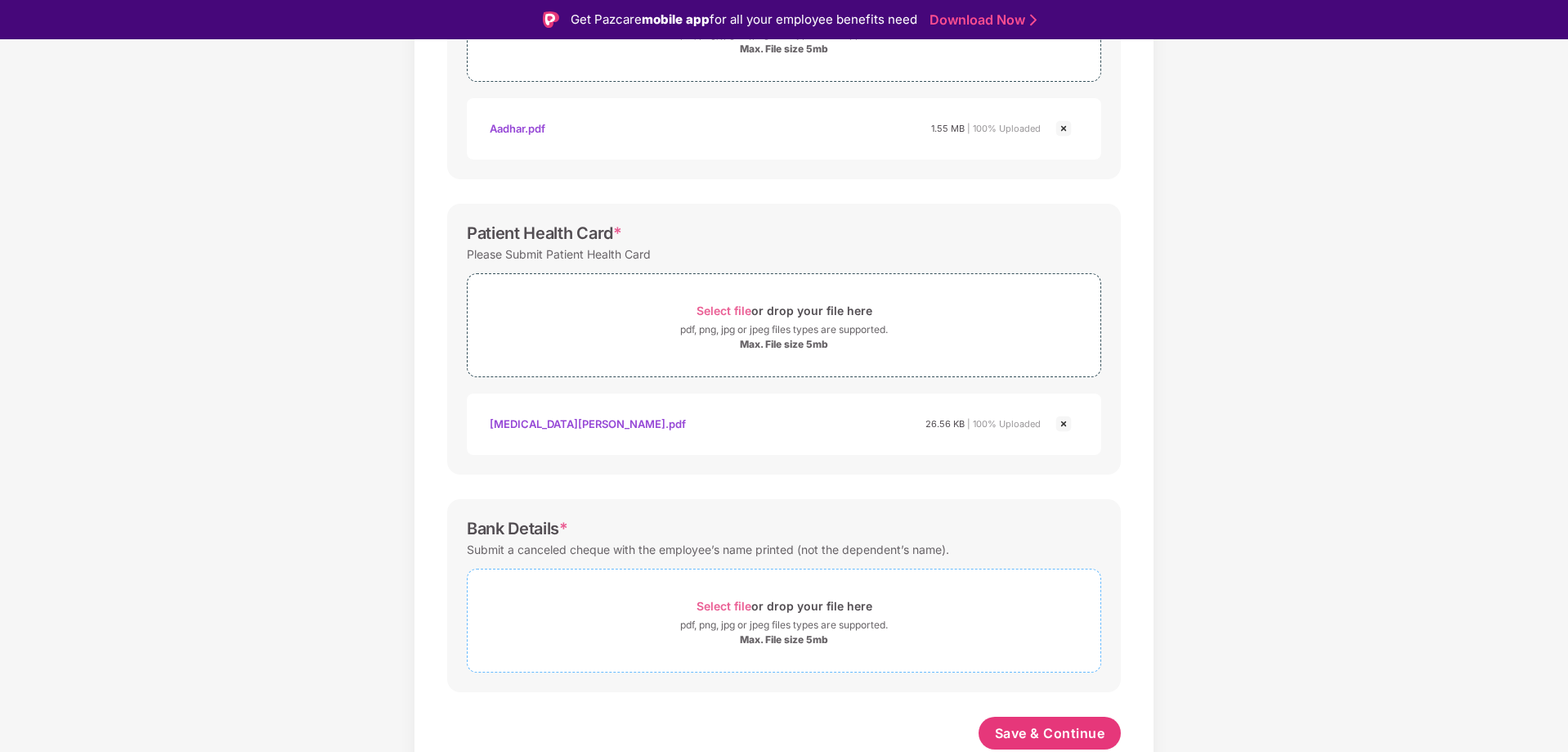
click at [746, 608] on span "Select file" at bounding box center [724, 605] width 55 height 14
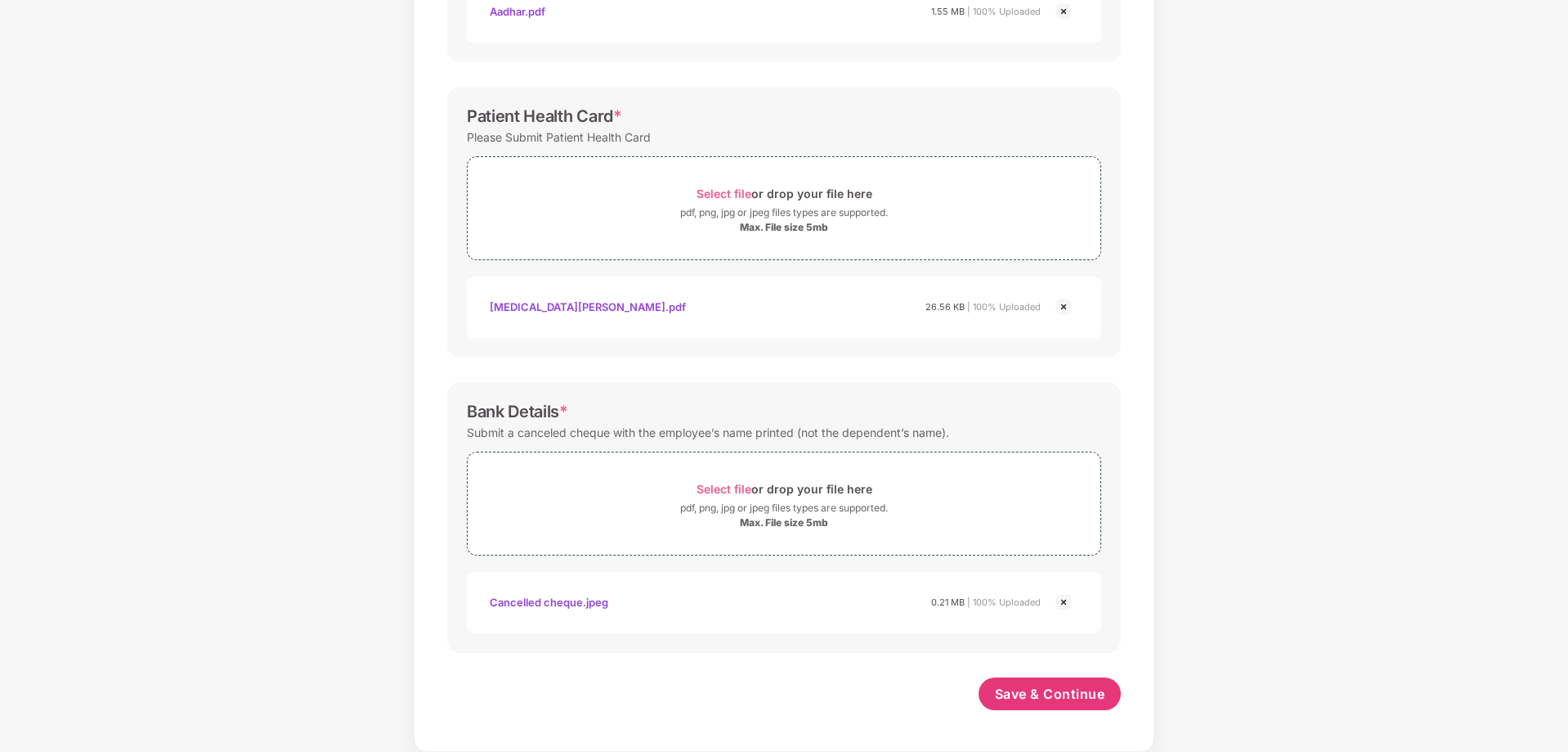
scroll to position [460, 0]
click at [1034, 688] on span "Save & Continue" at bounding box center [1049, 694] width 110 height 18
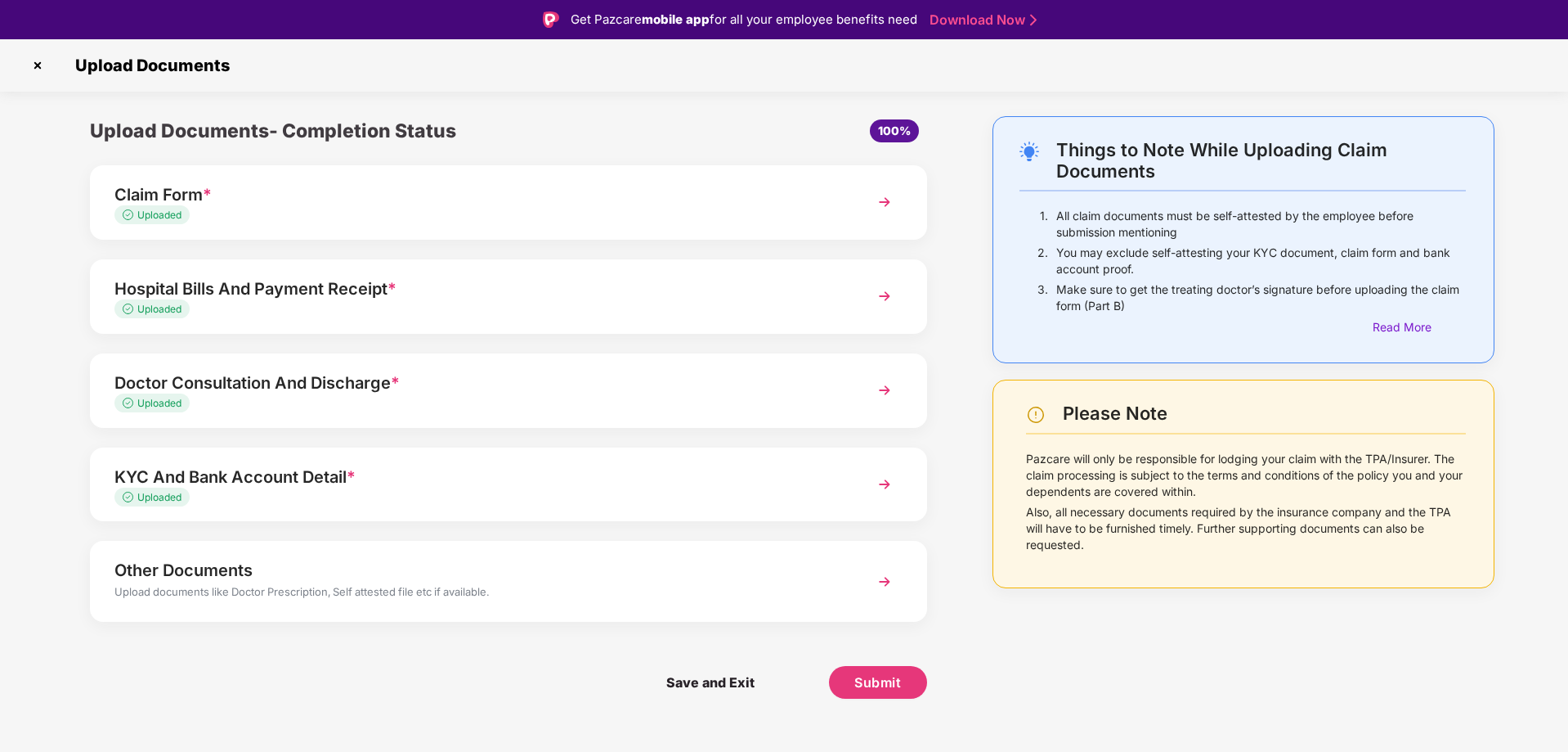
scroll to position [39, 0]
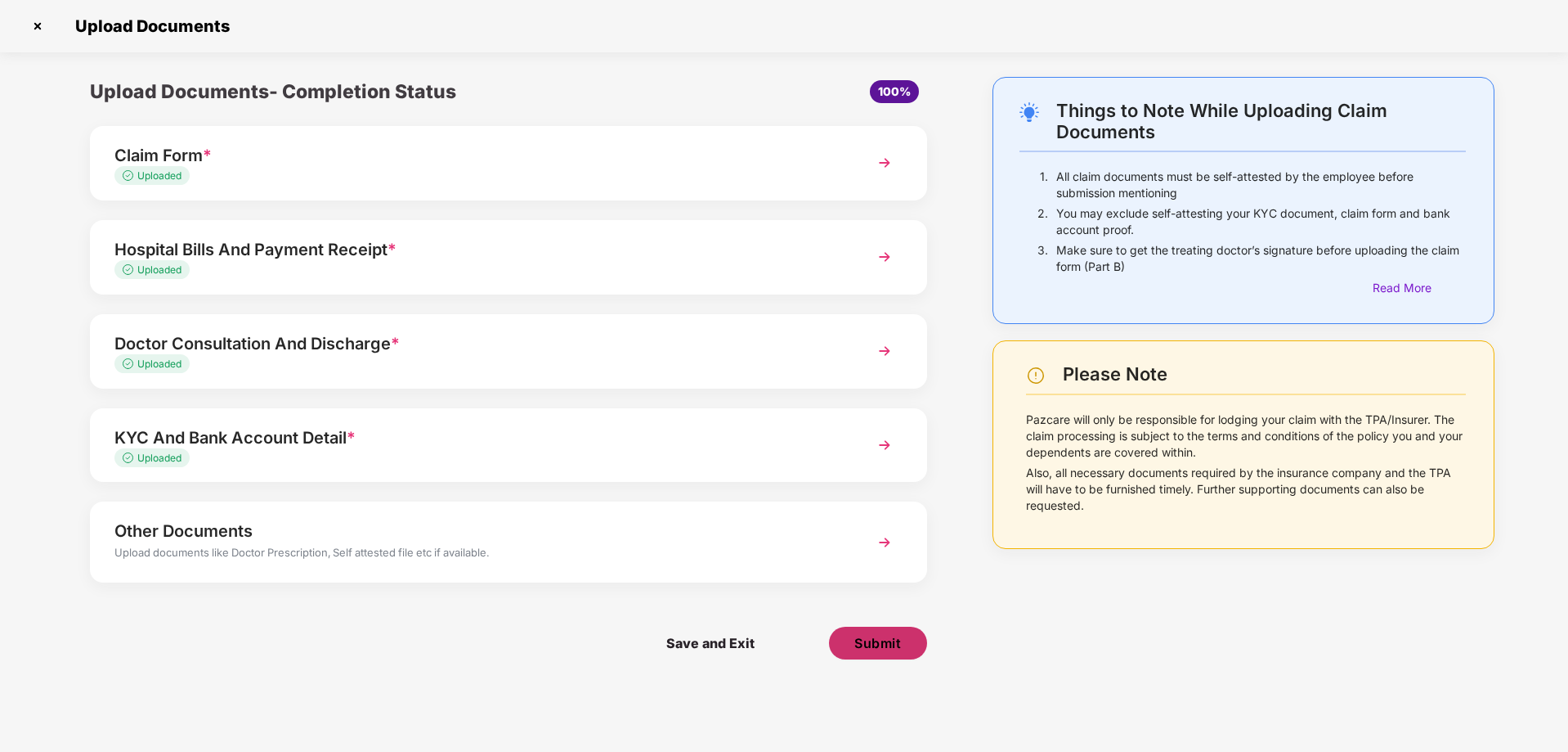
click at [900, 648] on span "Submit" at bounding box center [877, 643] width 47 height 18
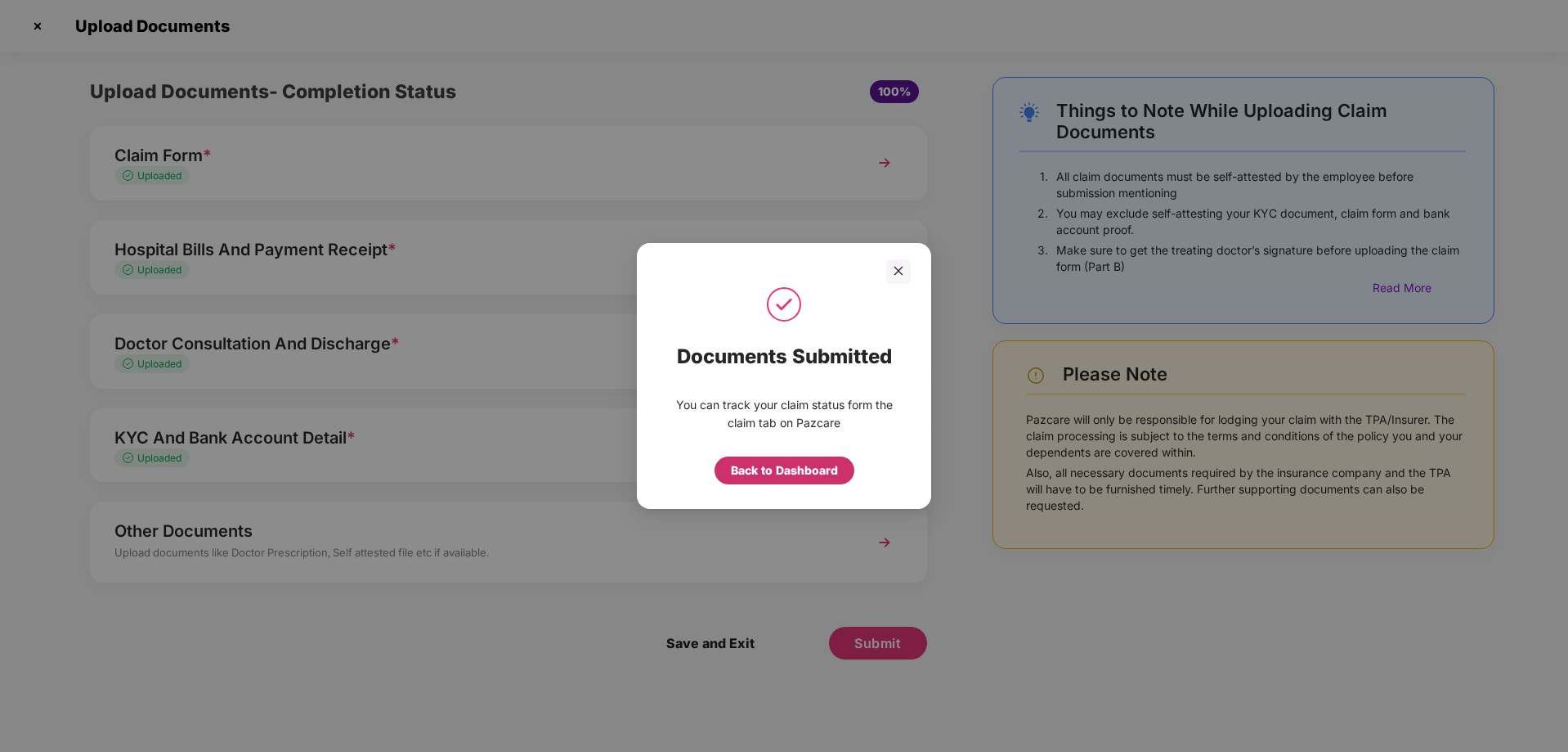
click at [798, 470] on div "Back to Dashboard" at bounding box center [784, 470] width 107 height 18
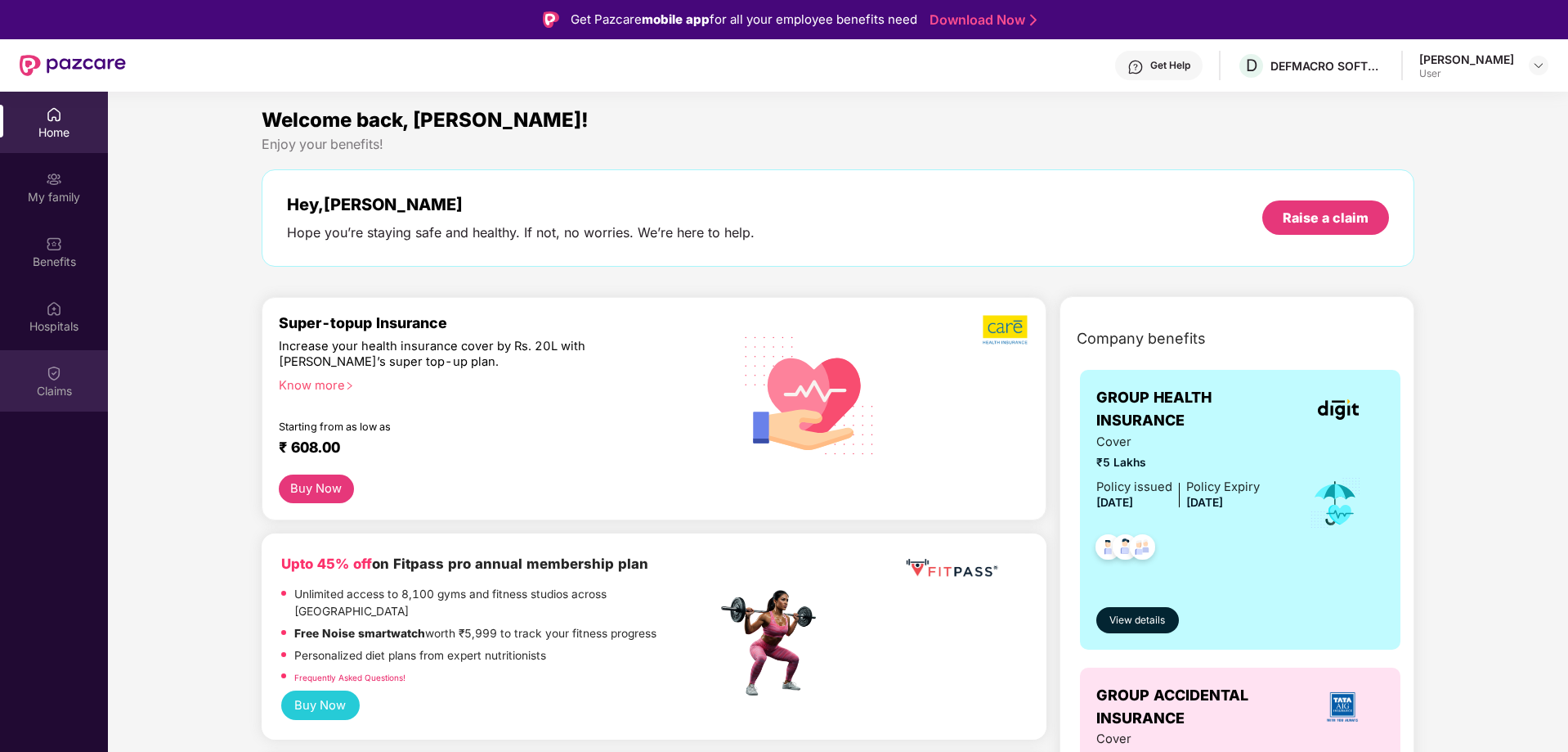
click at [45, 372] on div "Claims" at bounding box center [54, 380] width 108 height 62
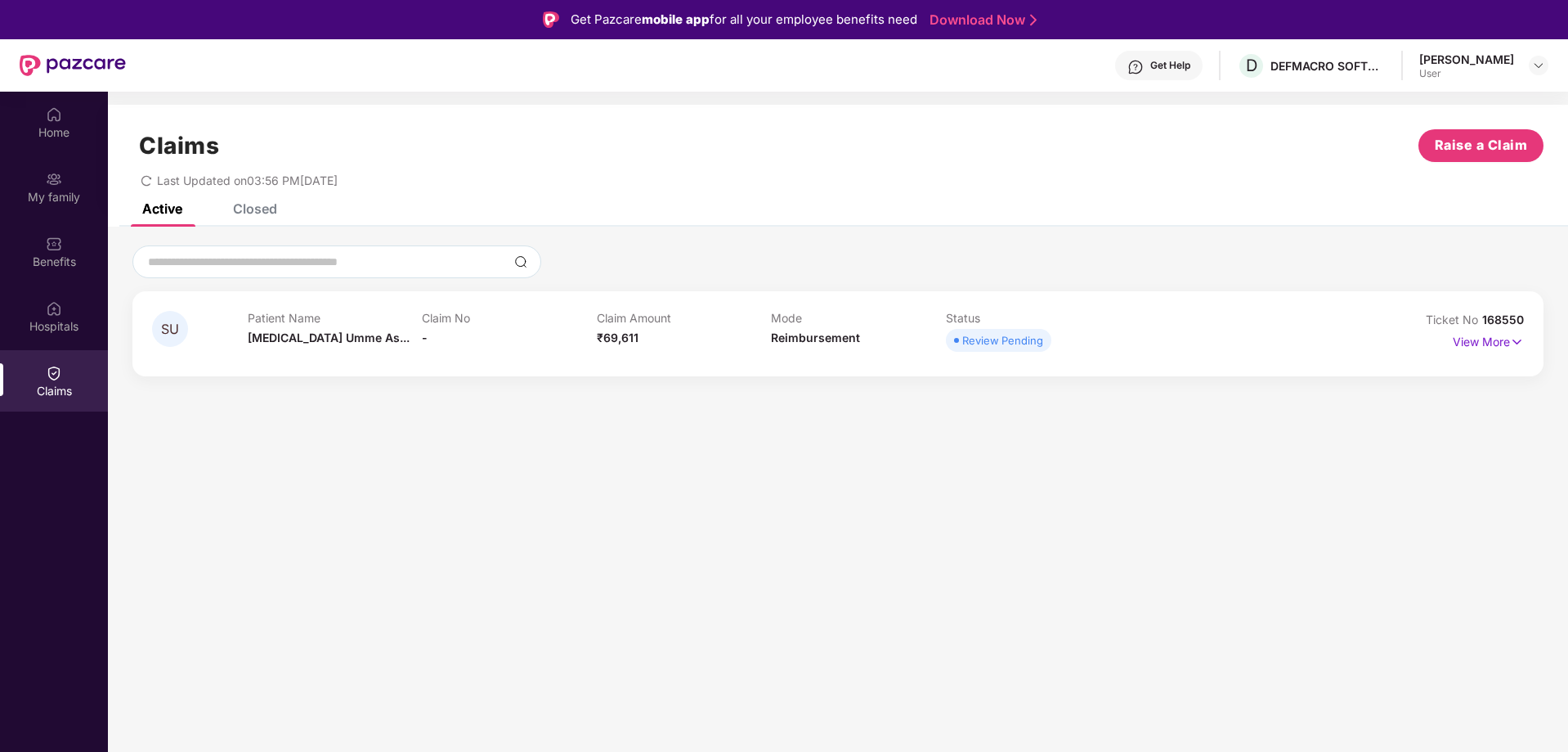
click at [384, 334] on div "Patient Name Syeda Umme As..." at bounding box center [335, 333] width 175 height 45
click at [1507, 323] on span "168550" at bounding box center [1502, 319] width 42 height 14
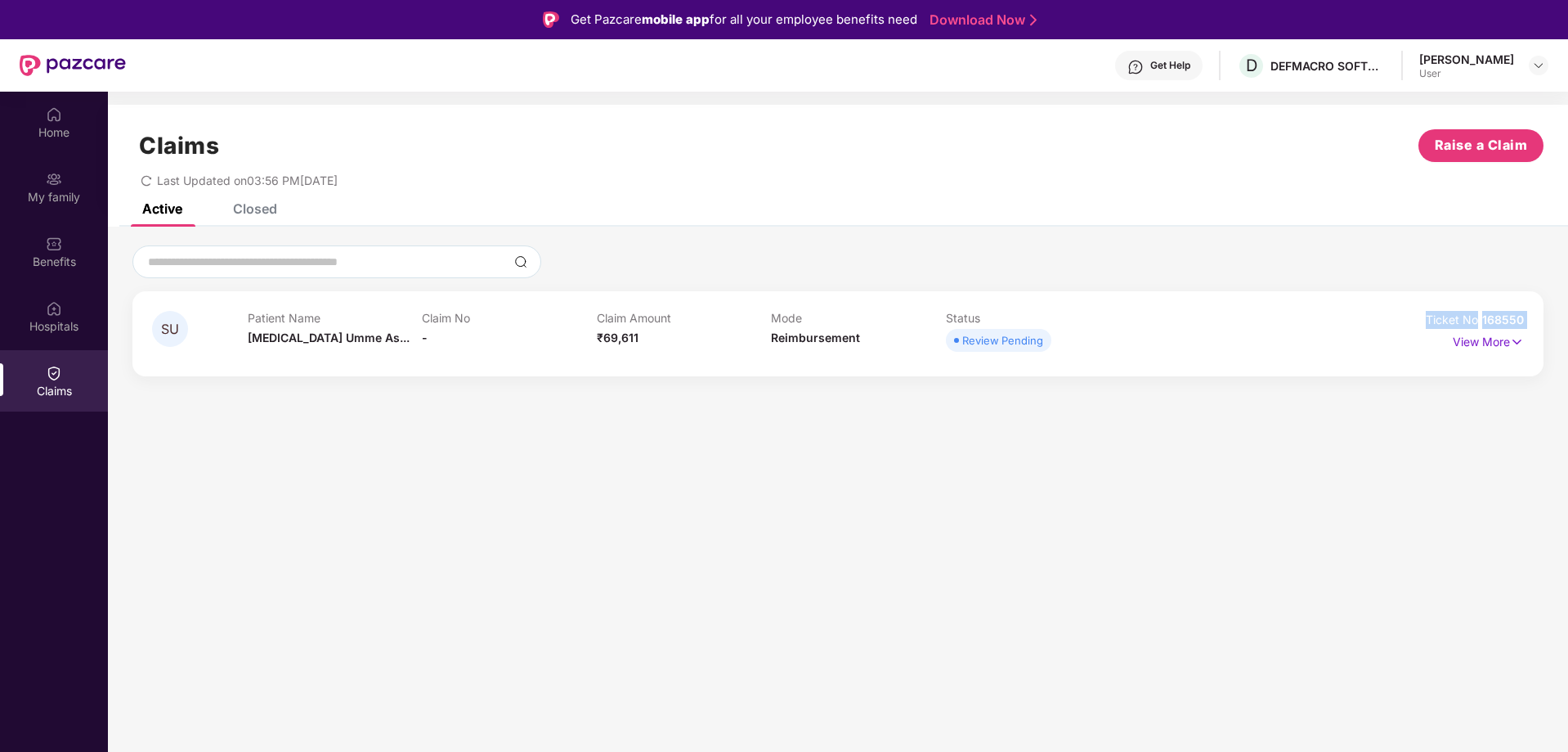
copy div "Ticket No 168550"
click at [1479, 339] on p "View More" at bounding box center [1488, 340] width 71 height 22
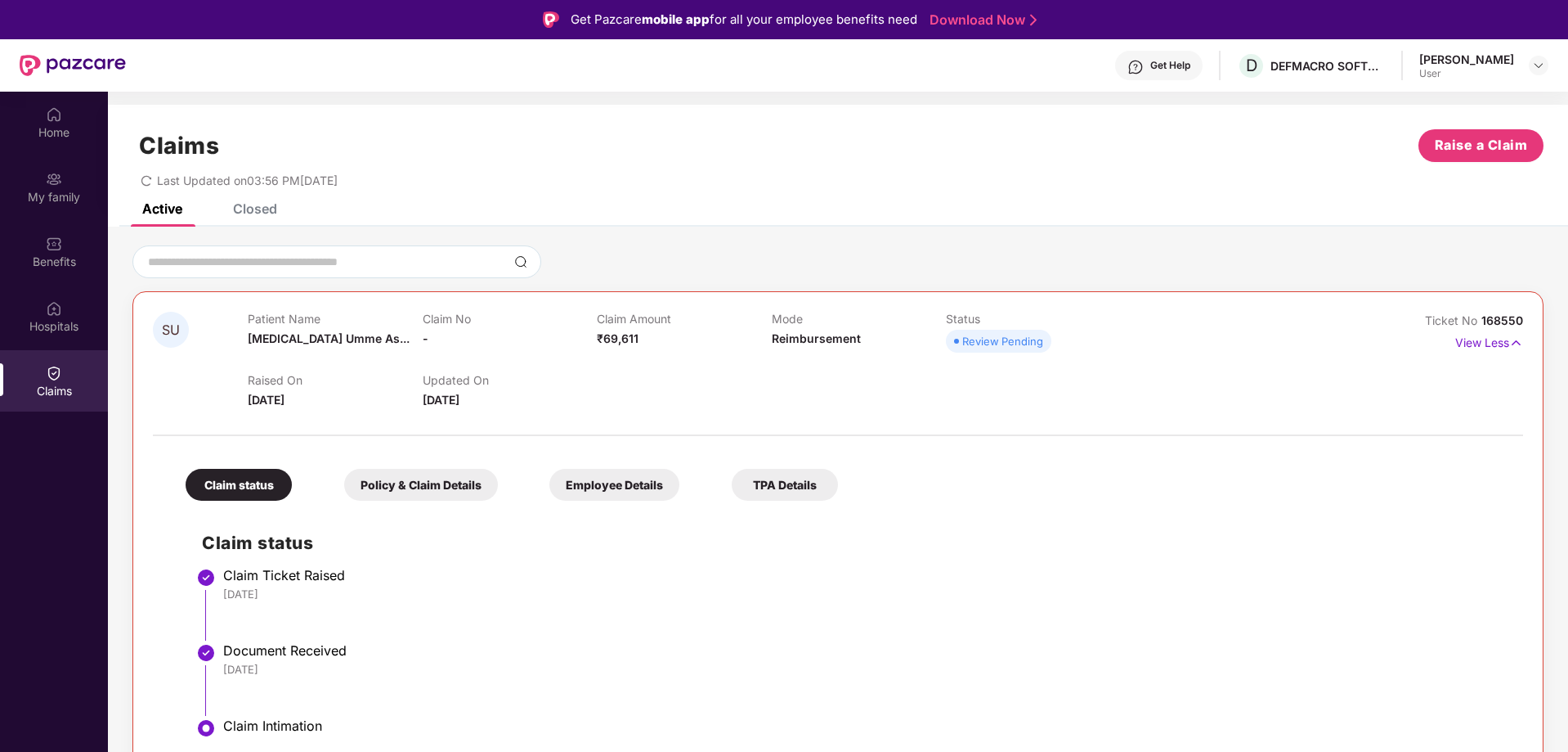
scroll to position [92, 0]
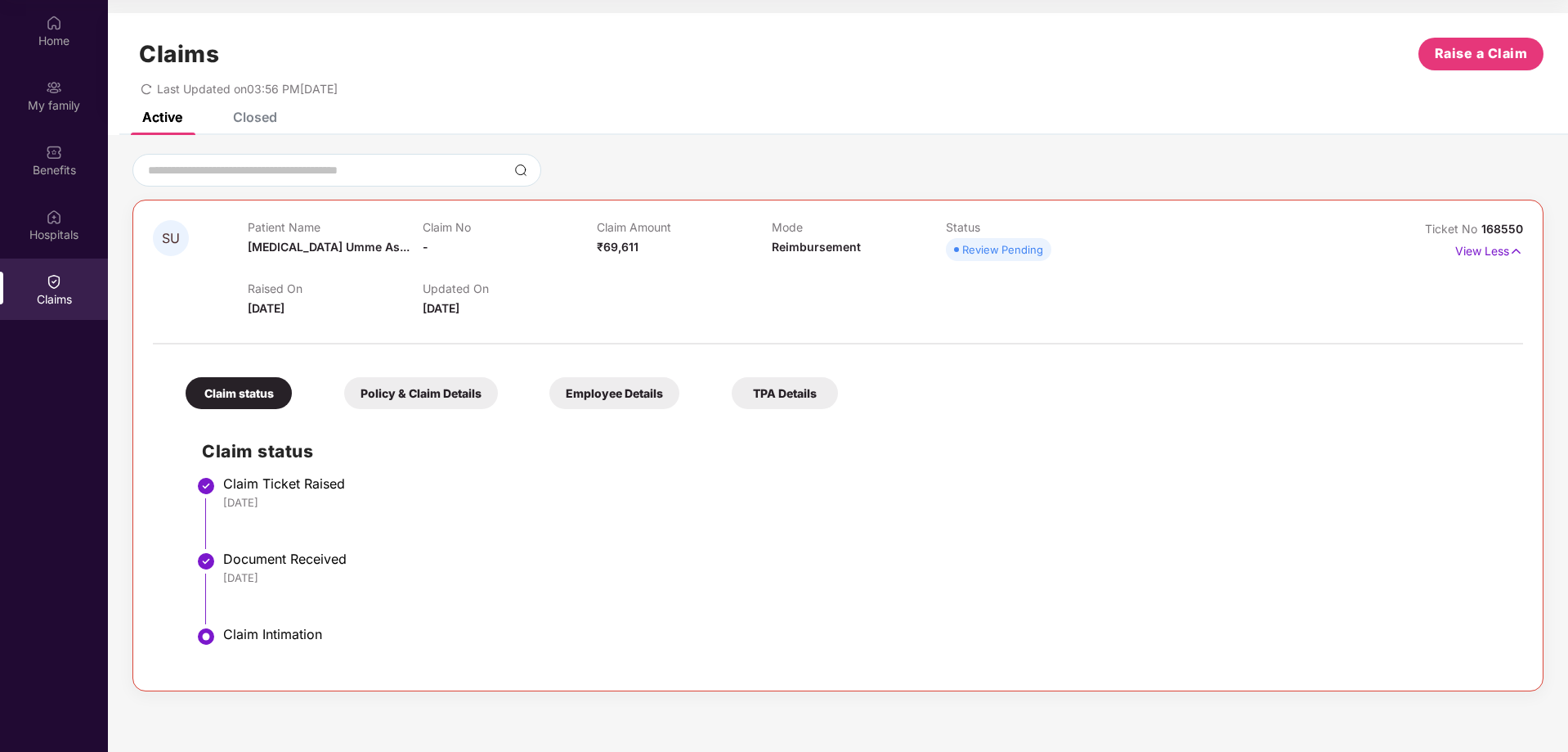
click at [250, 401] on div "Claim status" at bounding box center [239, 392] width 107 height 32
drag, startPoint x: 242, startPoint y: 103, endPoint x: 275, endPoint y: 119, distance: 36.7
click at [275, 119] on div "Claims Raise a Claim Last Updated on 03:56 PM, 26 Aug 2025 Active Closed SU Pat…" at bounding box center [838, 360] width 1460 height 695
click at [275, 119] on div "Closed" at bounding box center [255, 117] width 44 height 16
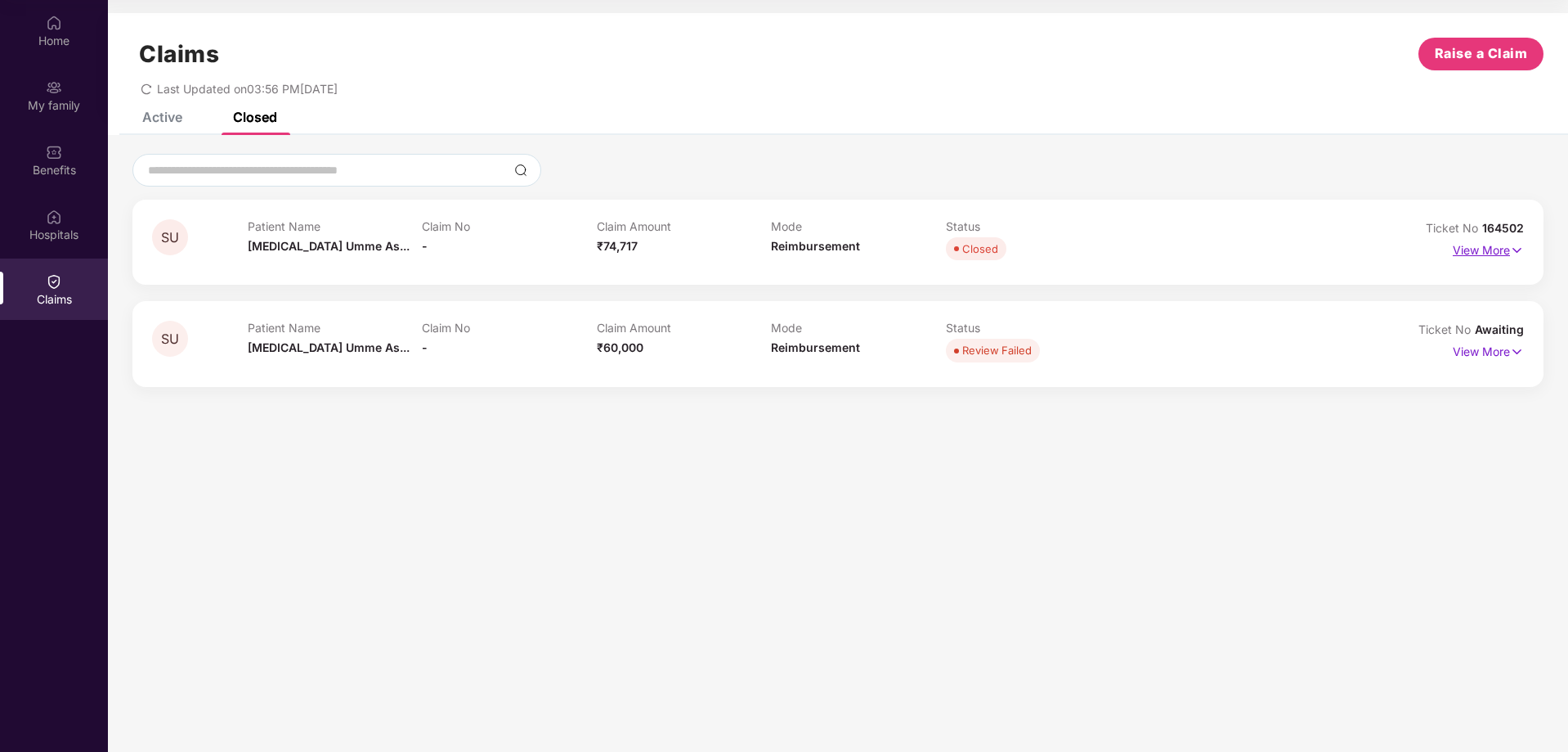
click at [1493, 243] on p "View More" at bounding box center [1488, 248] width 71 height 22
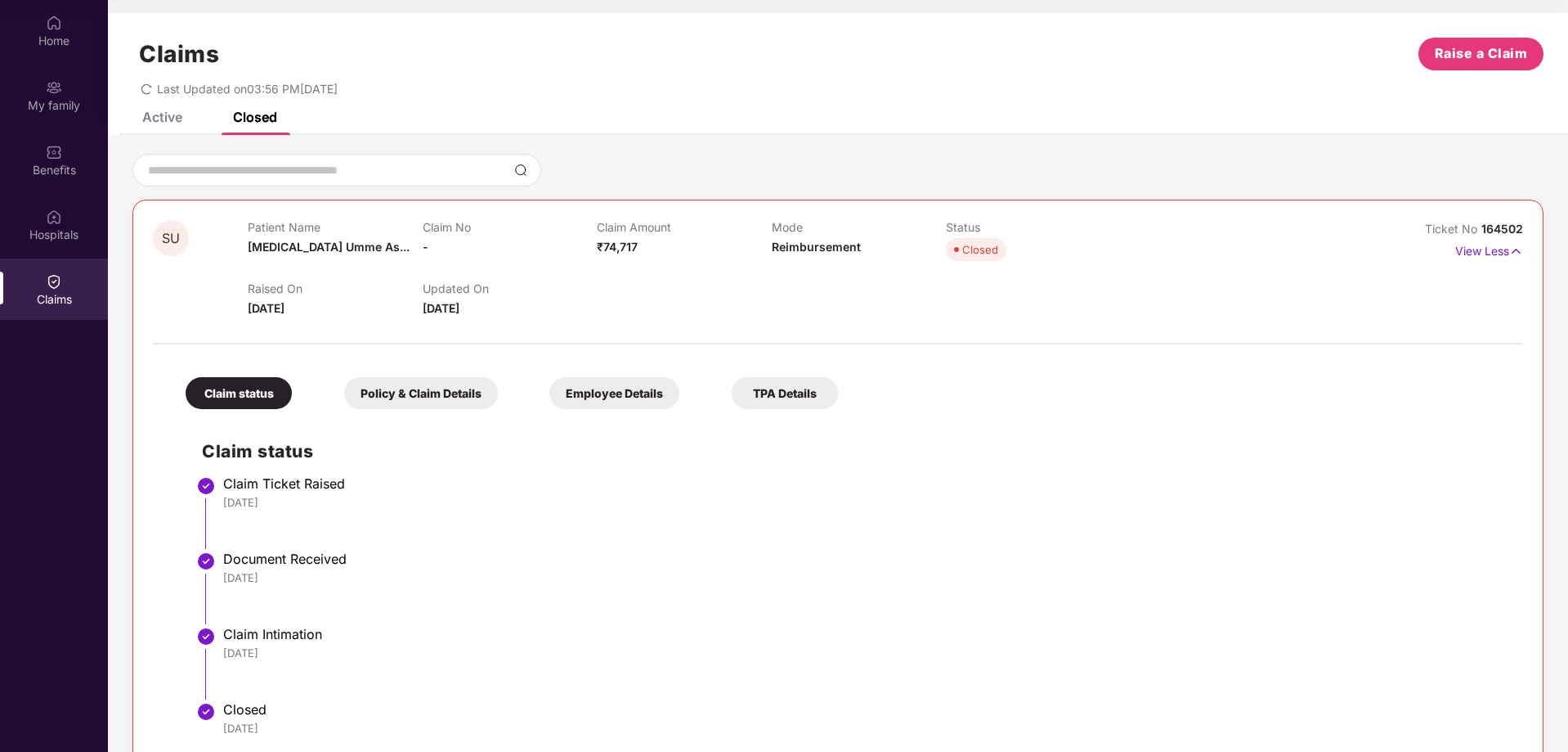
click at [382, 404] on div "Policy & Claim Details" at bounding box center [420, 392] width 153 height 32
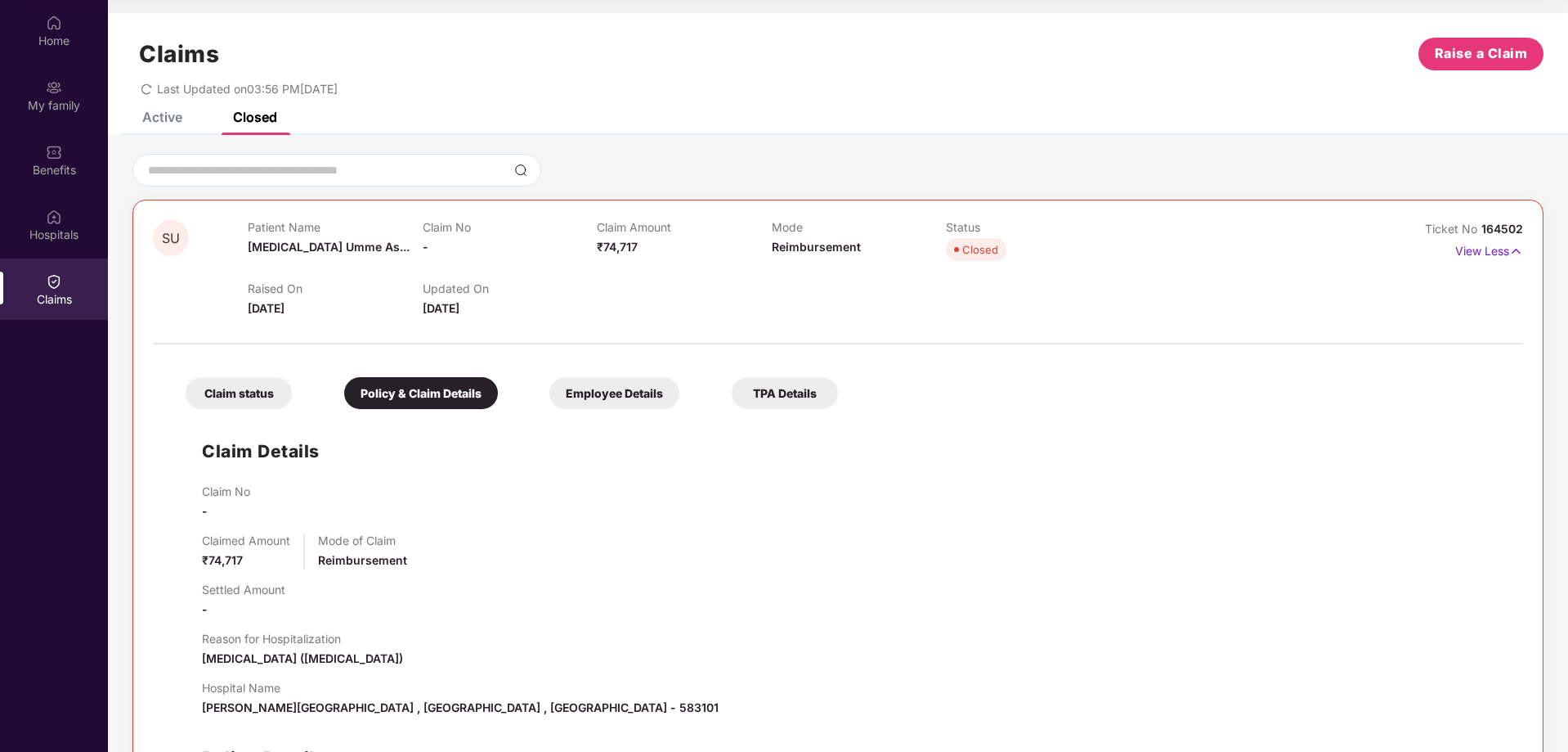
click at [177, 113] on div "Active" at bounding box center [162, 117] width 40 height 16
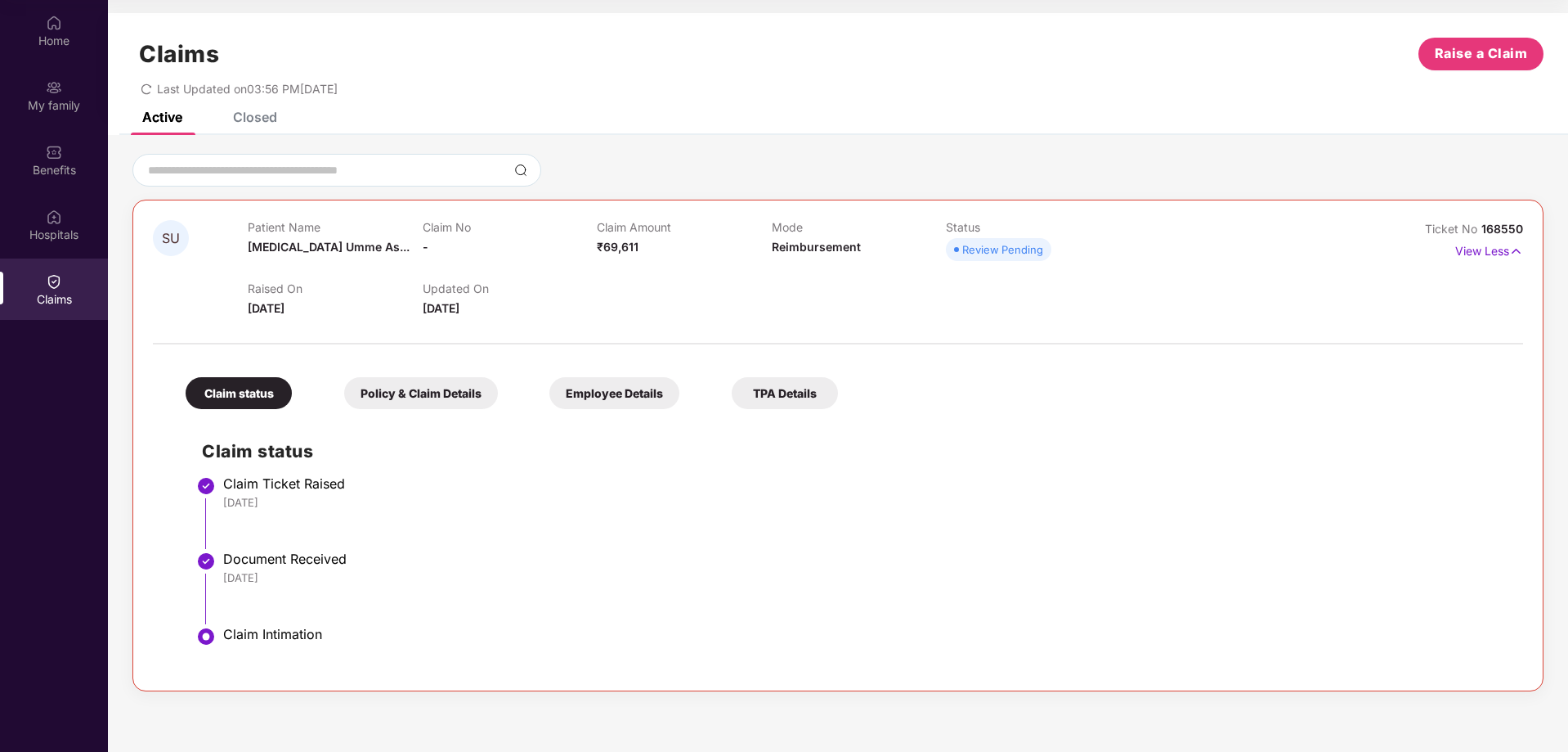
click at [433, 387] on div "Policy & Claim Details" at bounding box center [420, 392] width 153 height 32
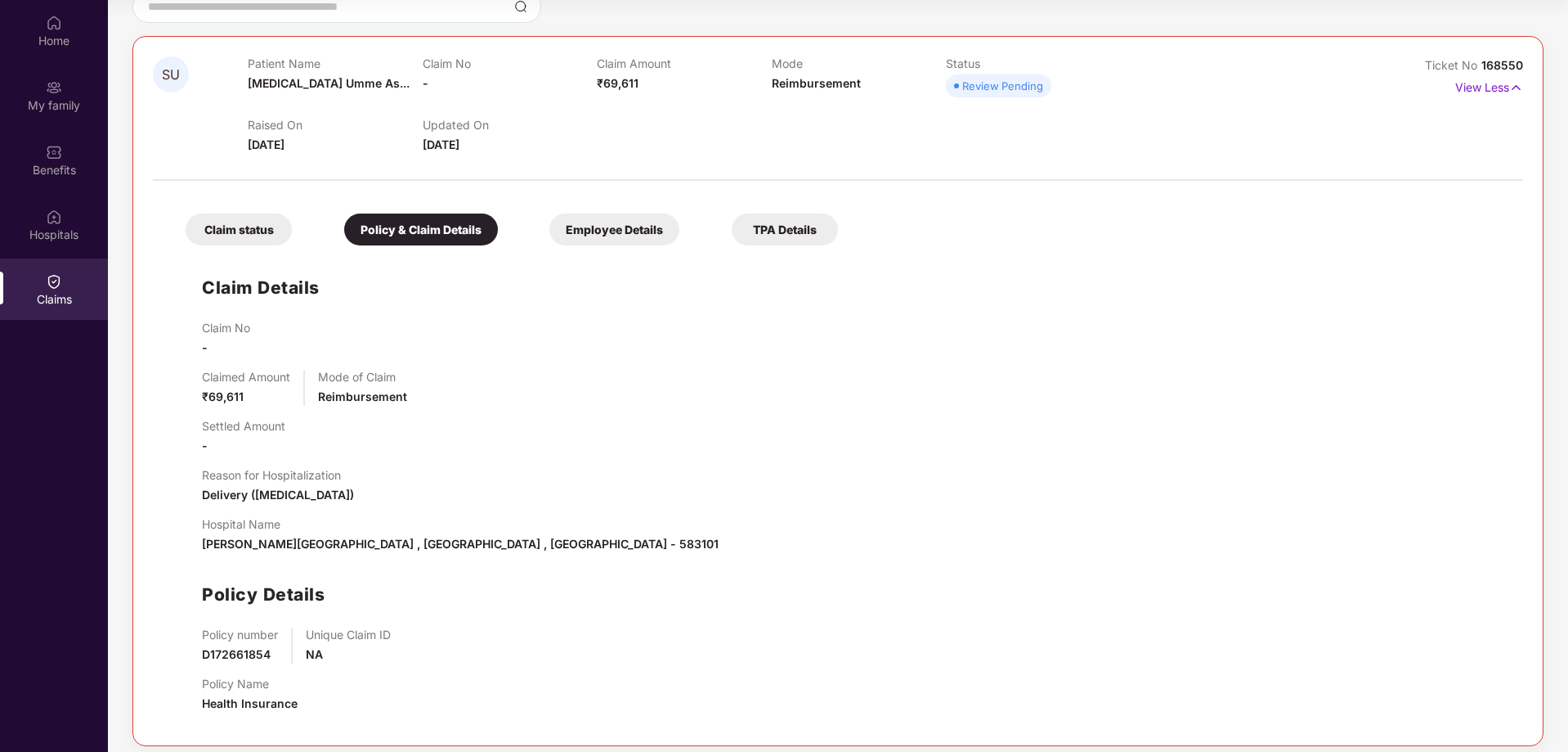
scroll to position [165, 0]
click at [596, 242] on div "Employee Details" at bounding box center [614, 227] width 130 height 32
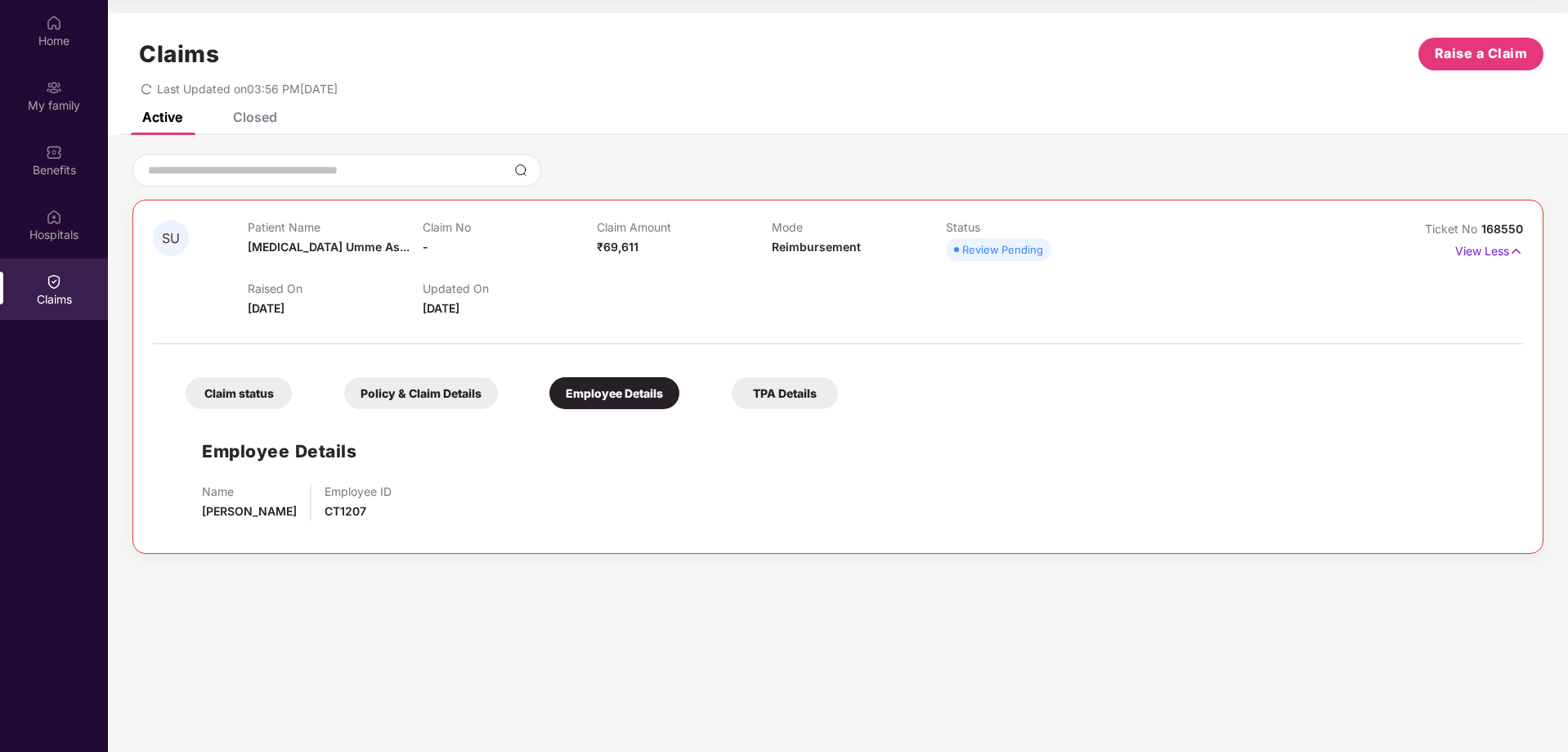
click at [785, 397] on div "TPA Details" at bounding box center [785, 392] width 107 height 32
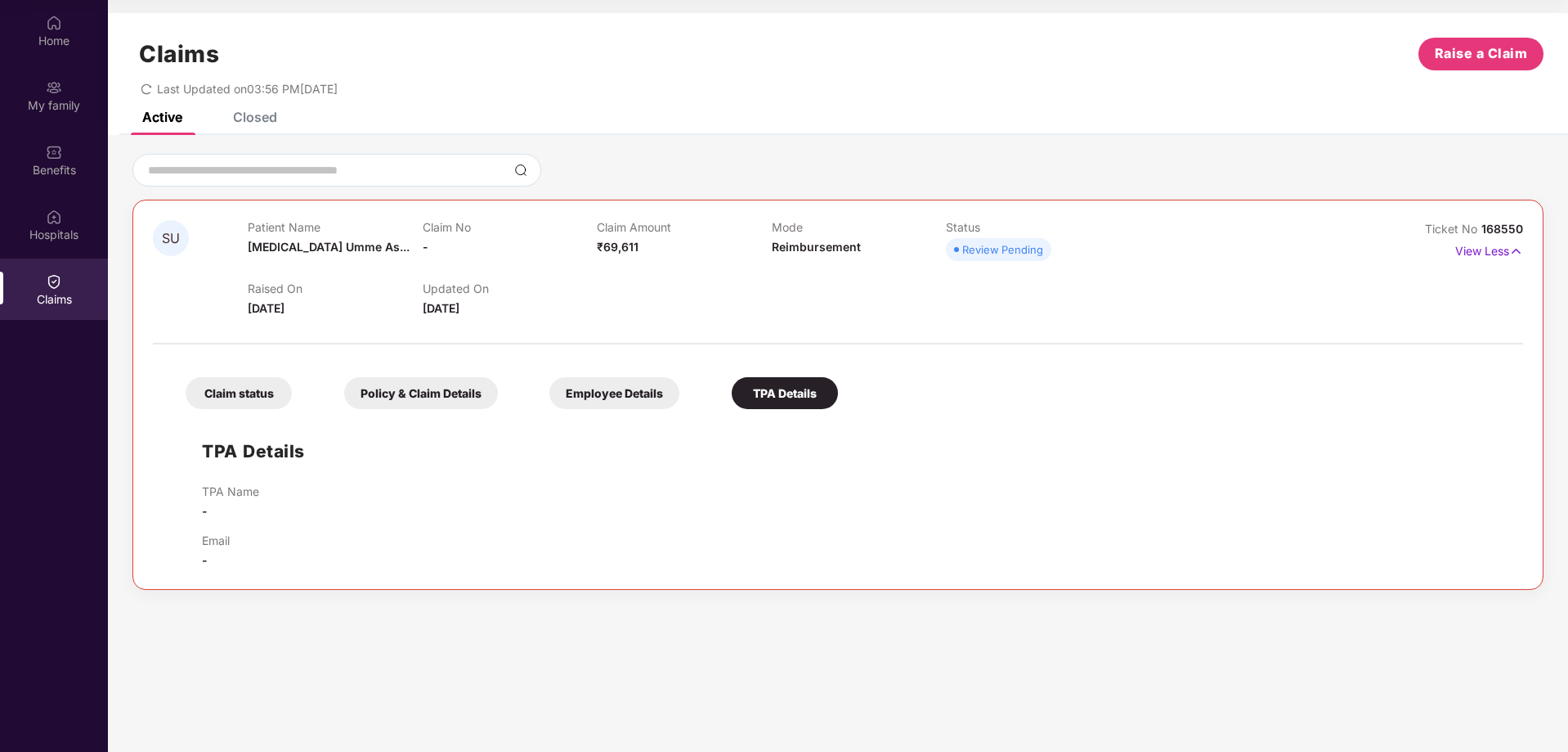
click at [273, 121] on div "Closed" at bounding box center [255, 117] width 44 height 16
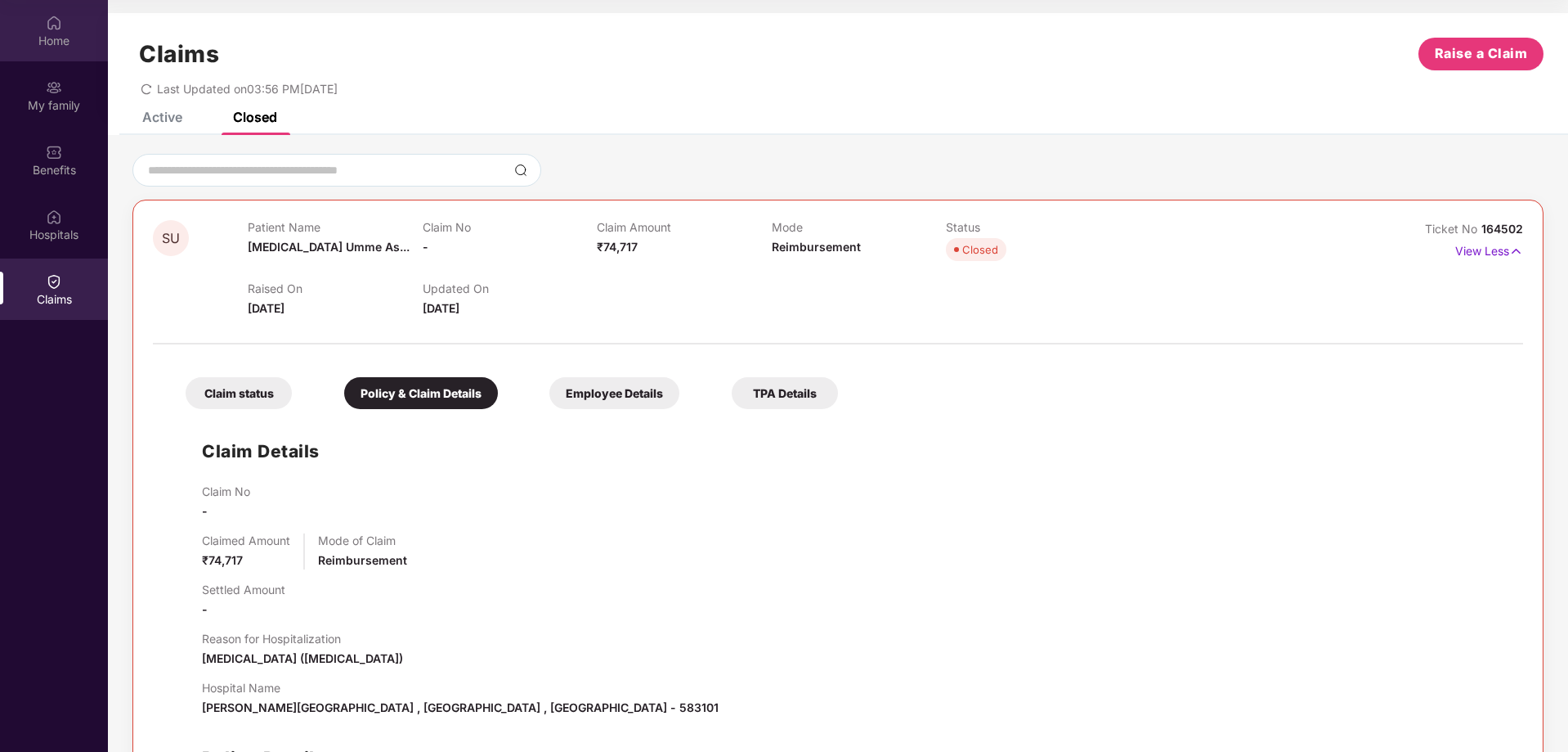
click at [79, 29] on div "Home" at bounding box center [54, 30] width 108 height 62
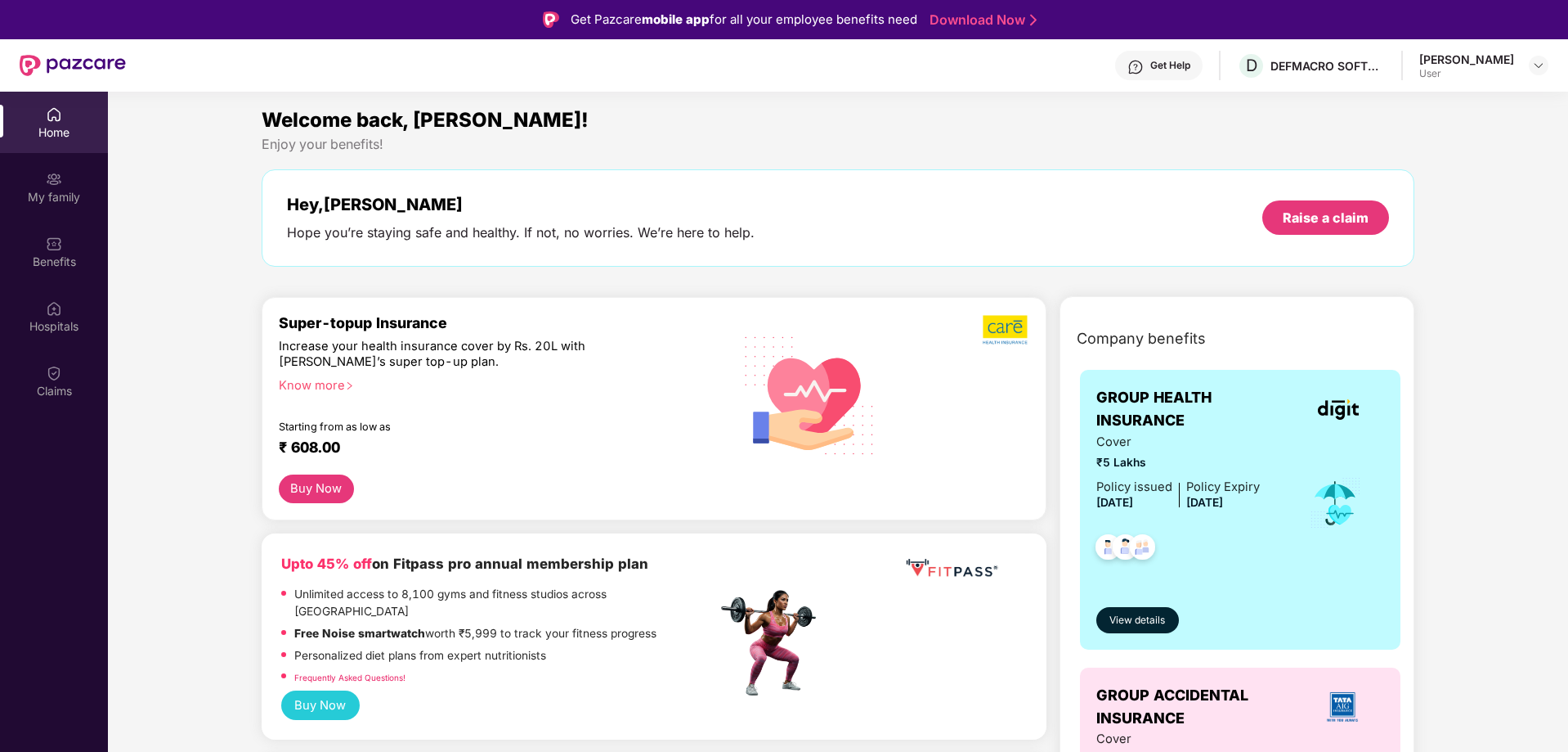
click at [1478, 70] on div "User" at bounding box center [1467, 74] width 95 height 13
click at [1538, 65] on img at bounding box center [1538, 66] width 13 height 13
click at [1398, 115] on div "Logout" at bounding box center [1461, 104] width 213 height 32
